Goal: Task Accomplishment & Management: Use online tool/utility

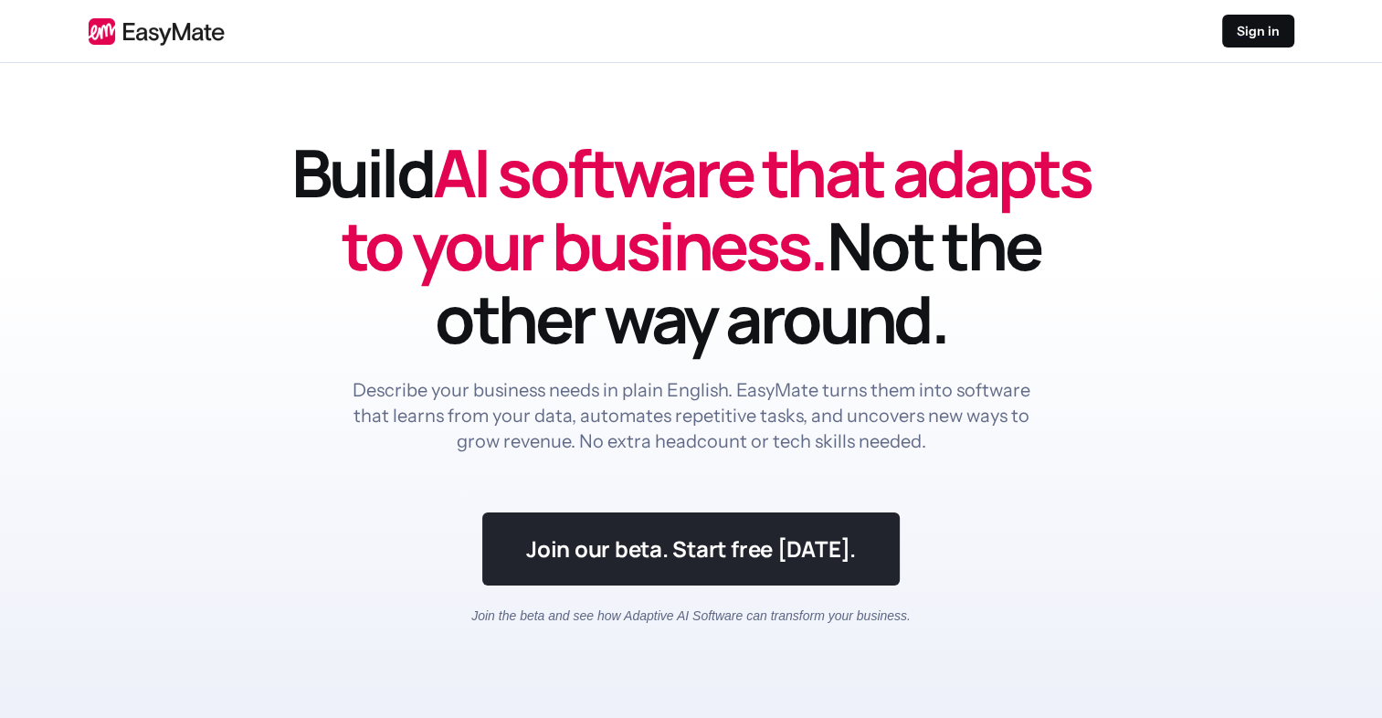
drag, startPoint x: 0, startPoint y: 0, endPoint x: 547, endPoint y: 553, distance: 778.0
click at [547, 553] on link at bounding box center [690, 548] width 417 height 73
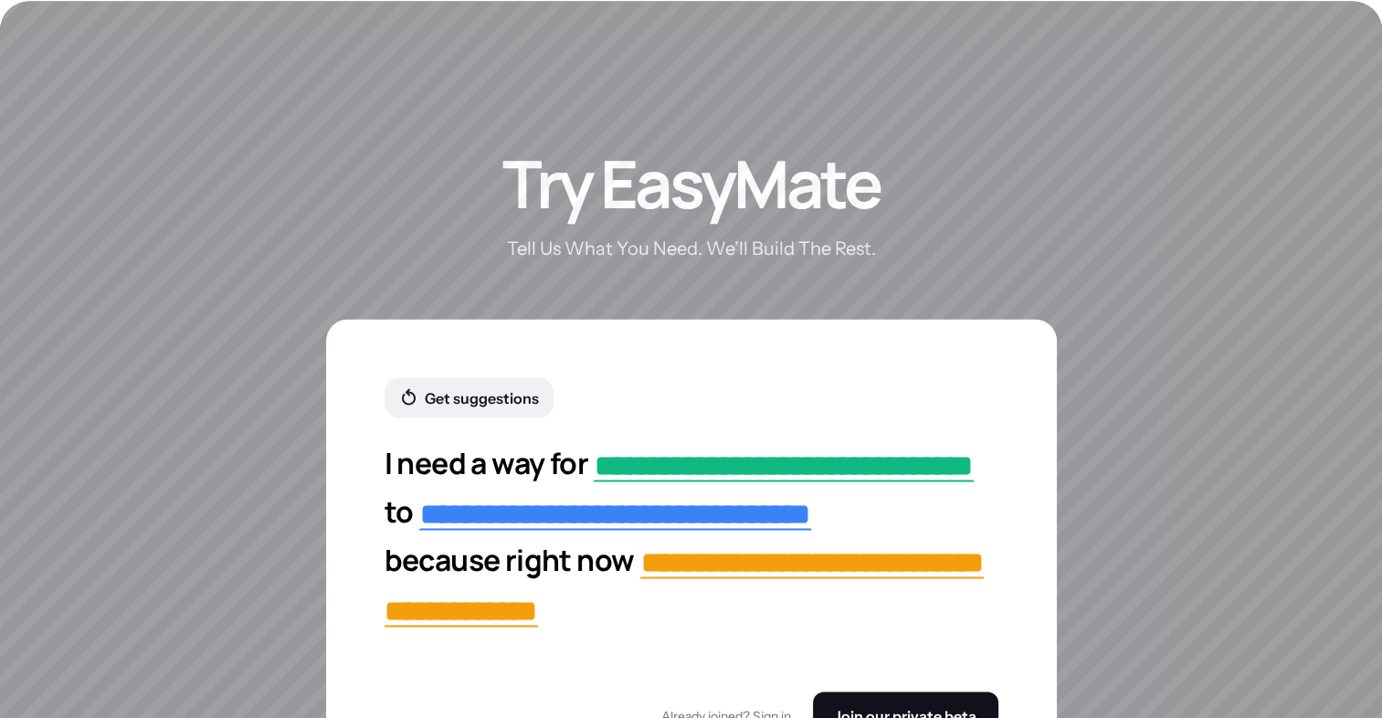
scroll to position [3497, 0]
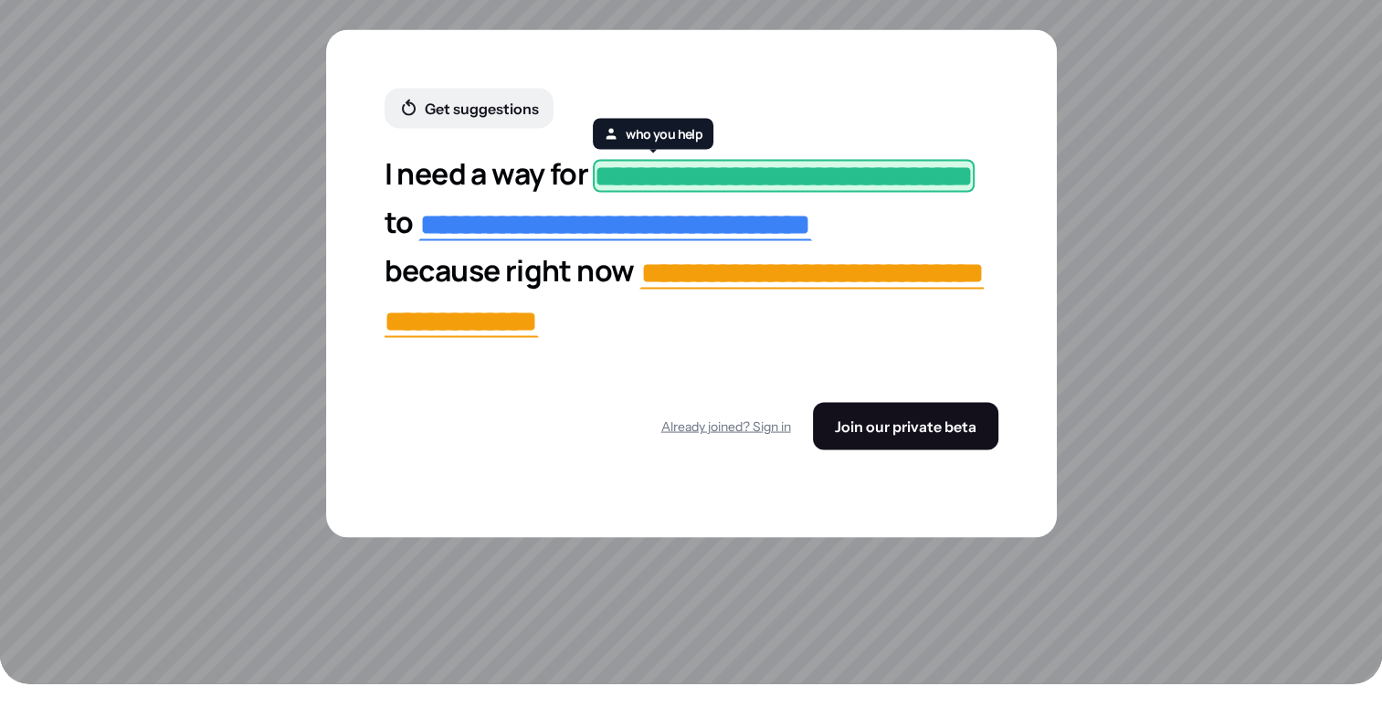
click at [706, 177] on span "**********" at bounding box center [784, 176] width 382 height 33
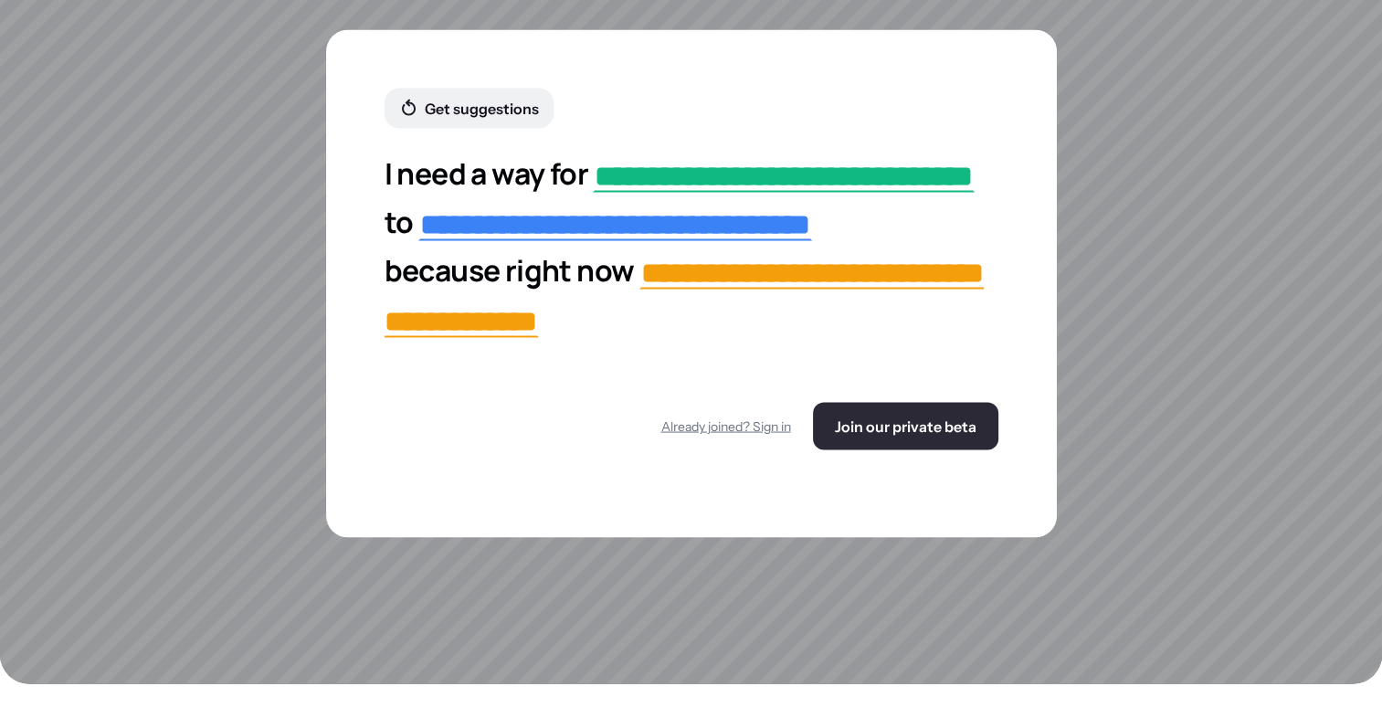
click at [855, 436] on span "Join our private beta" at bounding box center [906, 426] width 142 height 18
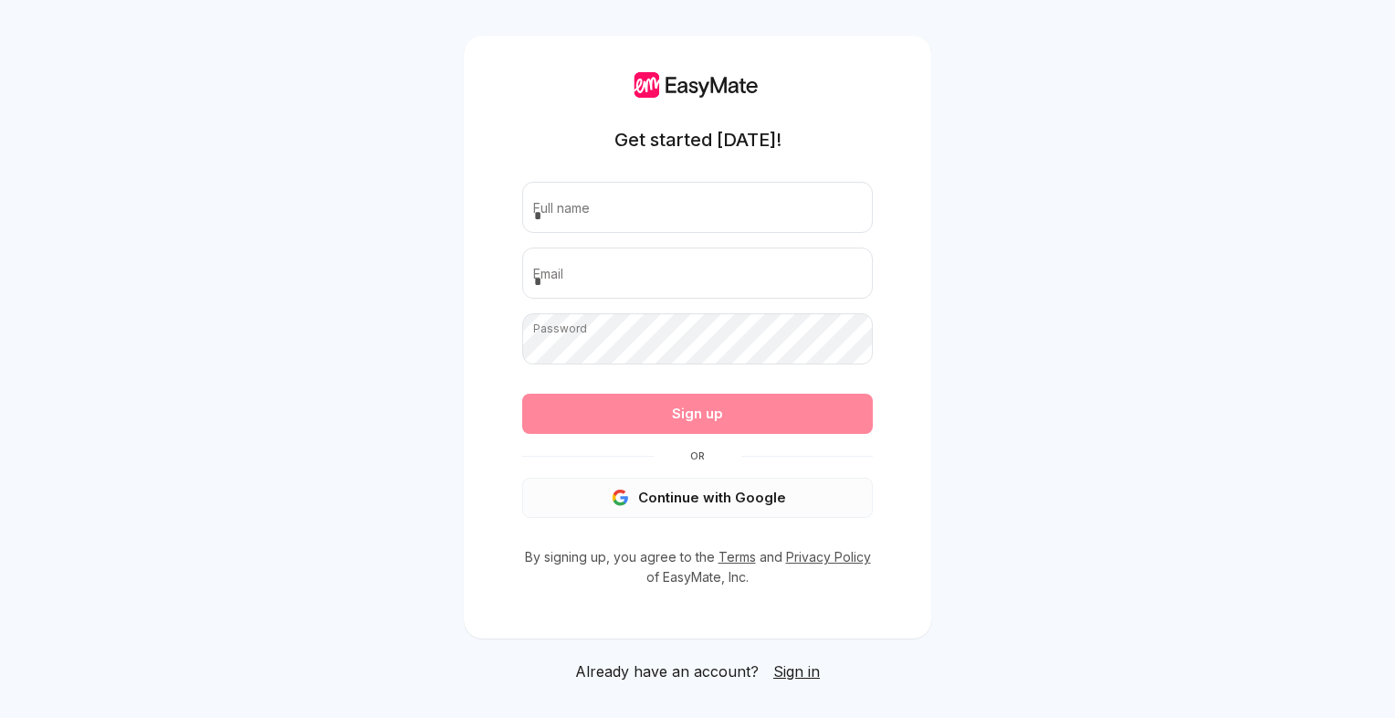
click at [703, 499] on button "Continue with Google" at bounding box center [697, 498] width 351 height 40
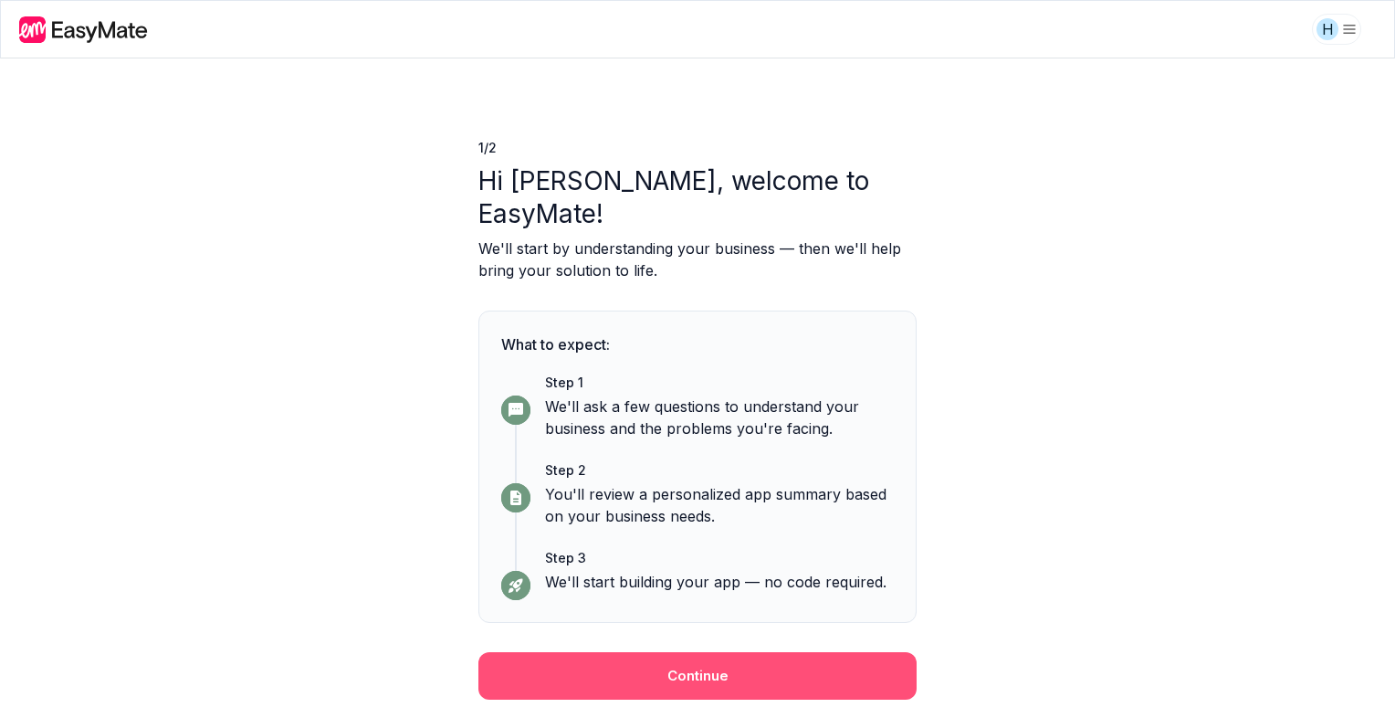
click at [783, 652] on button "Continue" at bounding box center [697, 675] width 438 height 47
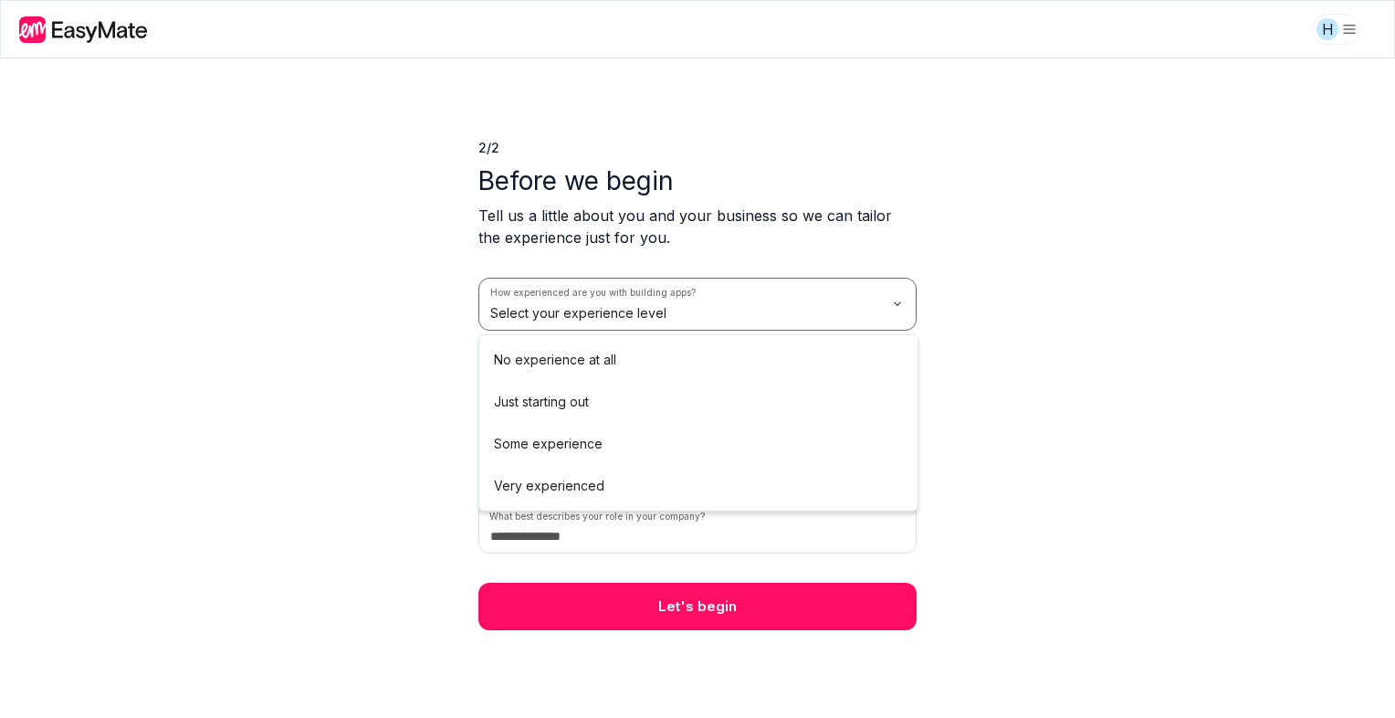
click at [667, 312] on html "H 2 / 2 Before we begin Tell us a little about you and your business so we can …" at bounding box center [697, 359] width 1395 height 718
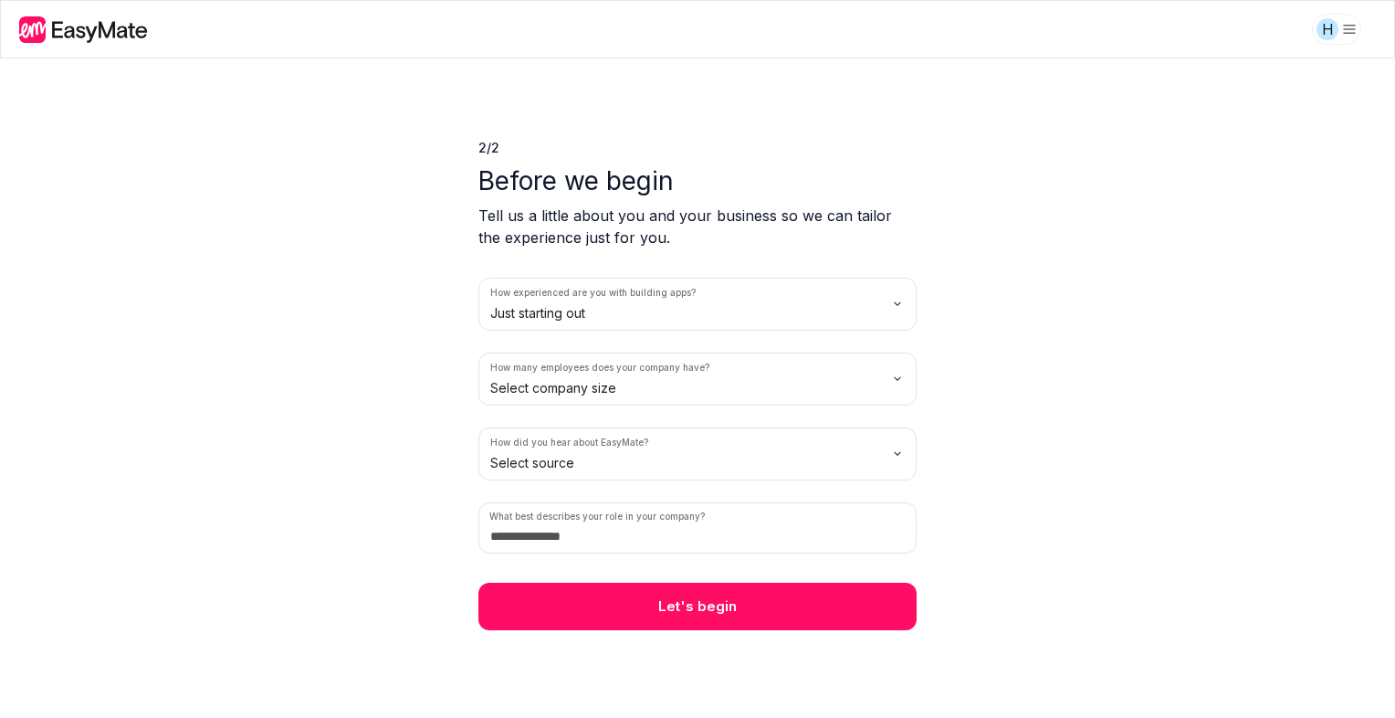
click at [674, 376] on html "H 2 / 2 Before we begin Tell us a little about you and your business so we can …" at bounding box center [697, 359] width 1395 height 718
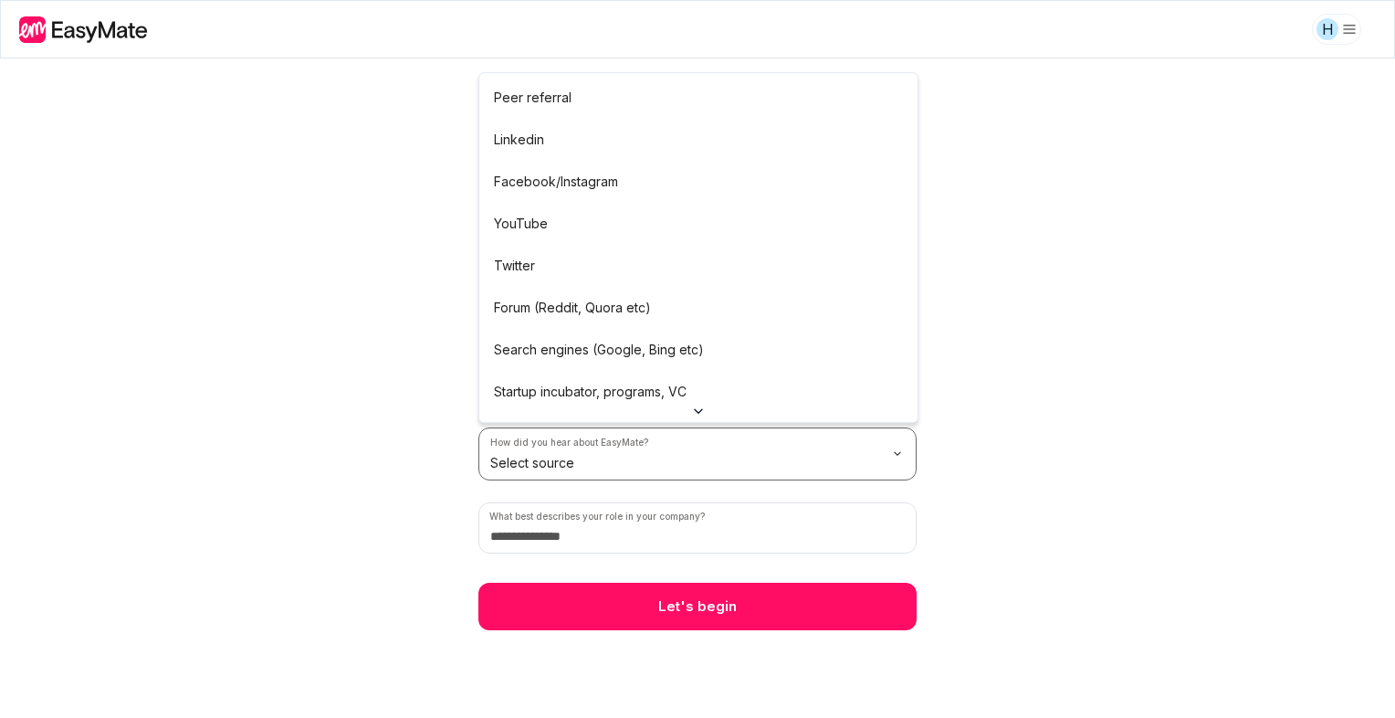
click at [610, 457] on html "H 2 / 2 Before we begin Tell us a little about you and your business so we can …" at bounding box center [697, 359] width 1395 height 718
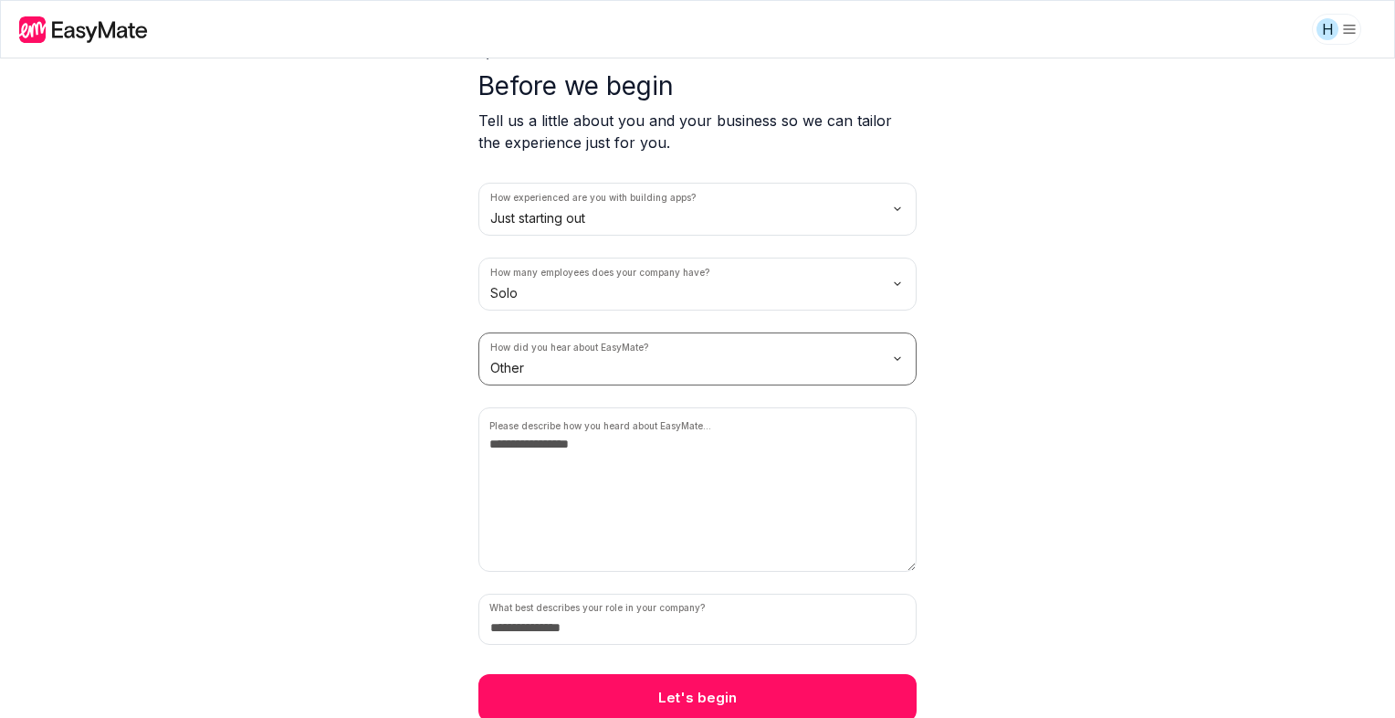
scroll to position [98, 0]
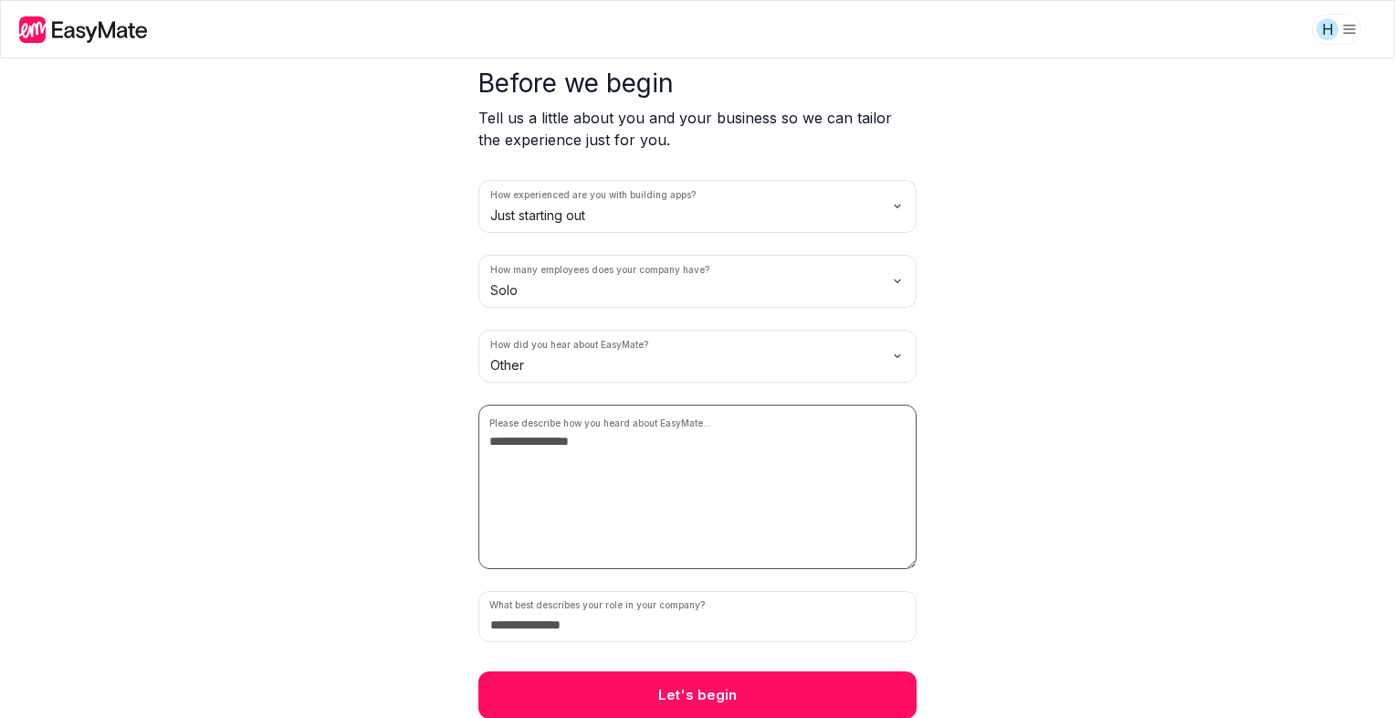
click at [566, 499] on textarea at bounding box center [697, 487] width 438 height 164
type textarea "********"
click at [509, 613] on input at bounding box center [697, 616] width 438 height 51
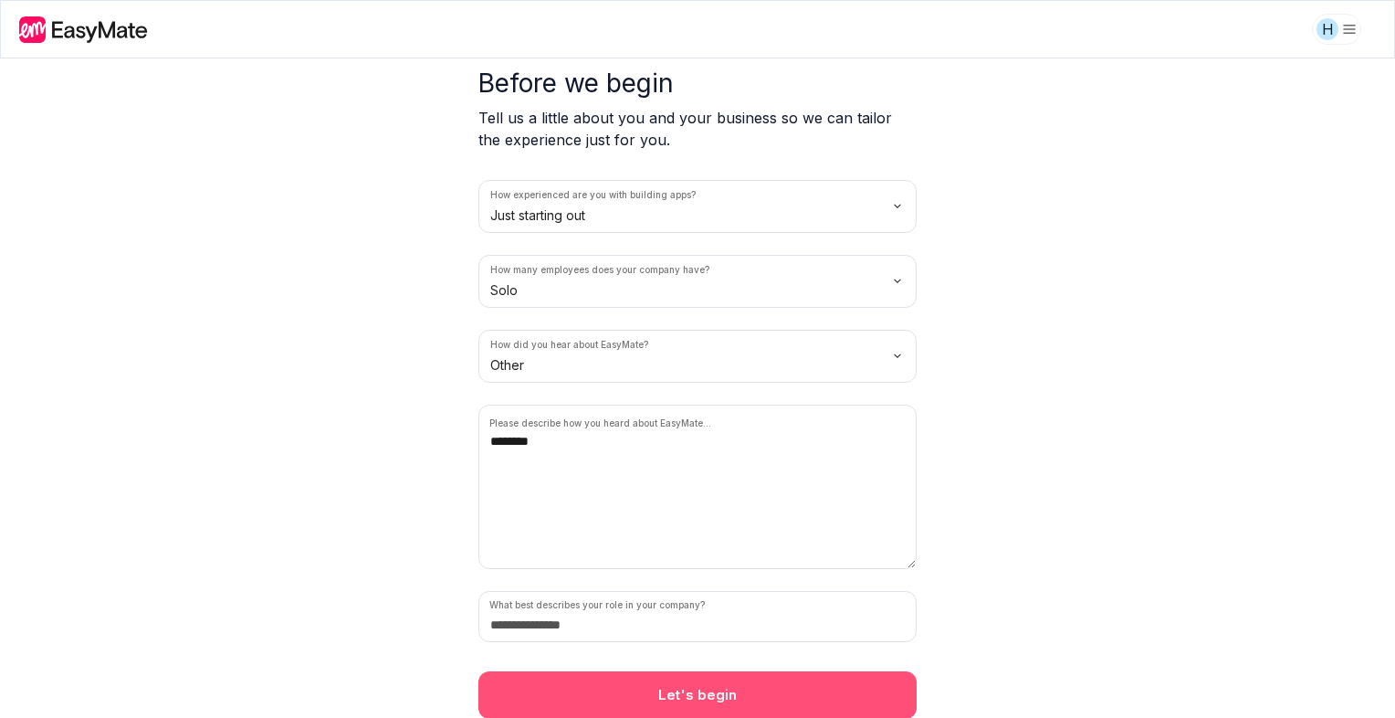
click at [712, 690] on button "Let's begin" at bounding box center [697, 694] width 438 height 47
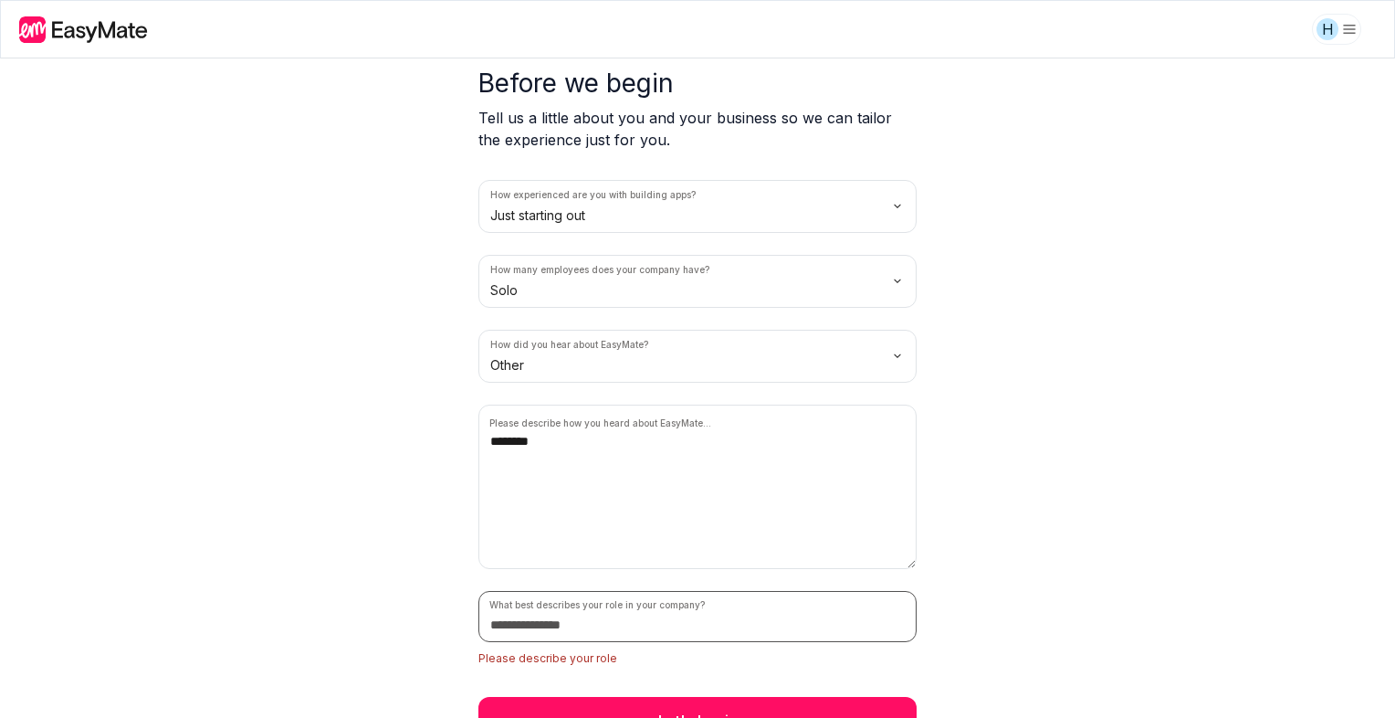
click at [636, 629] on input at bounding box center [697, 616] width 438 height 51
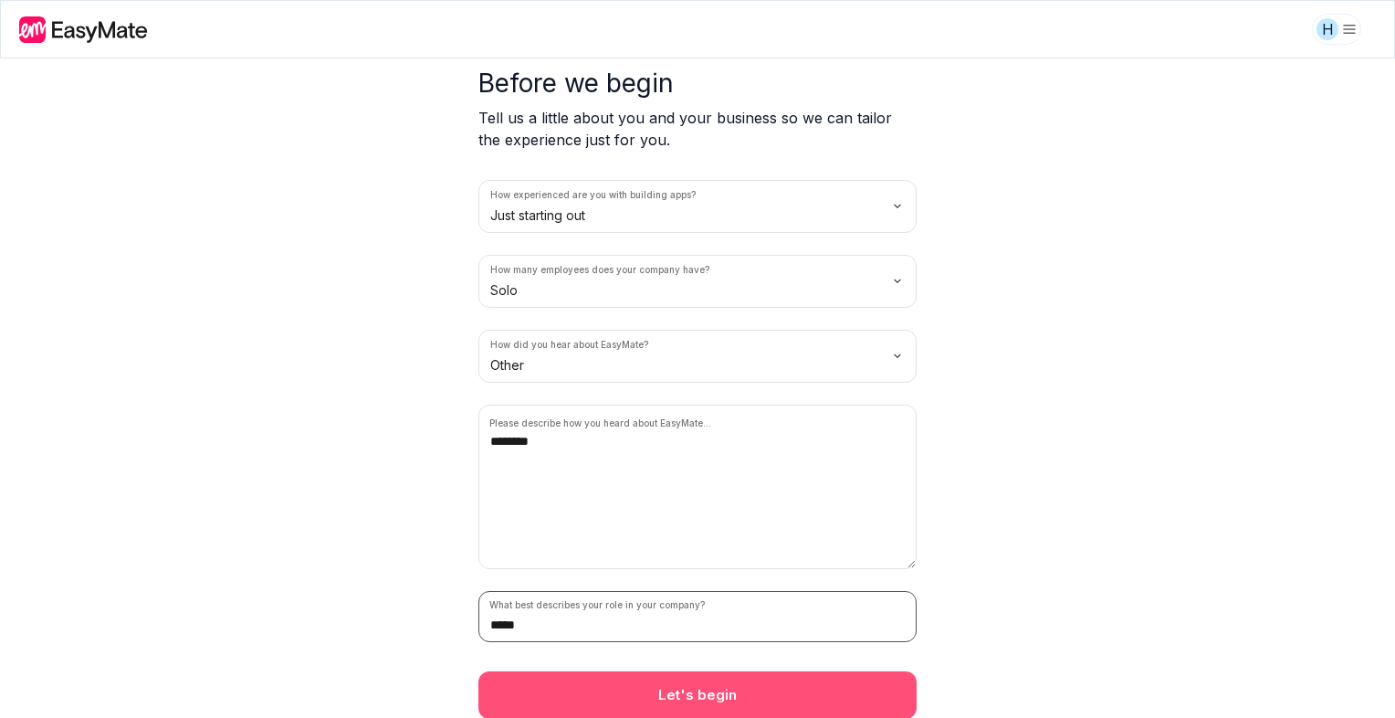
type input "*****"
click at [652, 671] on button "Let's begin" at bounding box center [697, 694] width 438 height 47
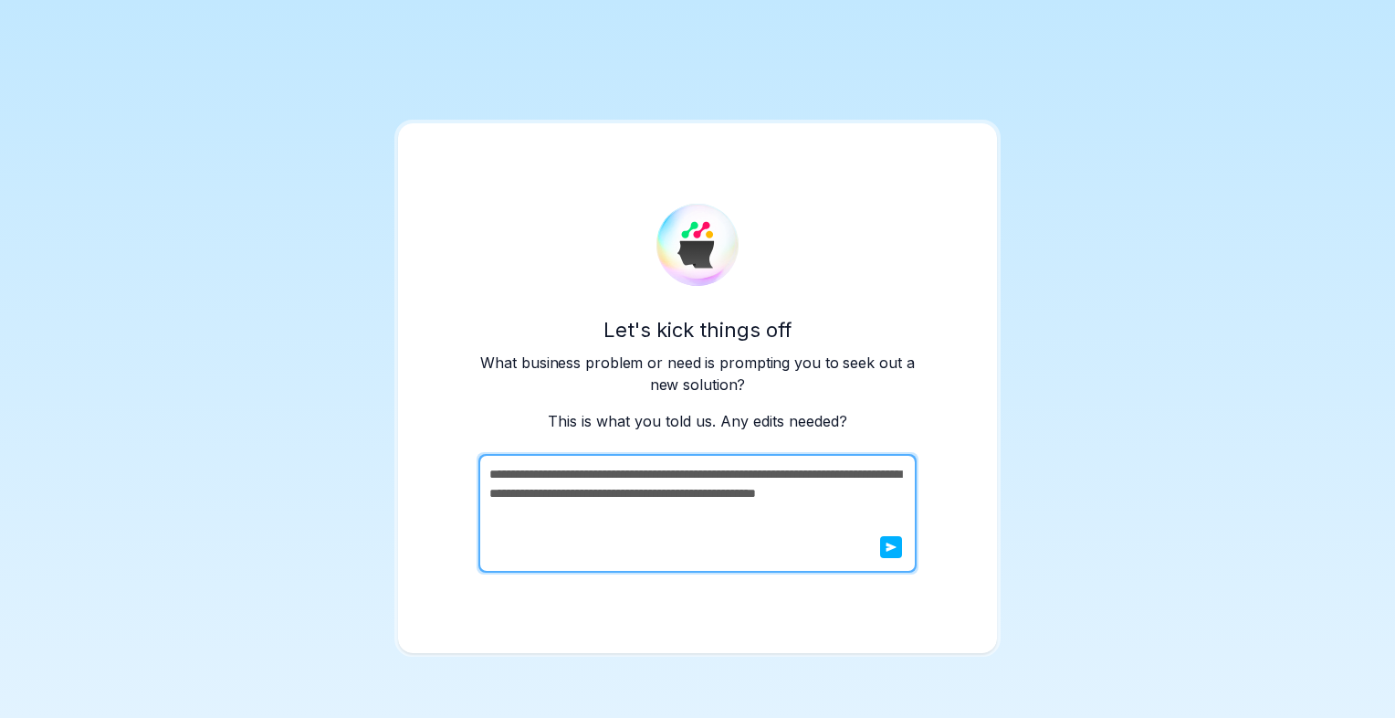
click at [892, 555] on button "submit" at bounding box center [891, 547] width 22 height 22
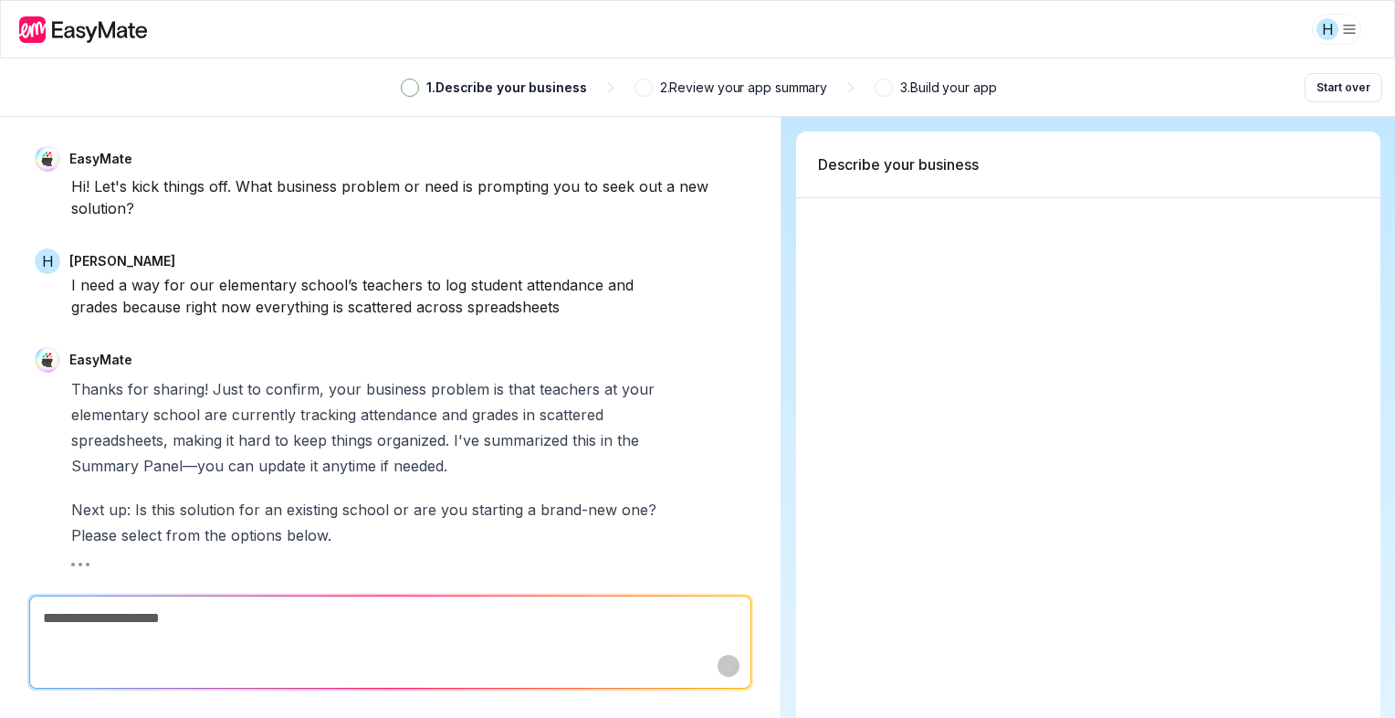
scroll to position [131, 0]
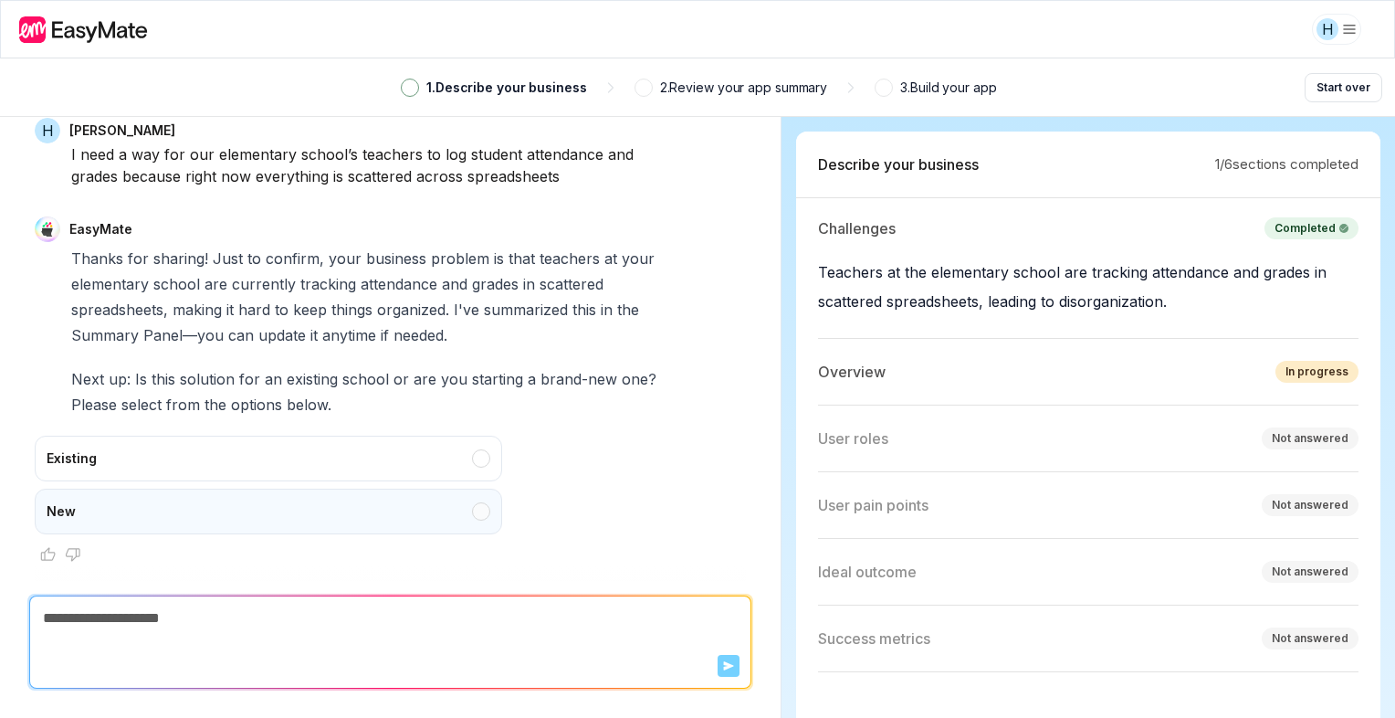
click at [108, 525] on div "New" at bounding box center [269, 512] width 468 height 46
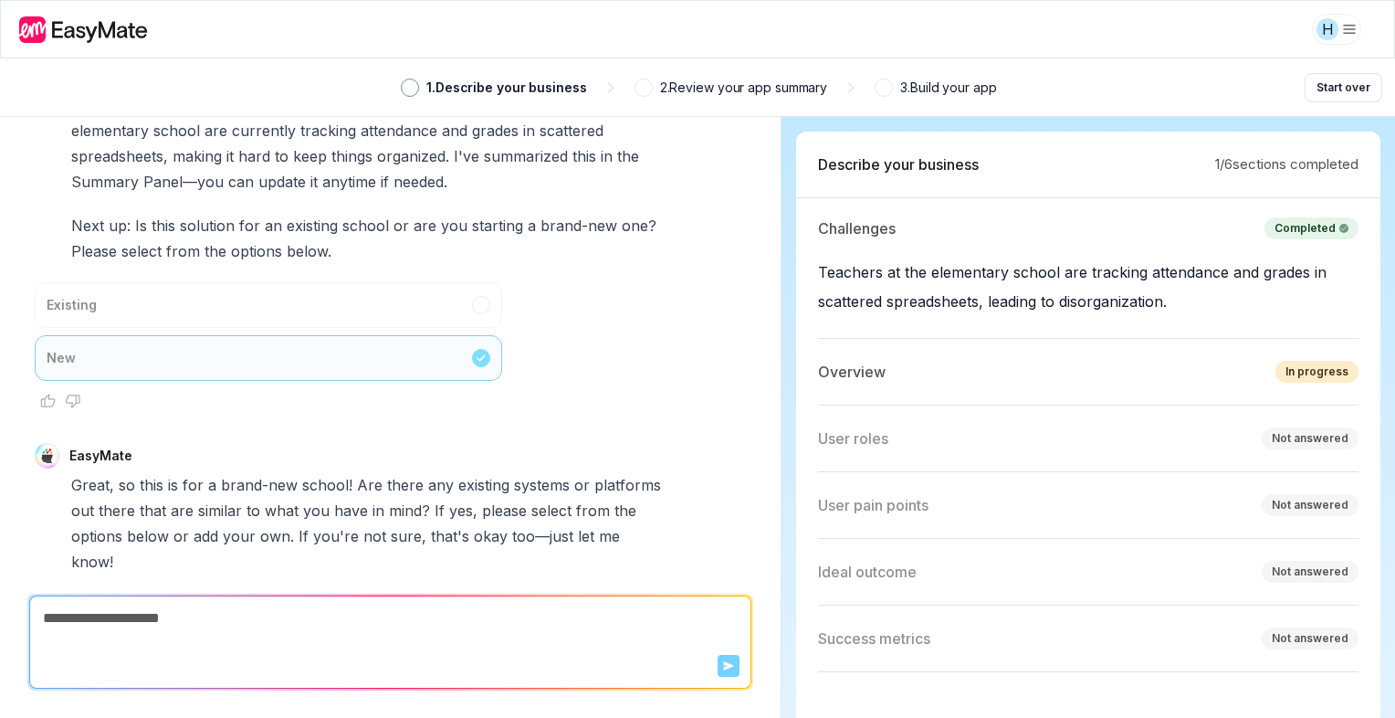
scroll to position [593, 0]
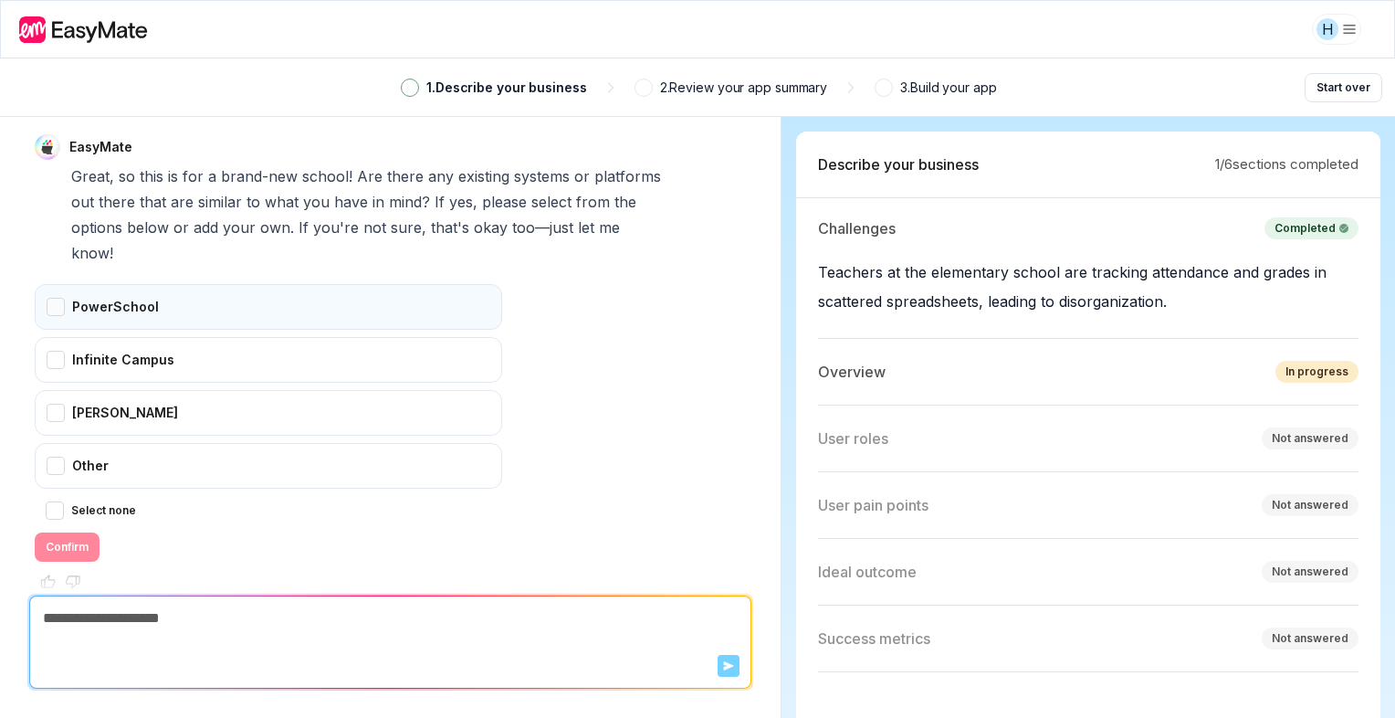
click at [156, 301] on div "PowerSchool" at bounding box center [269, 307] width 468 height 46
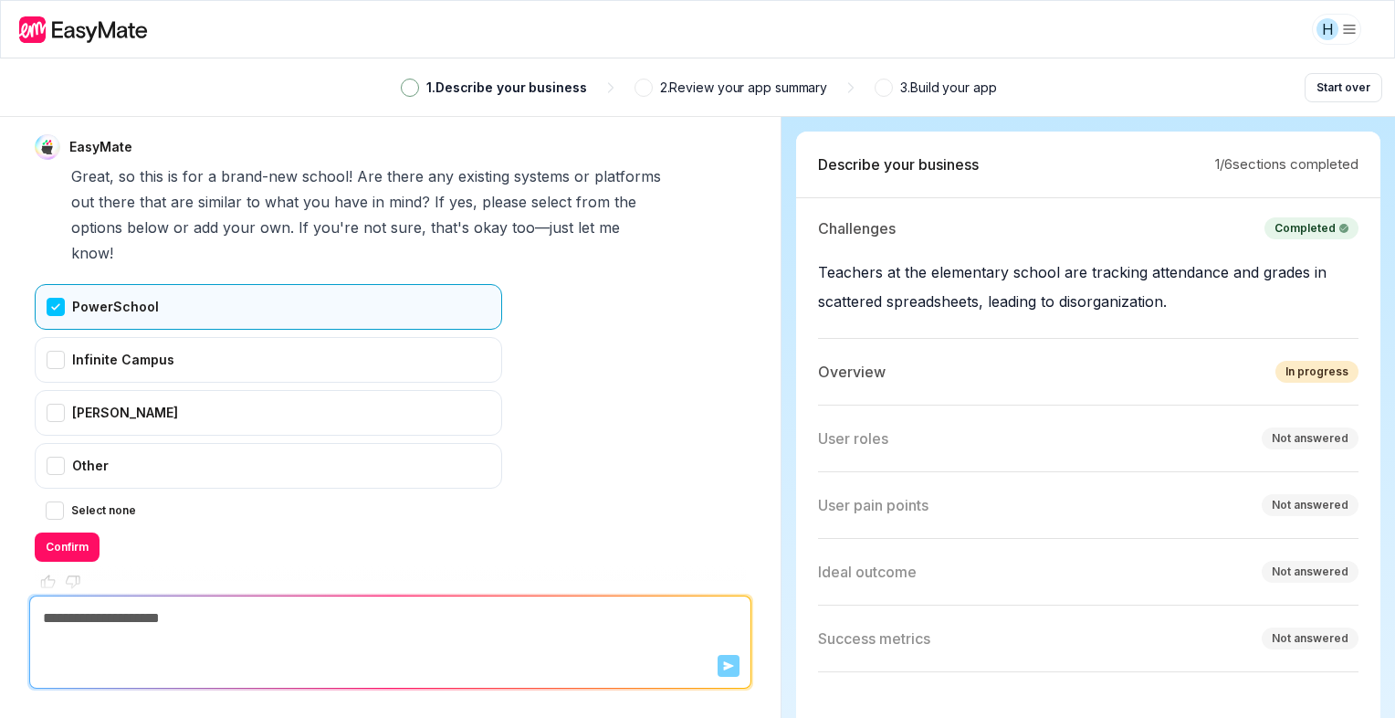
click at [79, 284] on div "PowerSchool" at bounding box center [269, 307] width 468 height 46
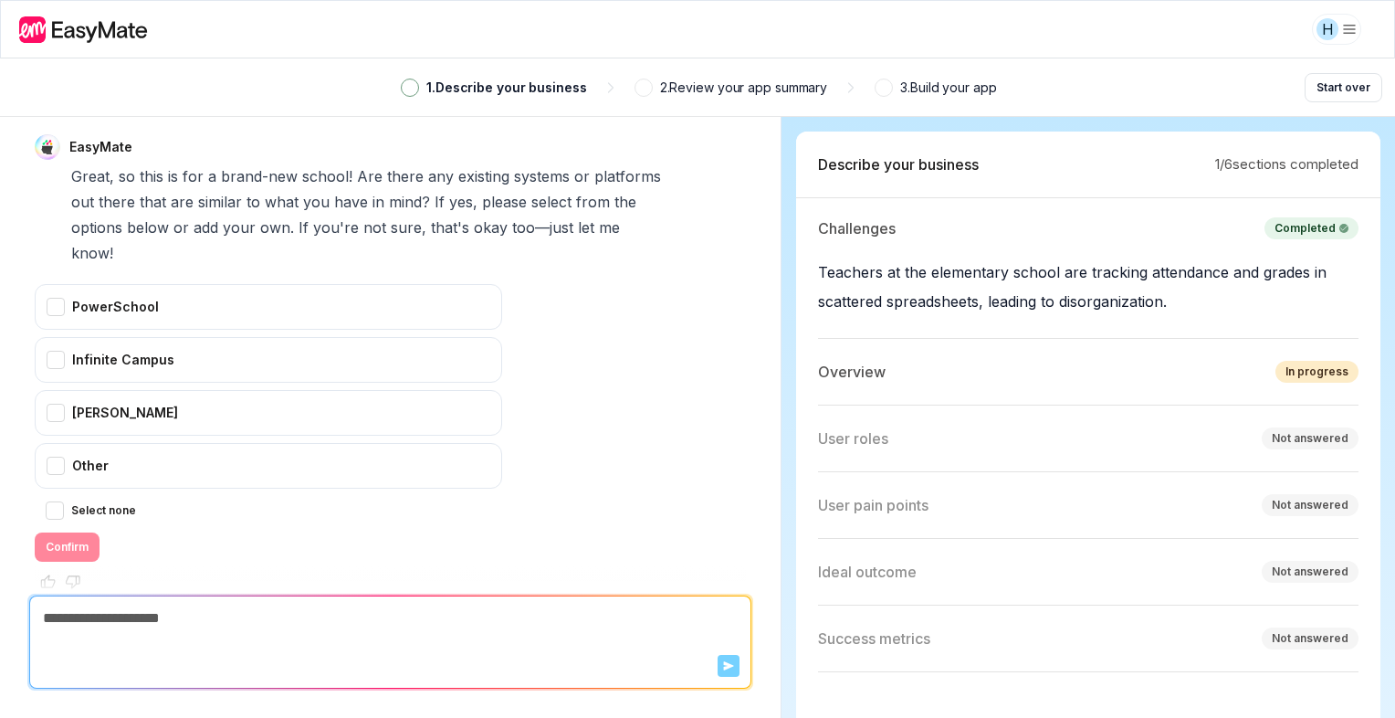
click at [68, 499] on div "Select none" at bounding box center [269, 510] width 446 height 22
click at [57, 501] on button "Select none" at bounding box center [55, 510] width 18 height 18
click at [71, 532] on button "Confirm" at bounding box center [67, 546] width 65 height 29
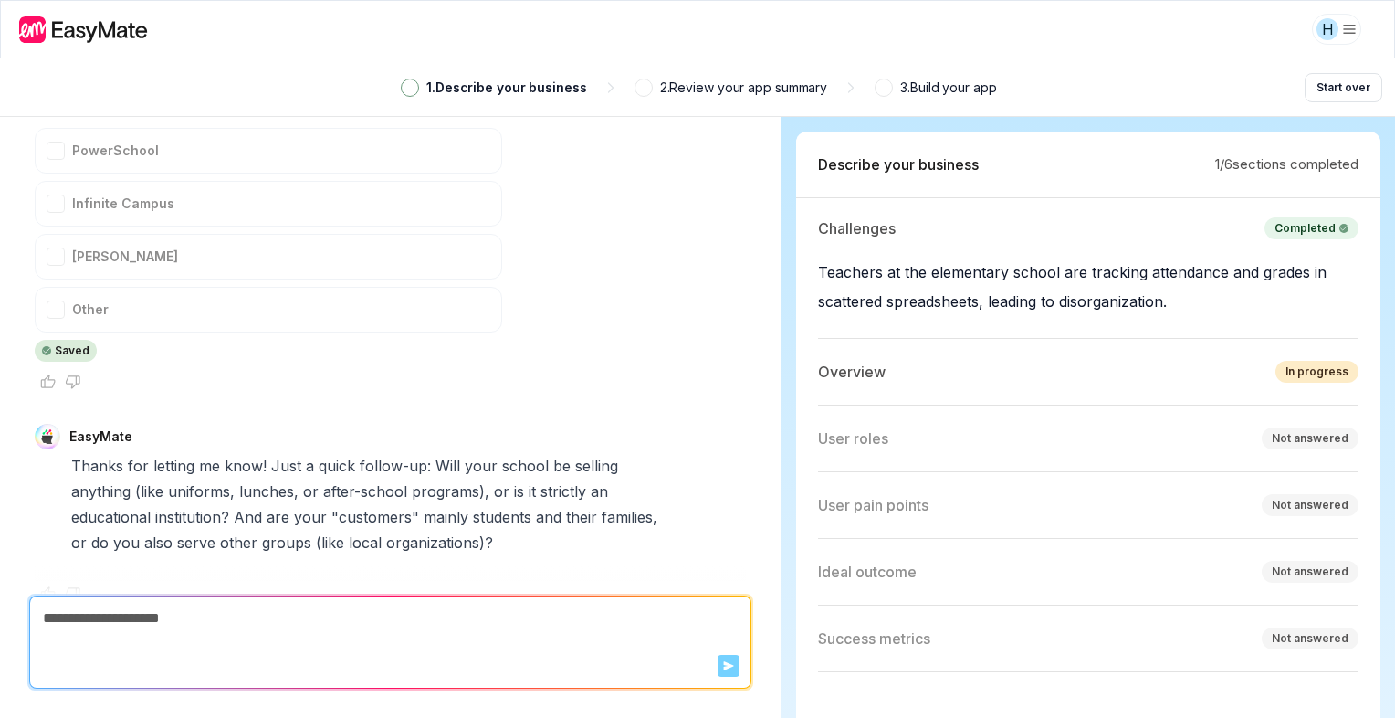
scroll to position [761, 0]
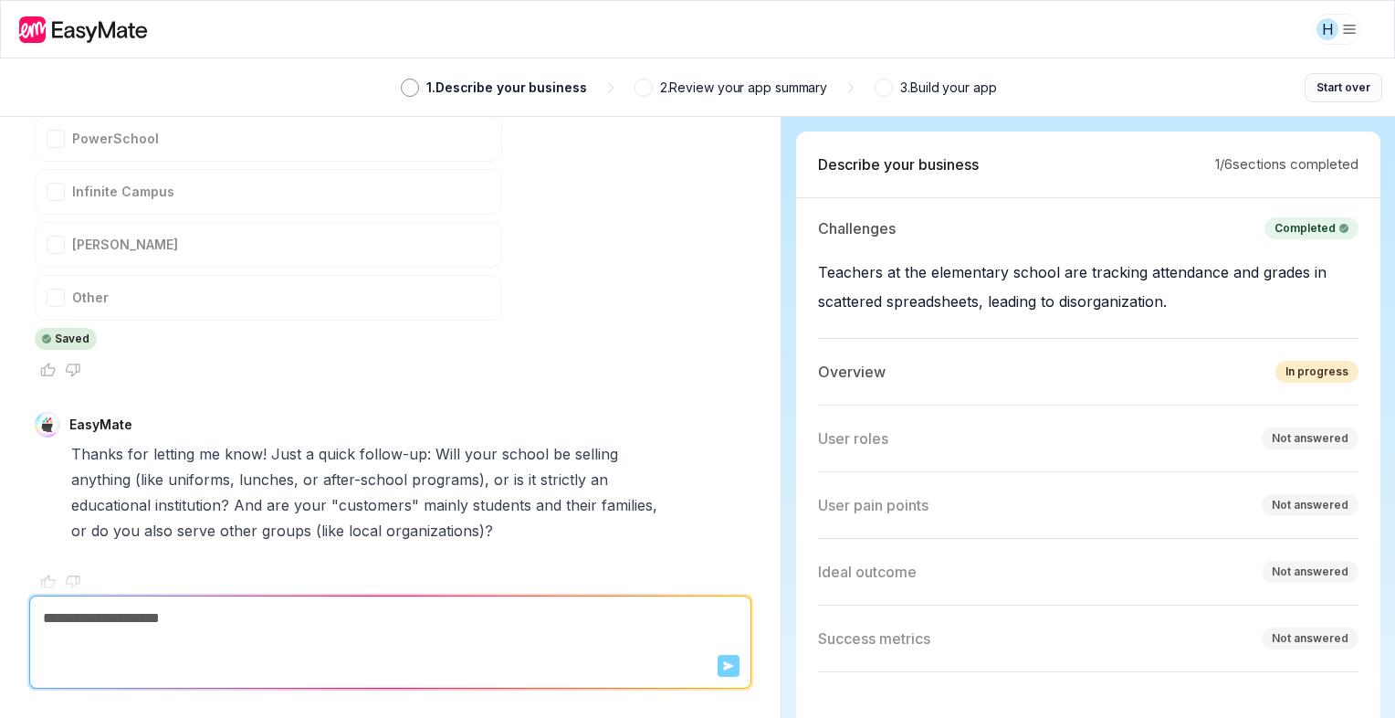
click at [1337, 97] on button "Start over" at bounding box center [1344, 87] width 78 height 29
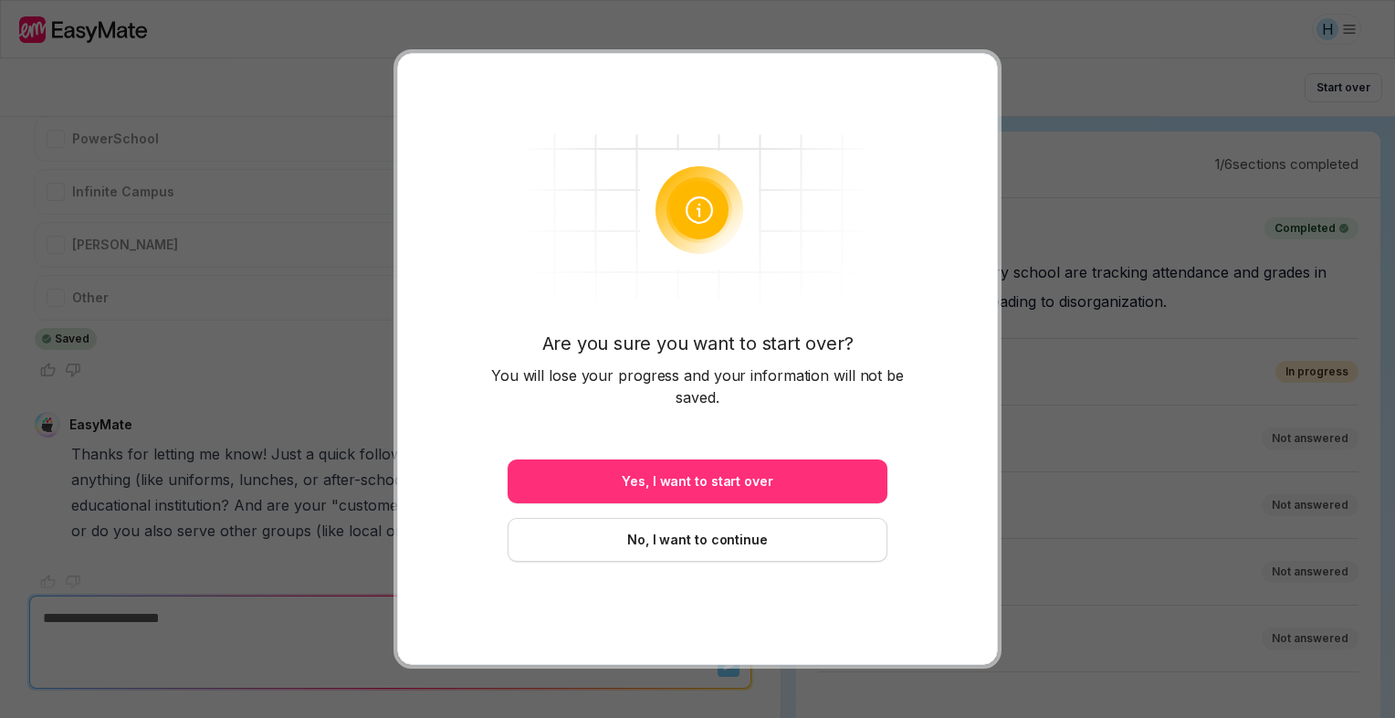
click at [720, 485] on button "Yes, I want to start over" at bounding box center [698, 481] width 380 height 44
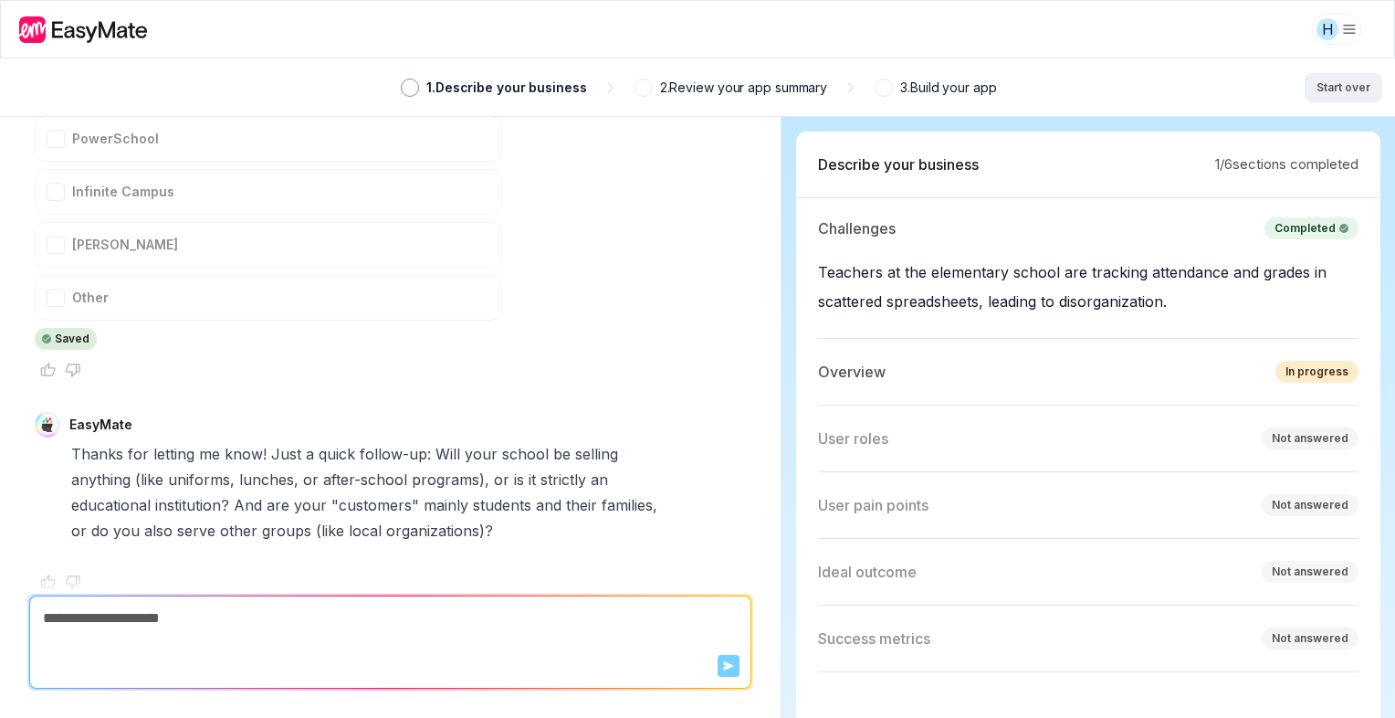
type textarea "*"
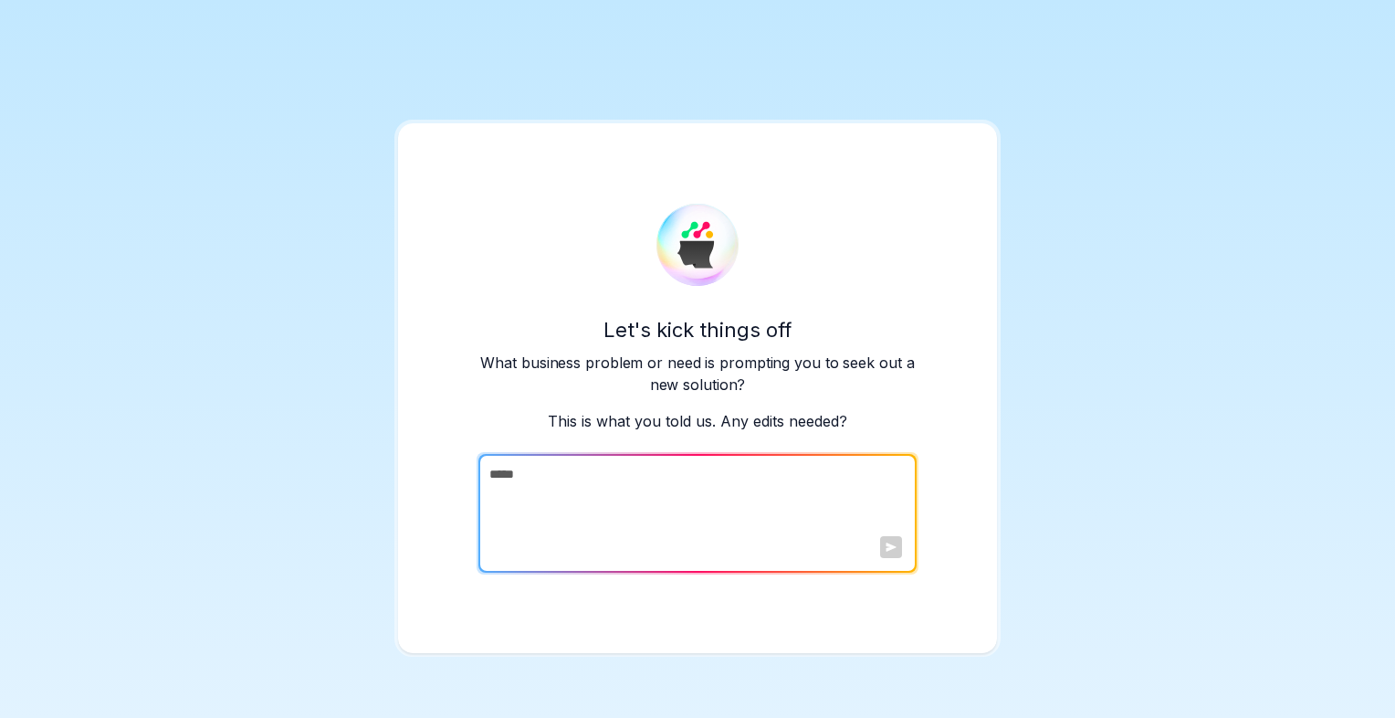
type textarea "******"
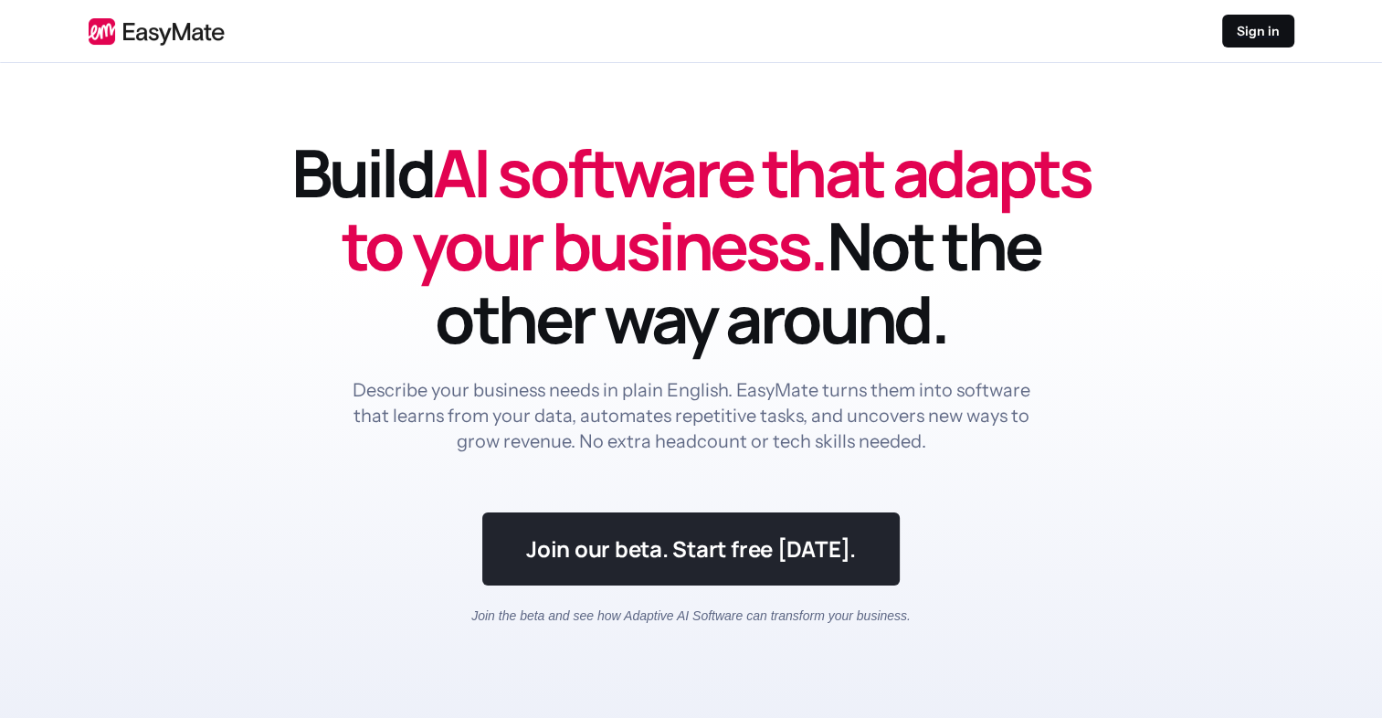
click at [621, 535] on link at bounding box center [690, 548] width 417 height 73
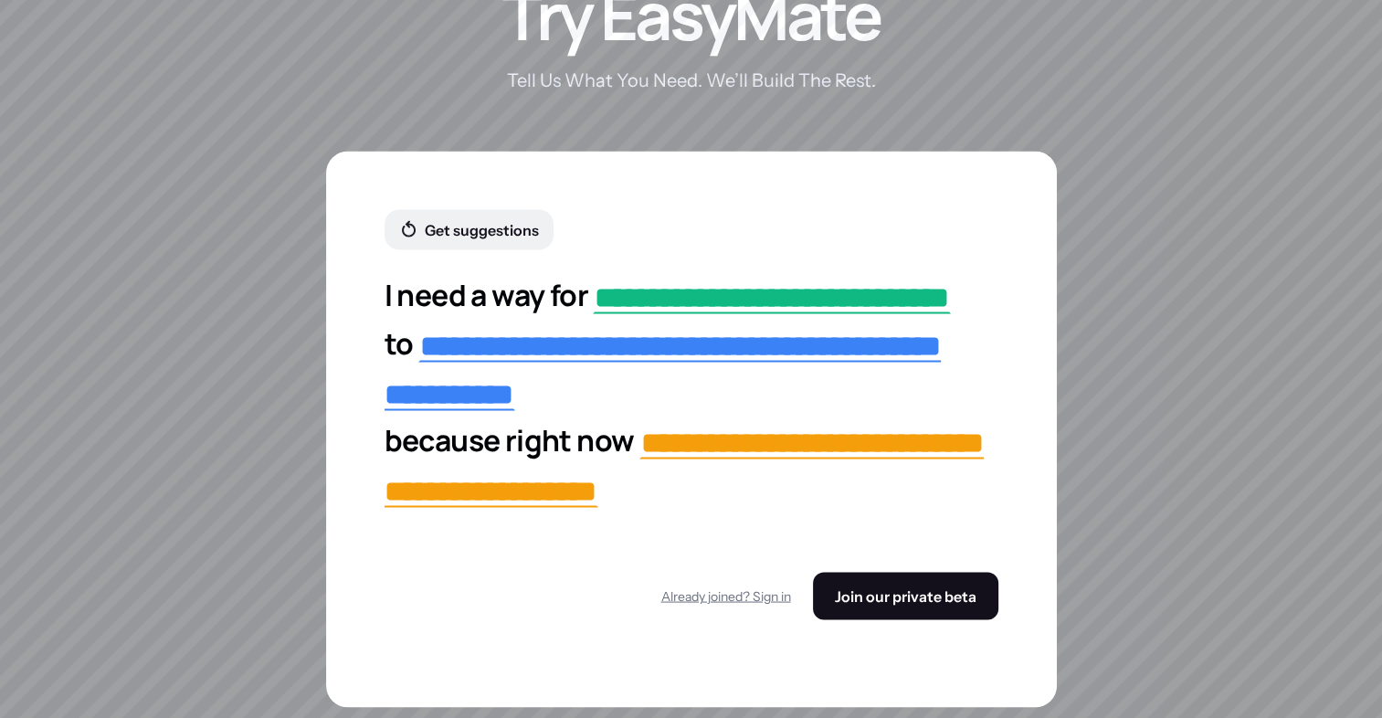
scroll to position [3378, 0]
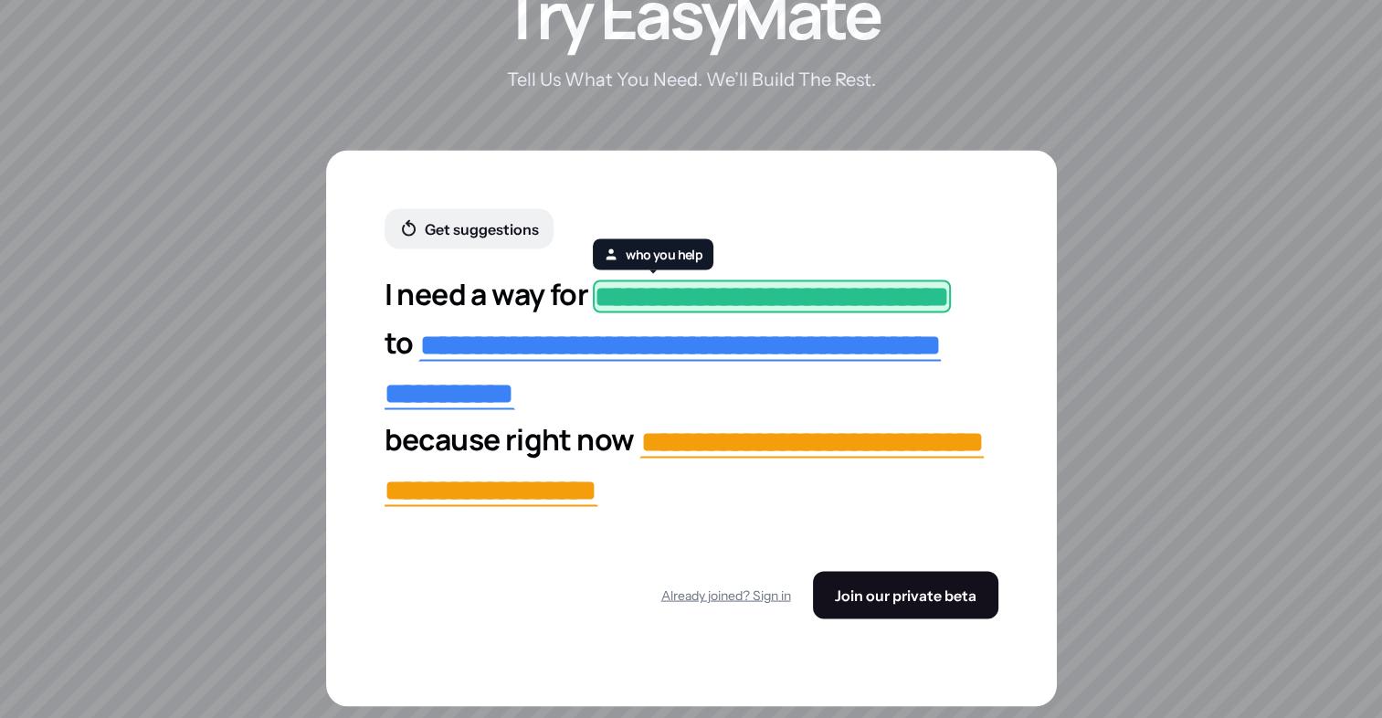
click at [740, 292] on span "**********" at bounding box center [772, 295] width 358 height 33
click at [880, 587] on button "Join our private beta" at bounding box center [905, 594] width 185 height 47
click at [791, 587] on button "Already joined? Sign in" at bounding box center [726, 594] width 130 height 33
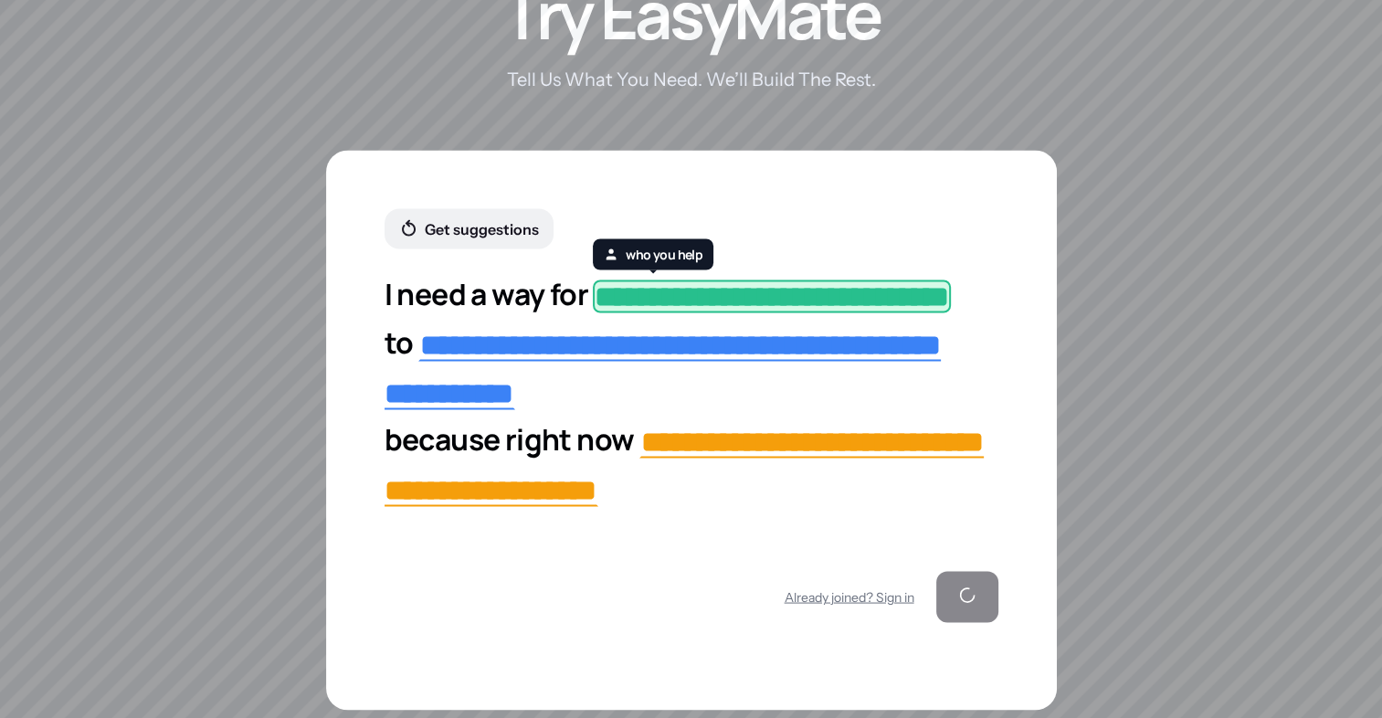
scroll to position [3381, 0]
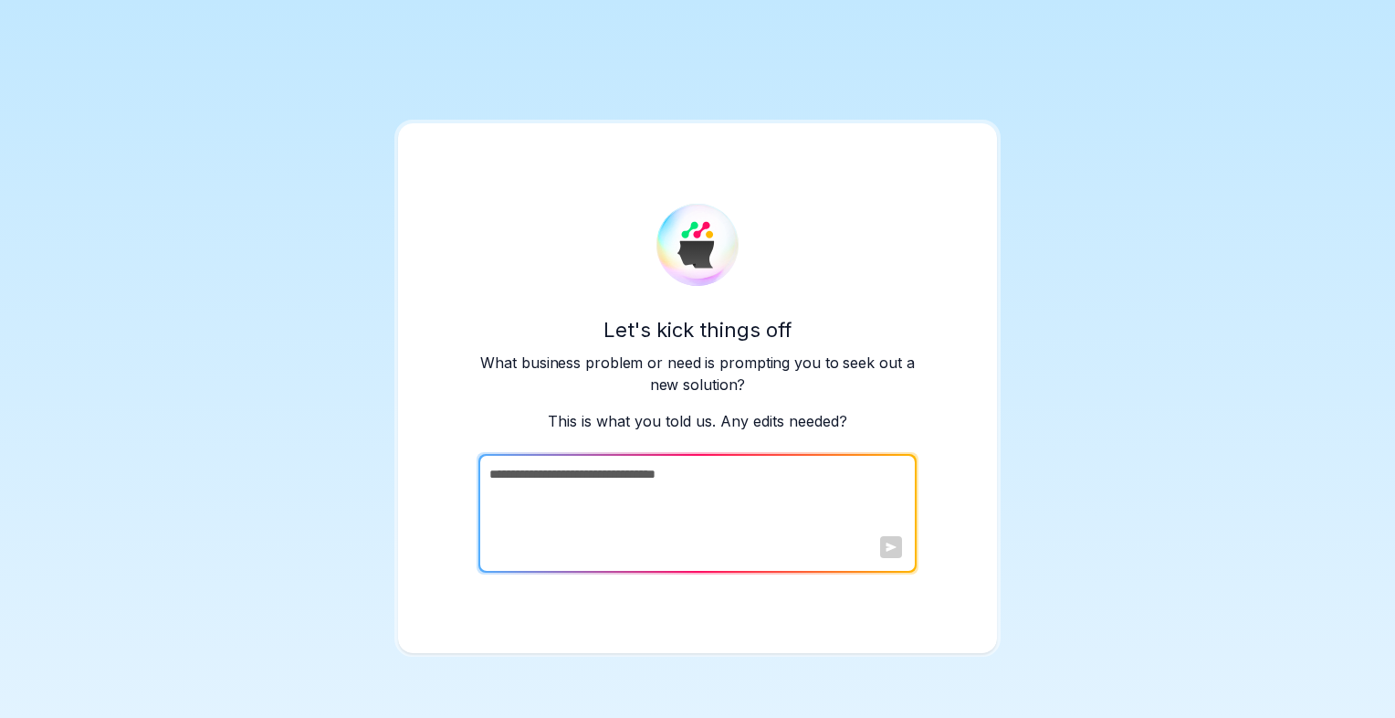
type textarea "**********"
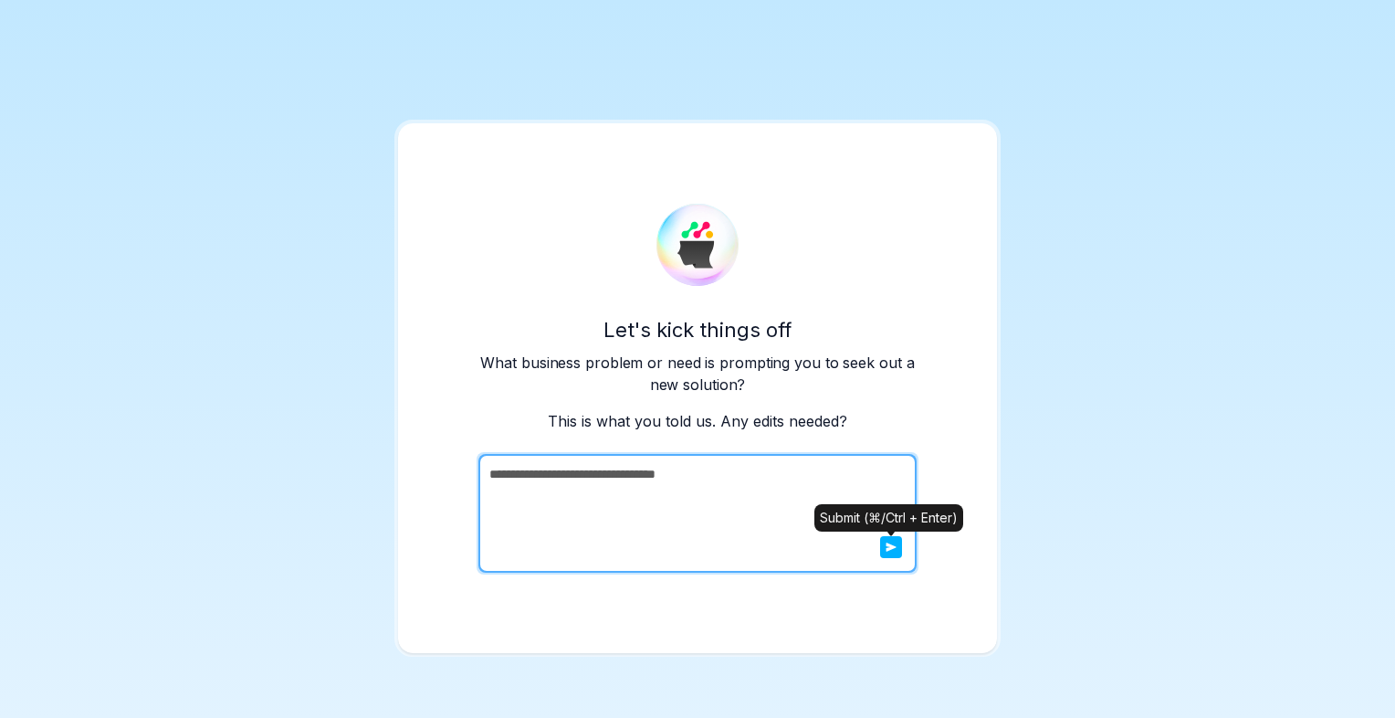
click at [893, 550] on div at bounding box center [891, 547] width 22 height 22
click at [893, 550] on icon "submit" at bounding box center [891, 546] width 11 height 11
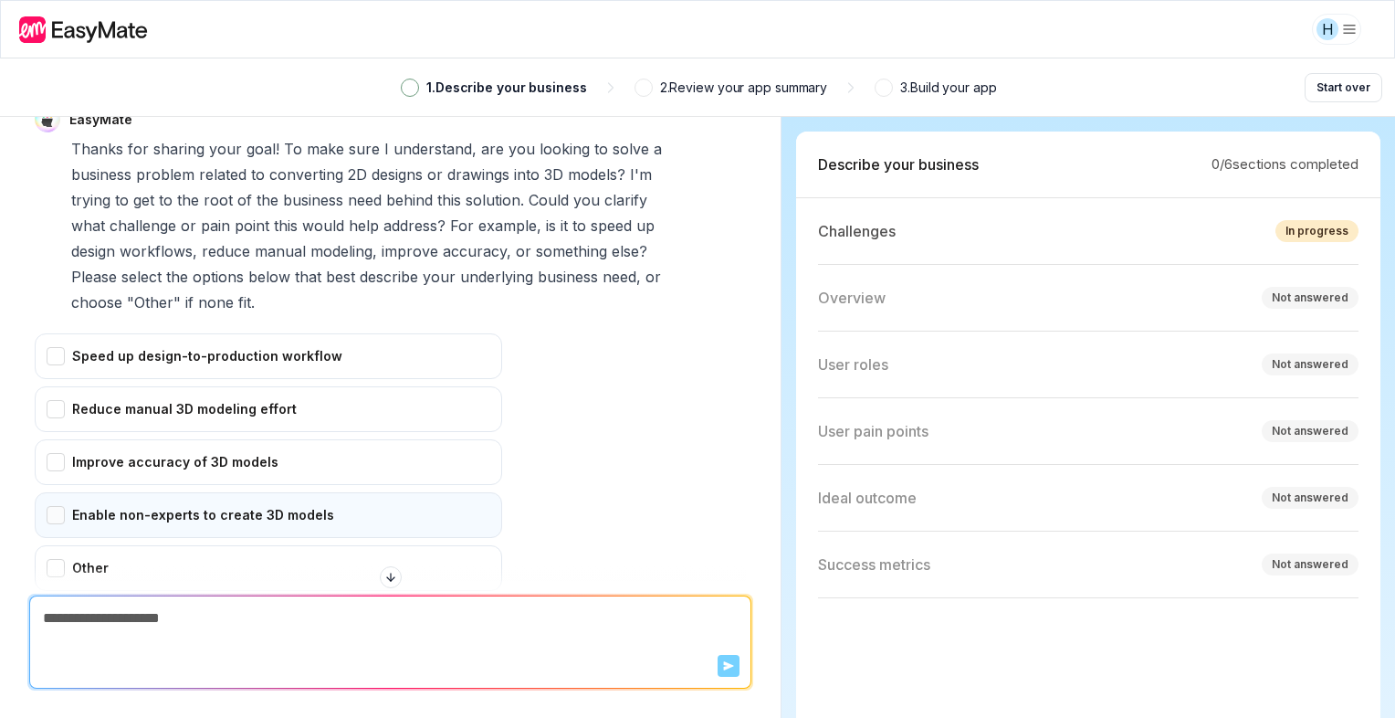
scroll to position [215, 0]
click at [226, 436] on div "Speed up design-to-production workflow Reduce manual 3D modeling effort Improve…" at bounding box center [269, 501] width 468 height 331
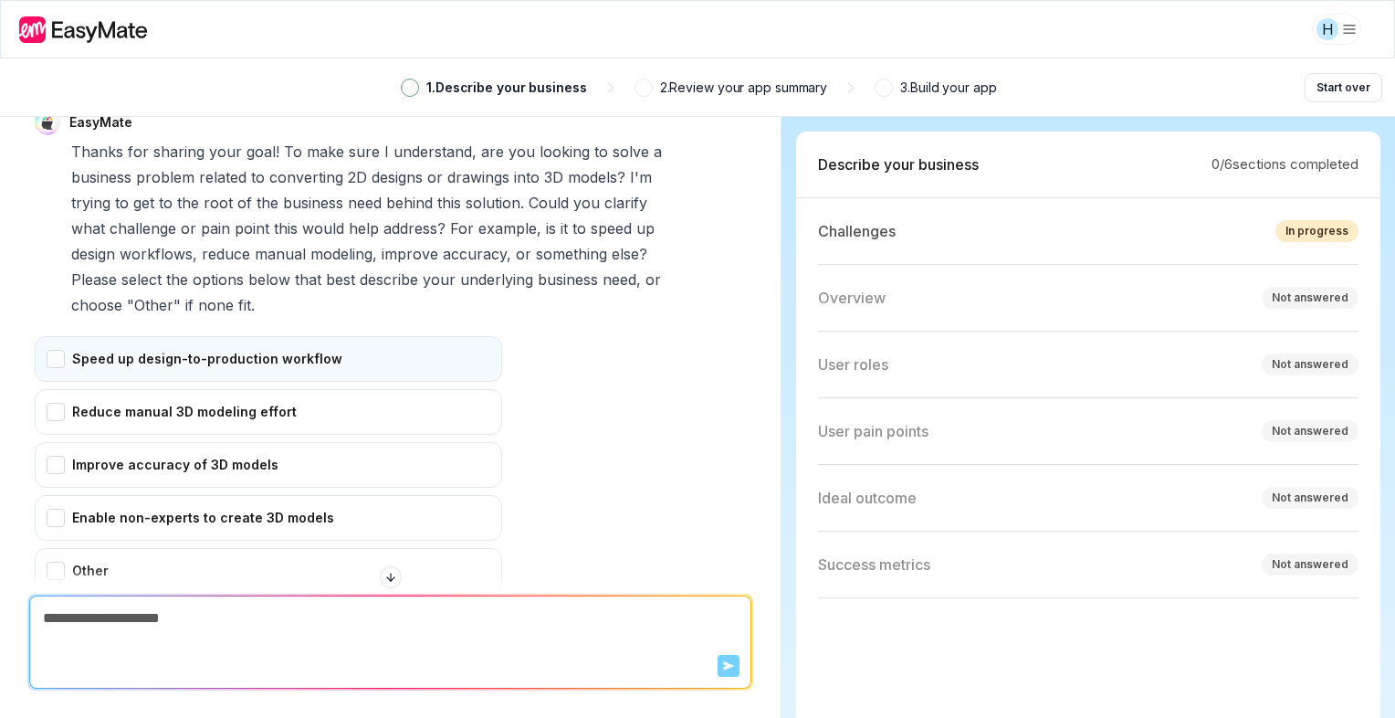
click at [242, 344] on div "Speed up design-to-production workflow" at bounding box center [269, 359] width 468 height 46
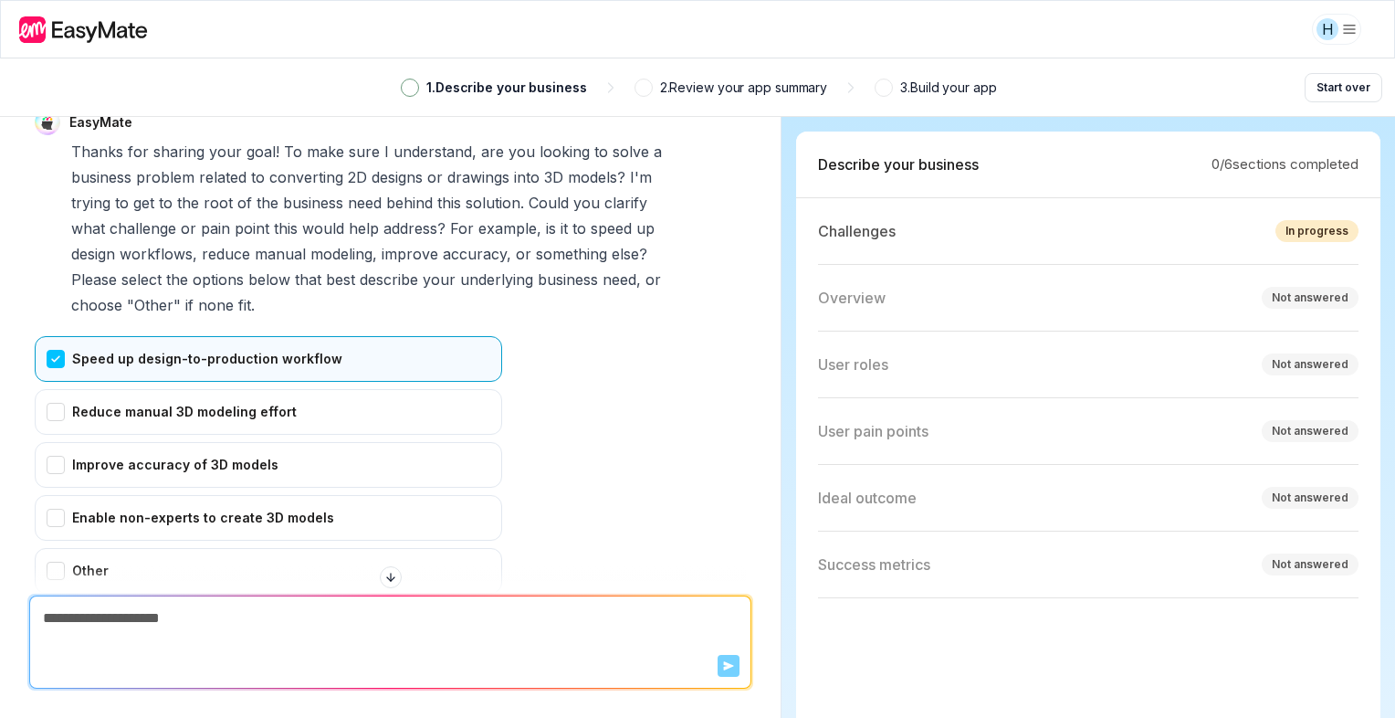
scroll to position [347, 0]
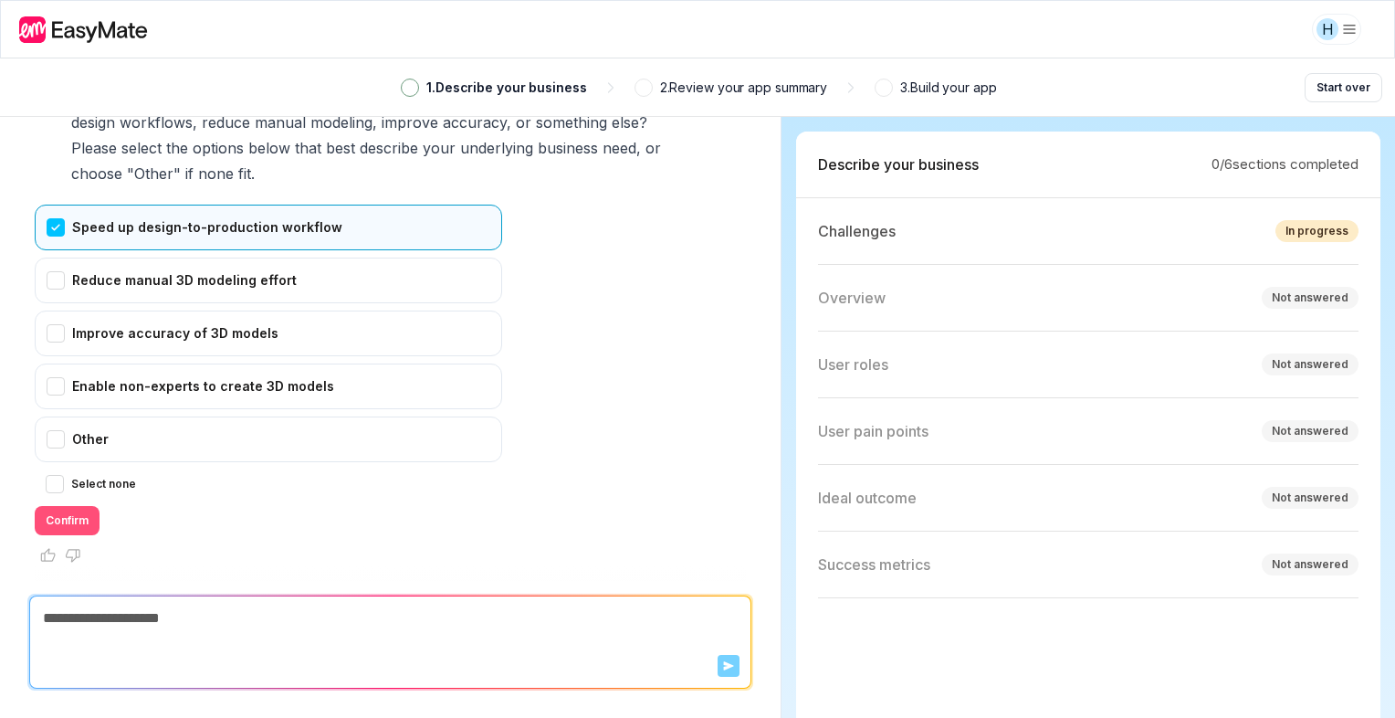
click at [79, 511] on button "Confirm" at bounding box center [67, 520] width 65 height 29
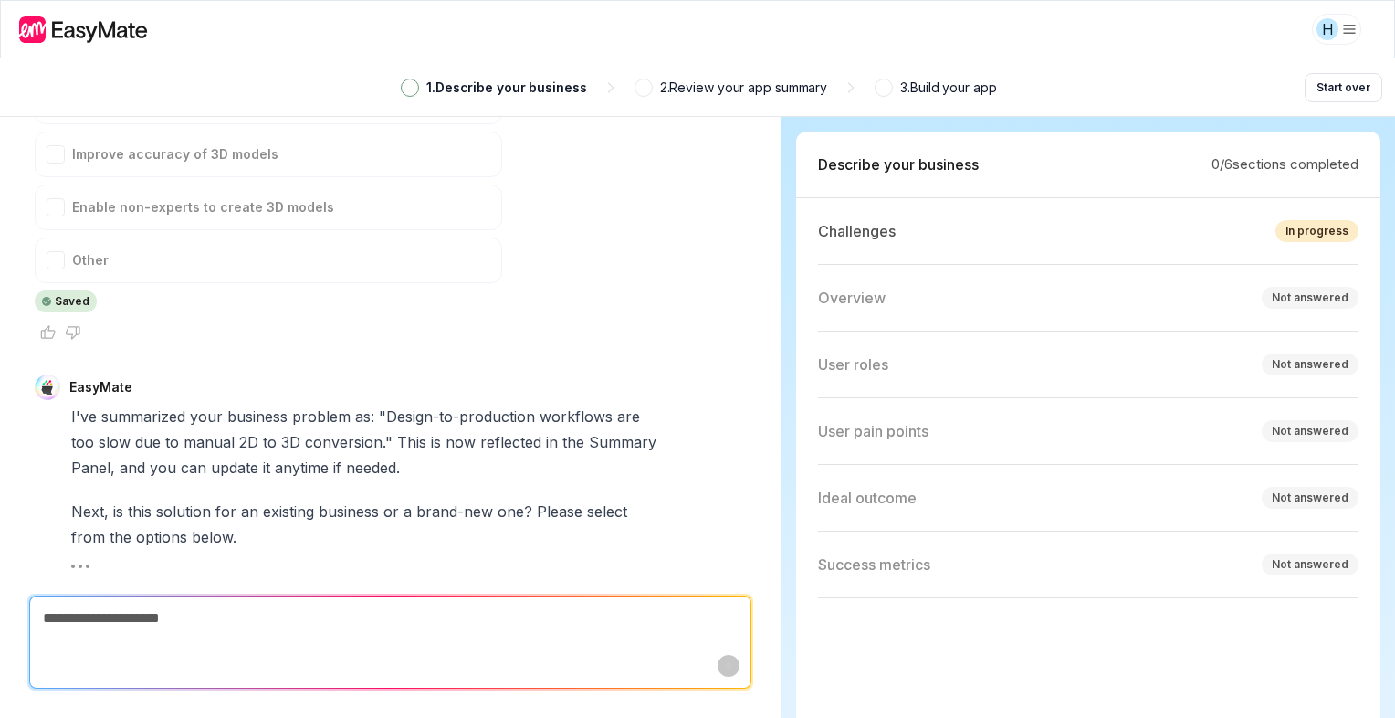
scroll to position [657, 0]
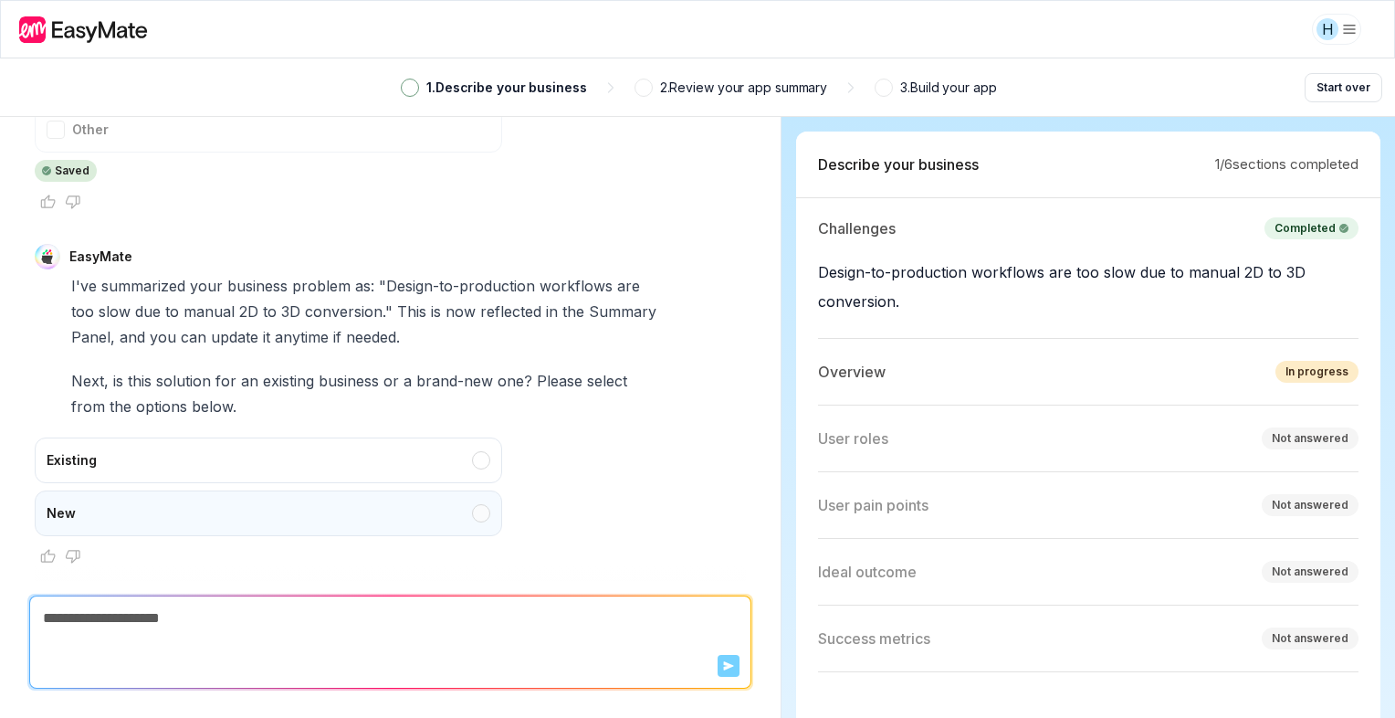
click at [207, 531] on div "EasyMate I've summarized your business problem as: "Design-to-production workfl…" at bounding box center [390, 406] width 711 height 325
click at [207, 531] on div "New" at bounding box center [269, 513] width 468 height 46
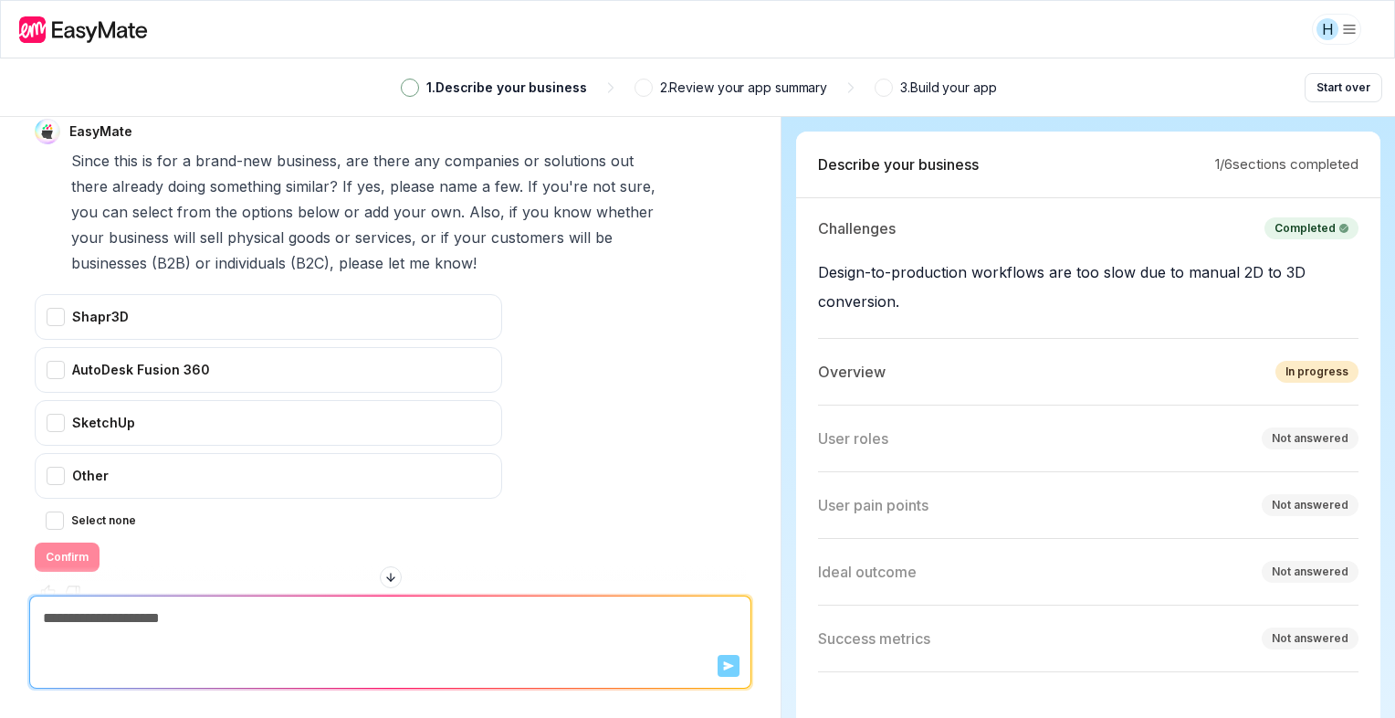
scroll to position [1170, 0]
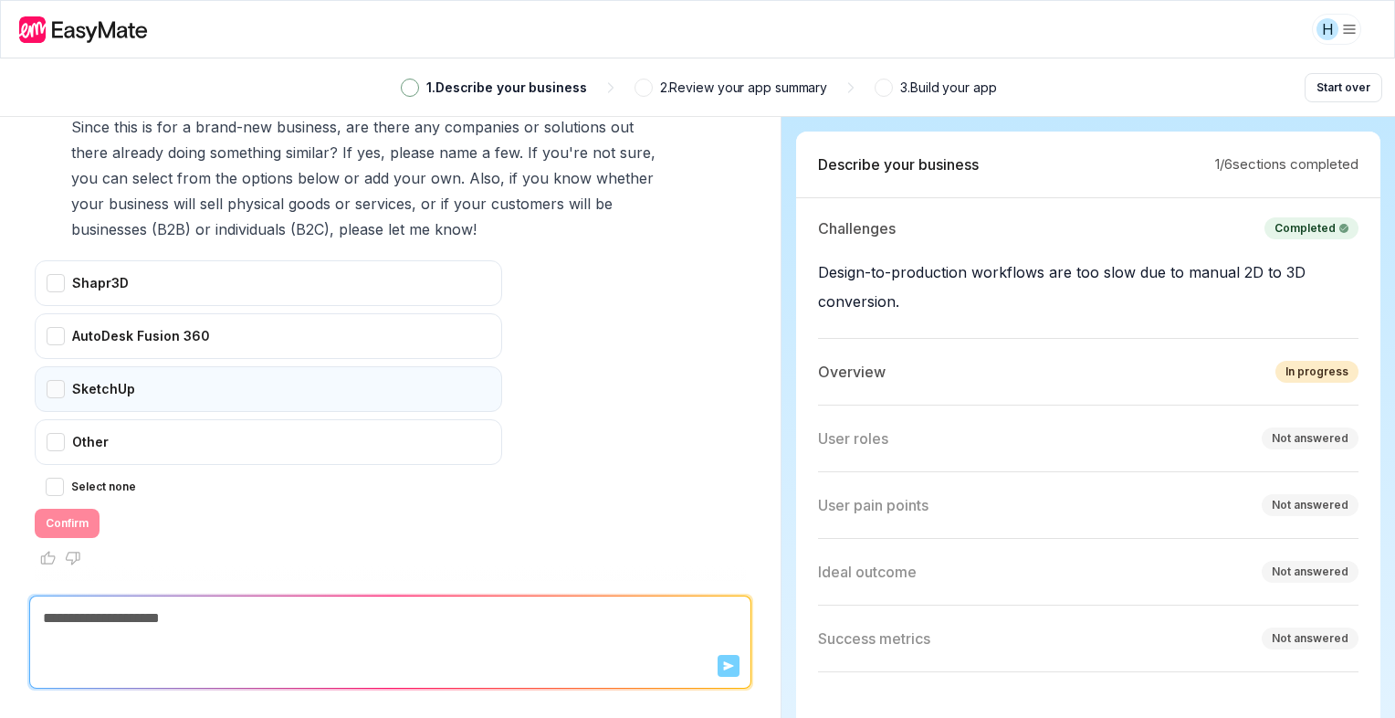
click at [132, 383] on div "SketchUp" at bounding box center [269, 389] width 468 height 46
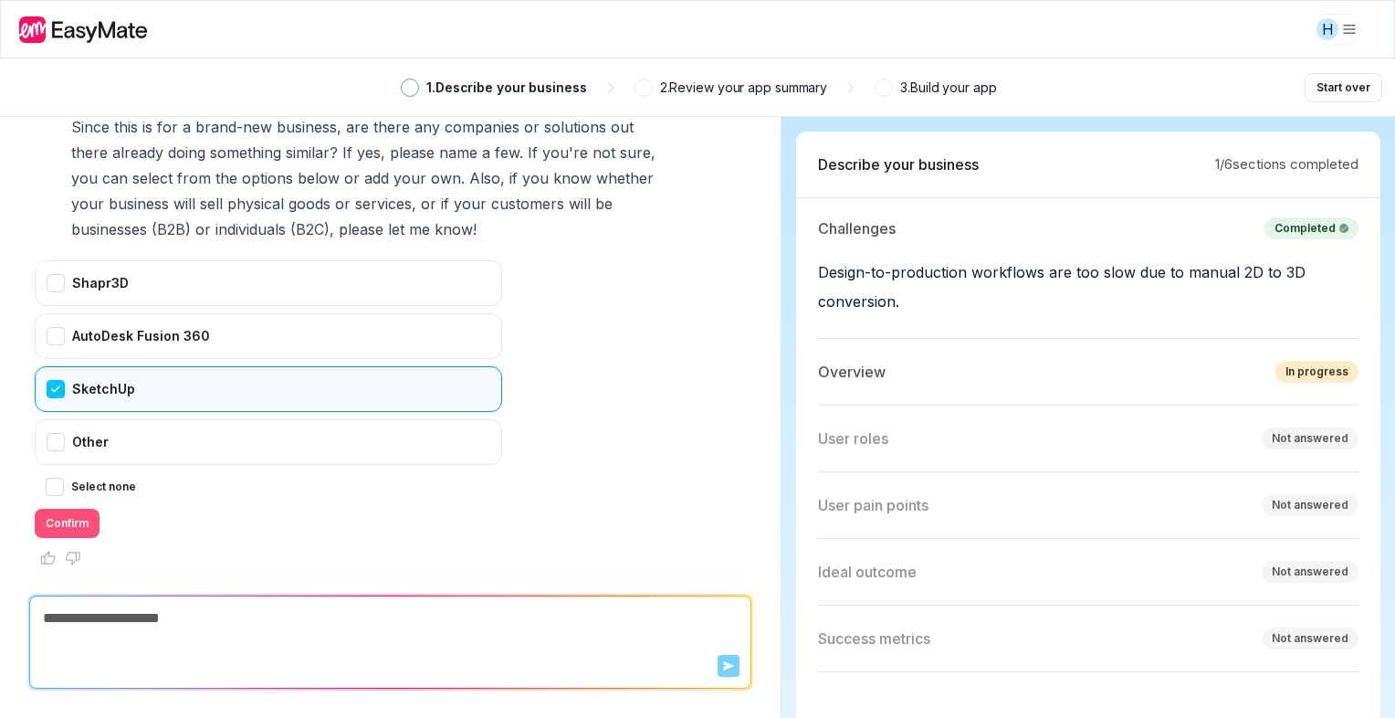
click at [62, 513] on button "Confirm" at bounding box center [67, 523] width 65 height 29
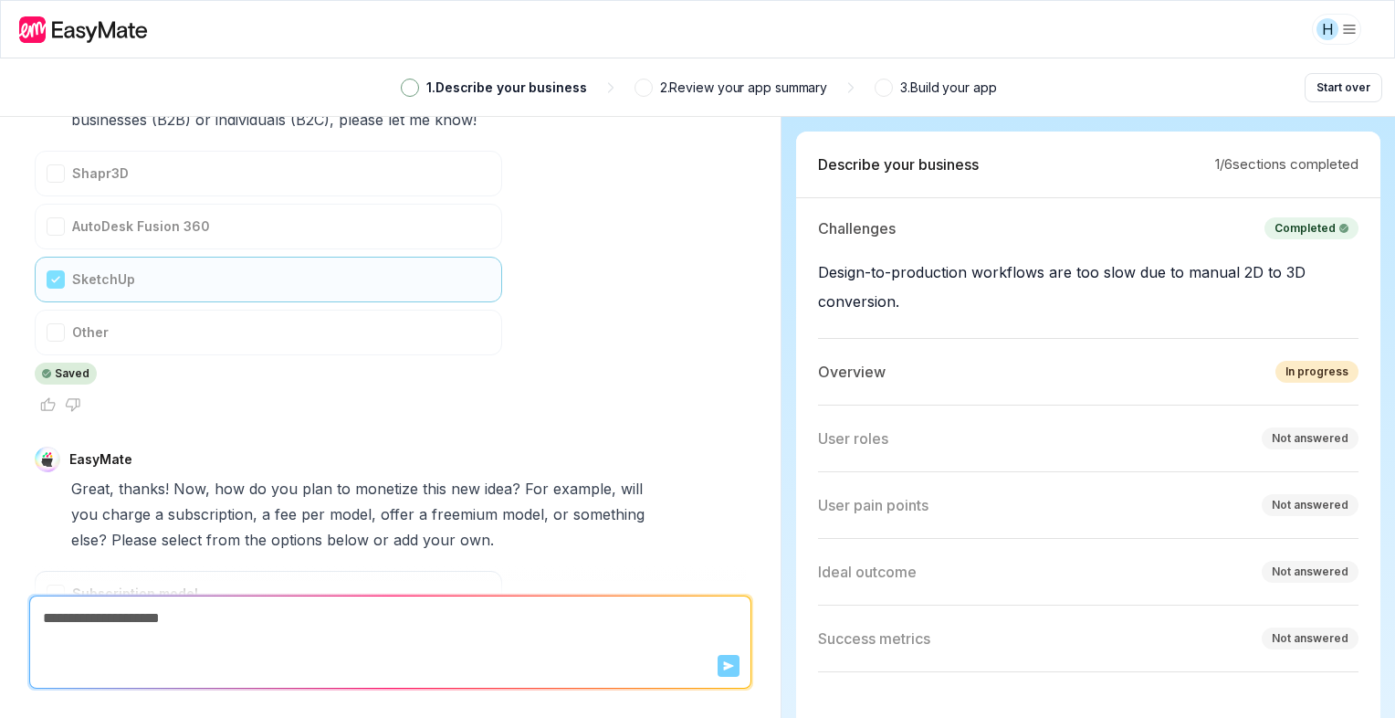
scroll to position [1641, 0]
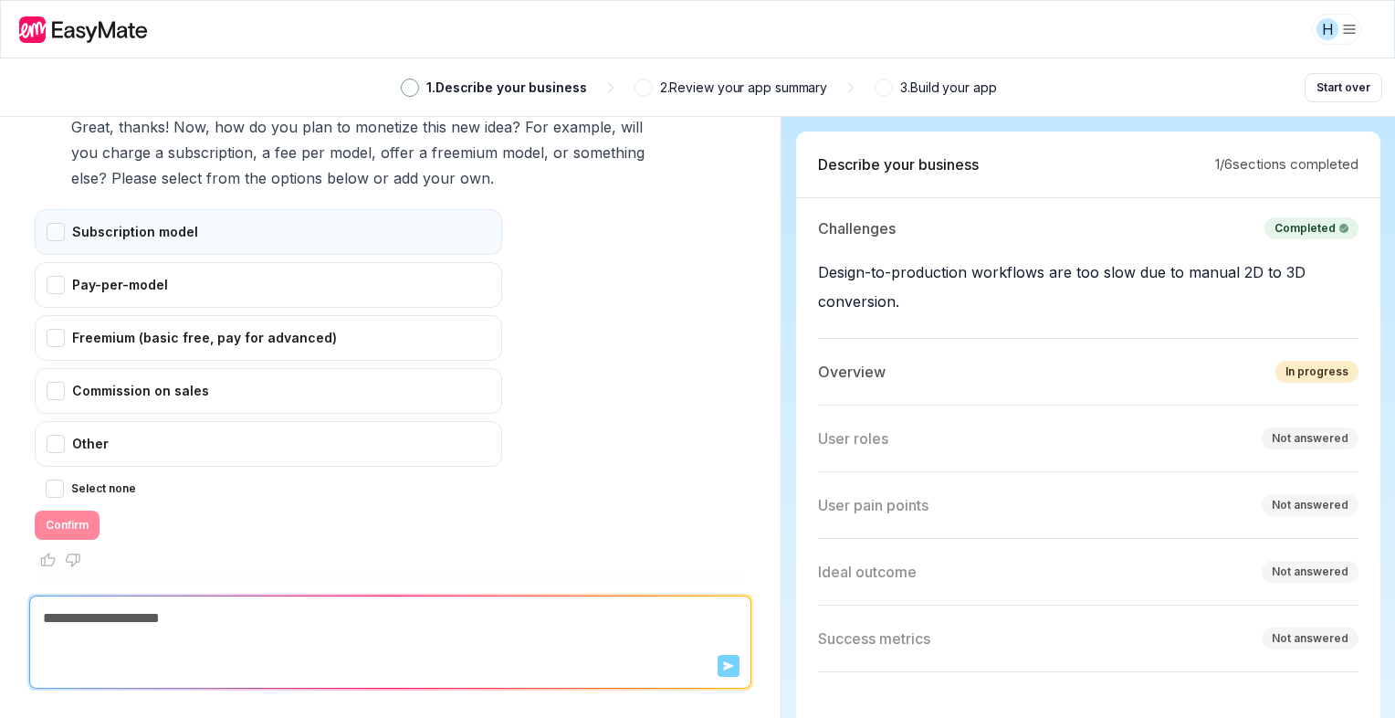
click at [153, 230] on div "Subscription model" at bounding box center [269, 232] width 468 height 46
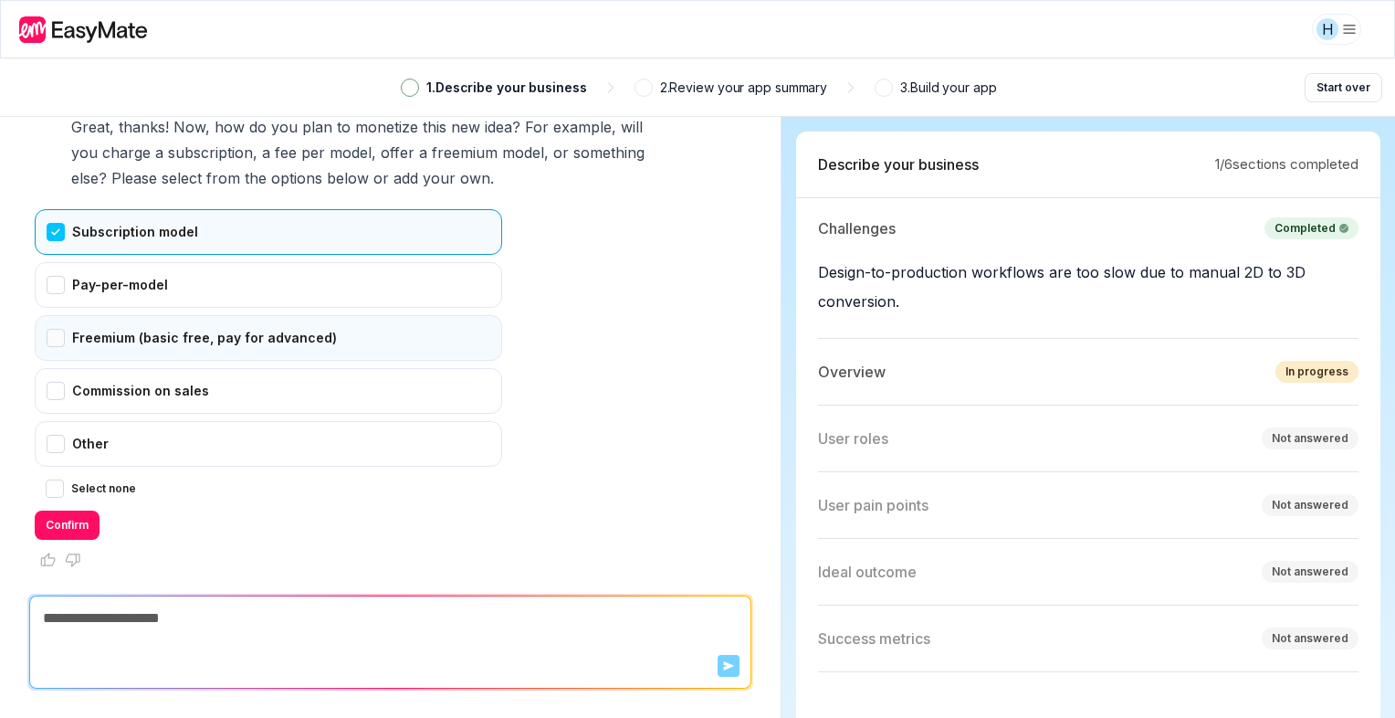
click at [157, 342] on div "Freemium (basic free, pay for advanced)" at bounding box center [269, 338] width 468 height 46
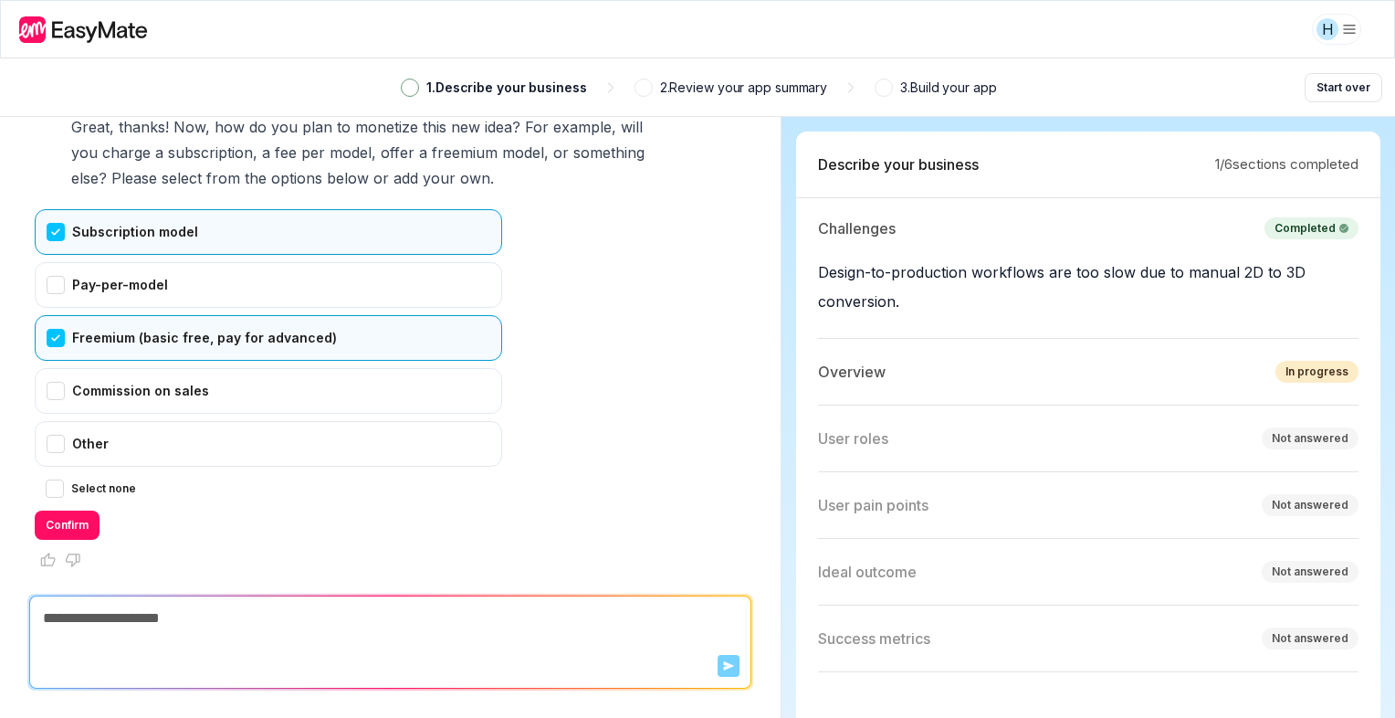
click at [187, 217] on div "Subscription model" at bounding box center [269, 232] width 468 height 46
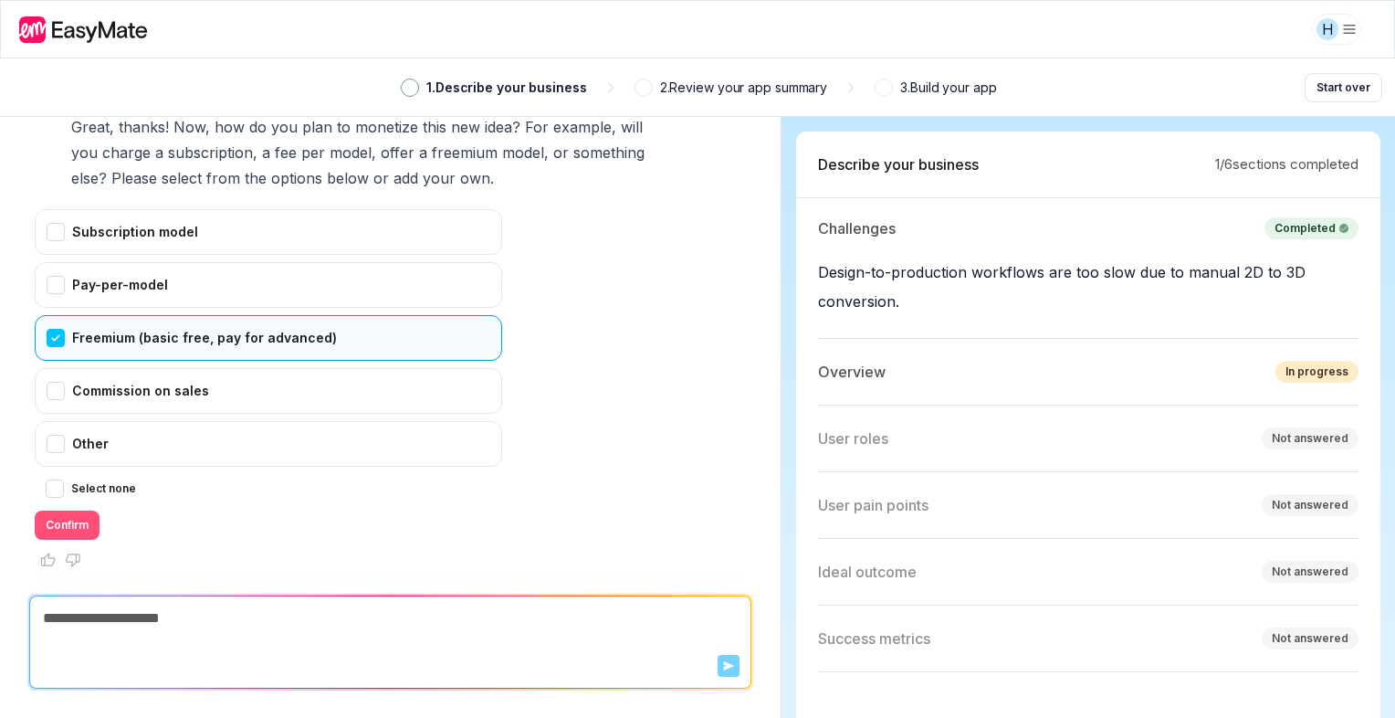
click at [72, 513] on button "Confirm" at bounding box center [67, 524] width 65 height 29
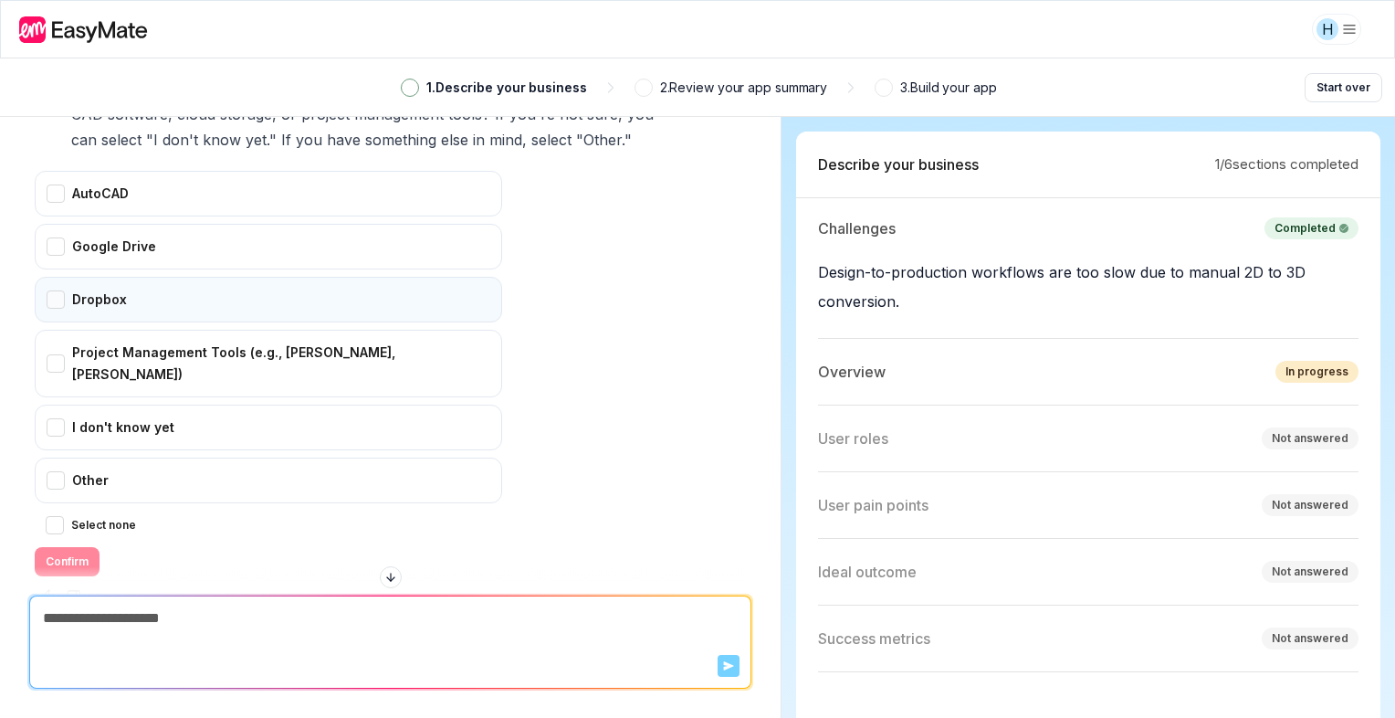
scroll to position [2153, 0]
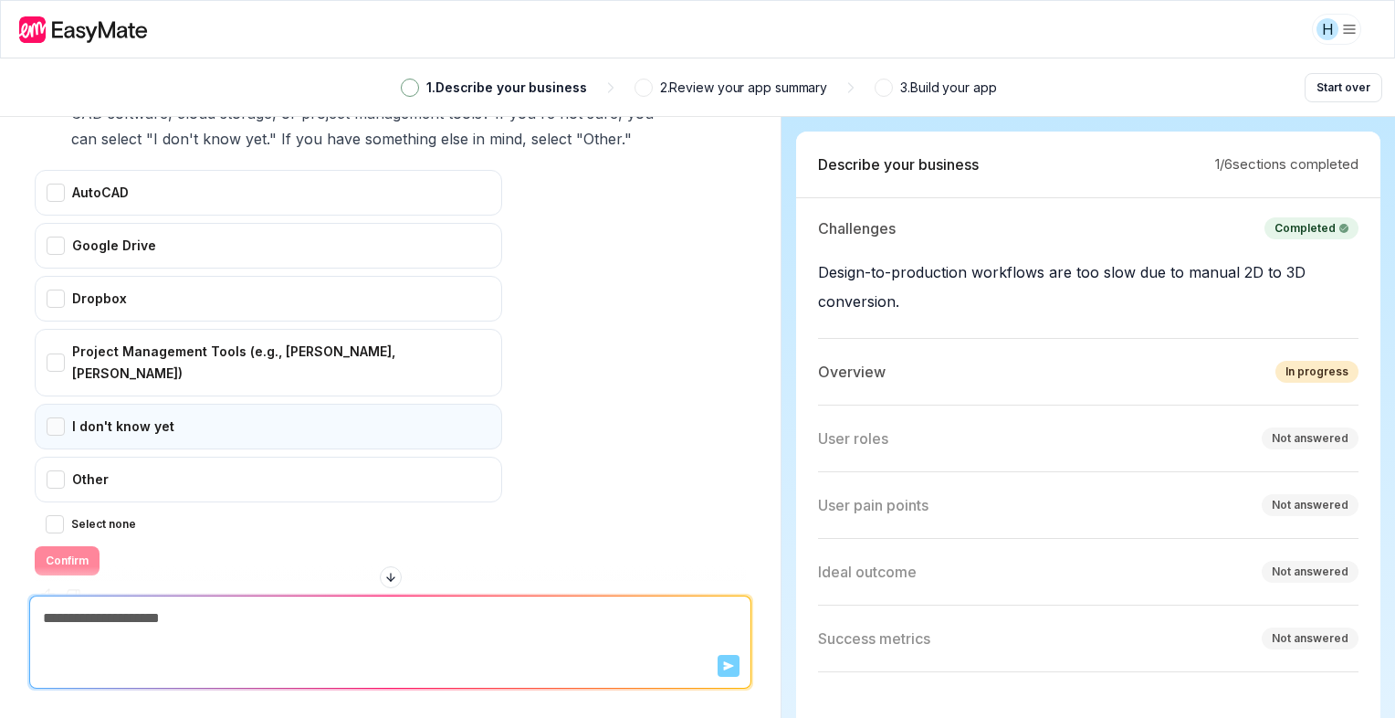
click at [126, 407] on div "I don't know yet" at bounding box center [269, 427] width 468 height 46
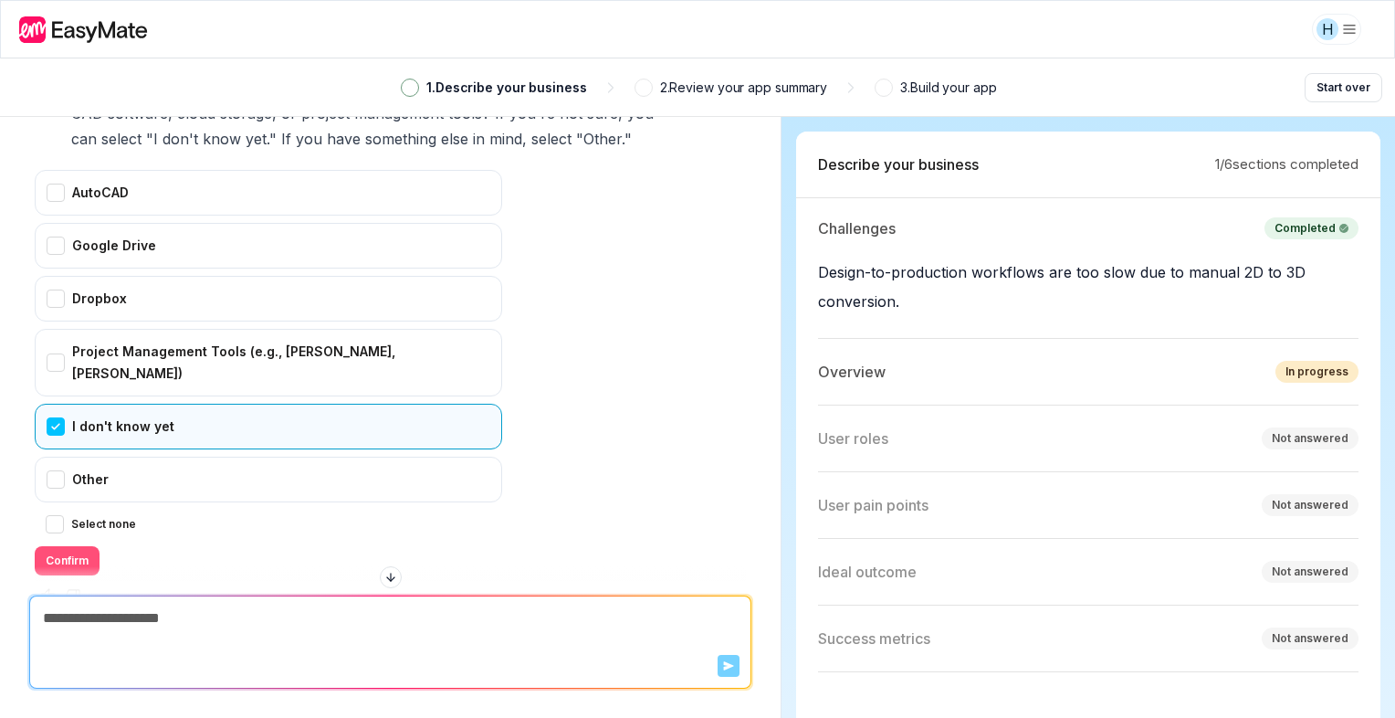
click at [70, 546] on button "Confirm" at bounding box center [67, 560] width 65 height 29
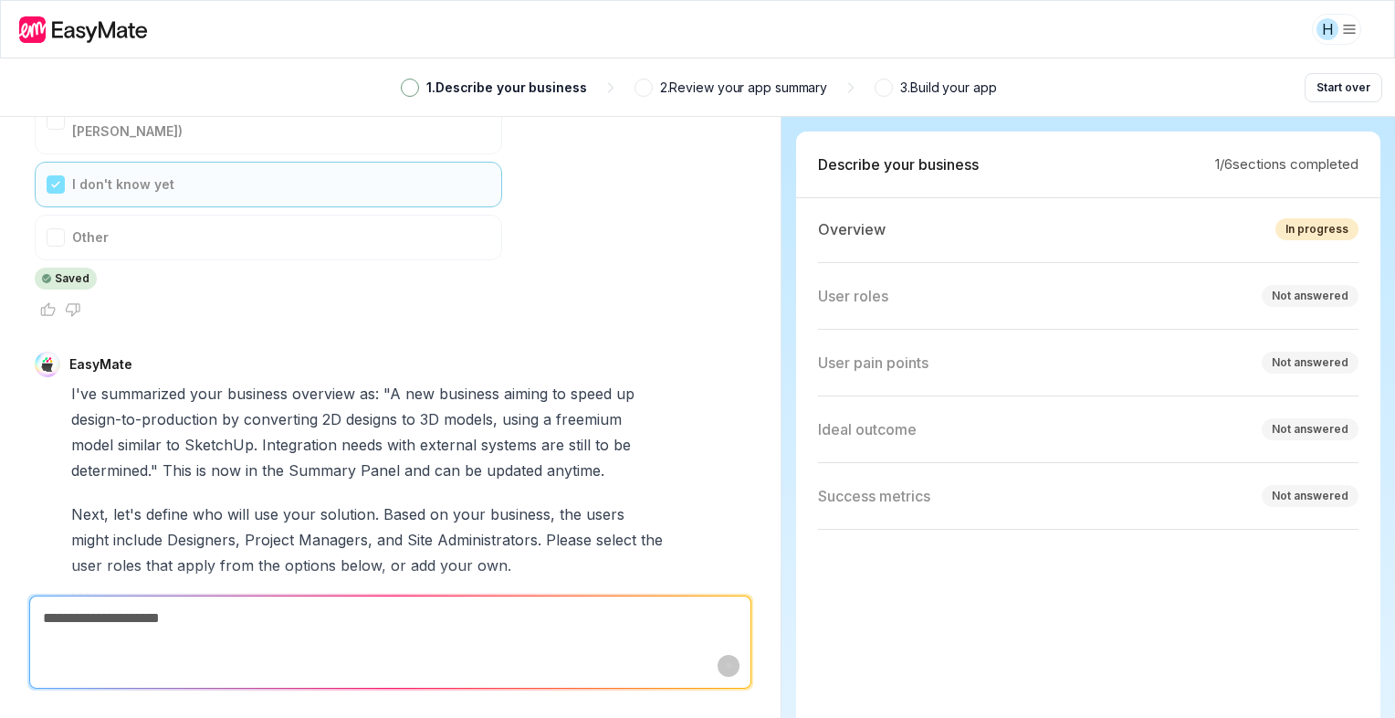
scroll to position [2704, 0]
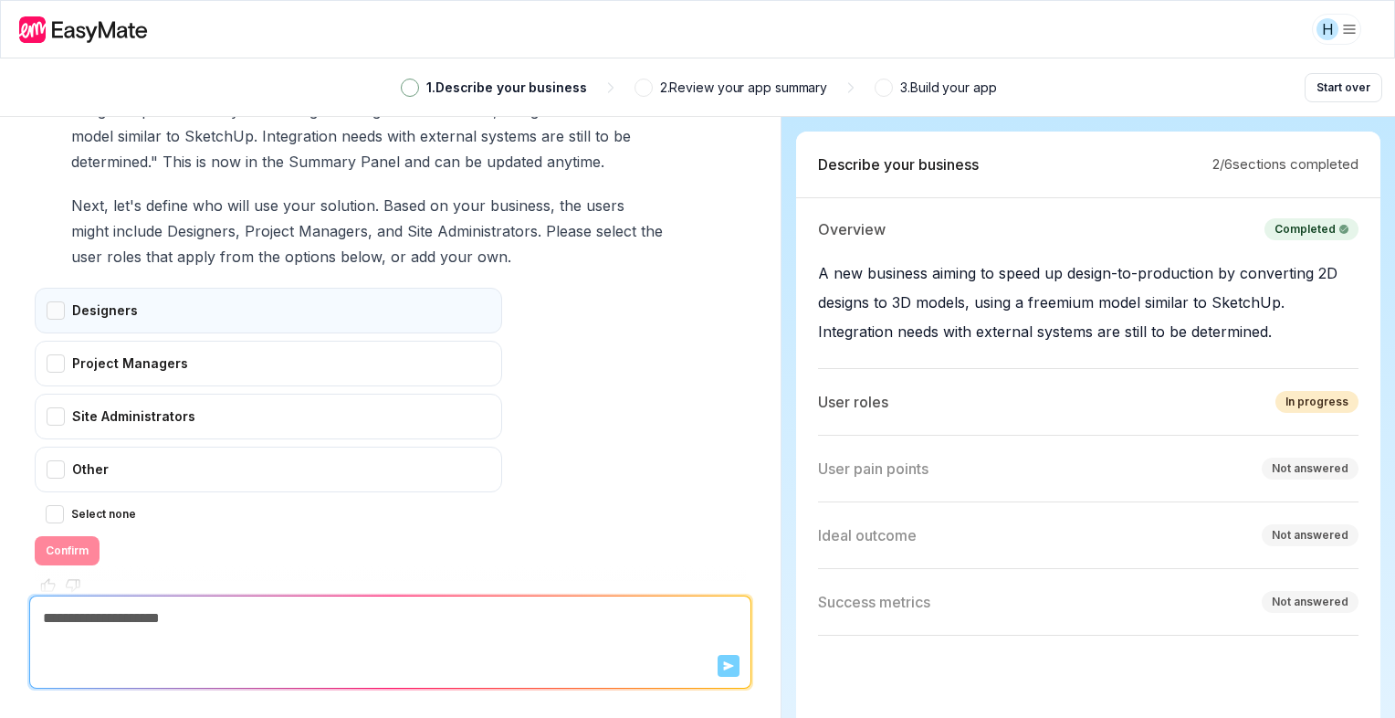
click at [223, 288] on div "Designers" at bounding box center [269, 311] width 468 height 46
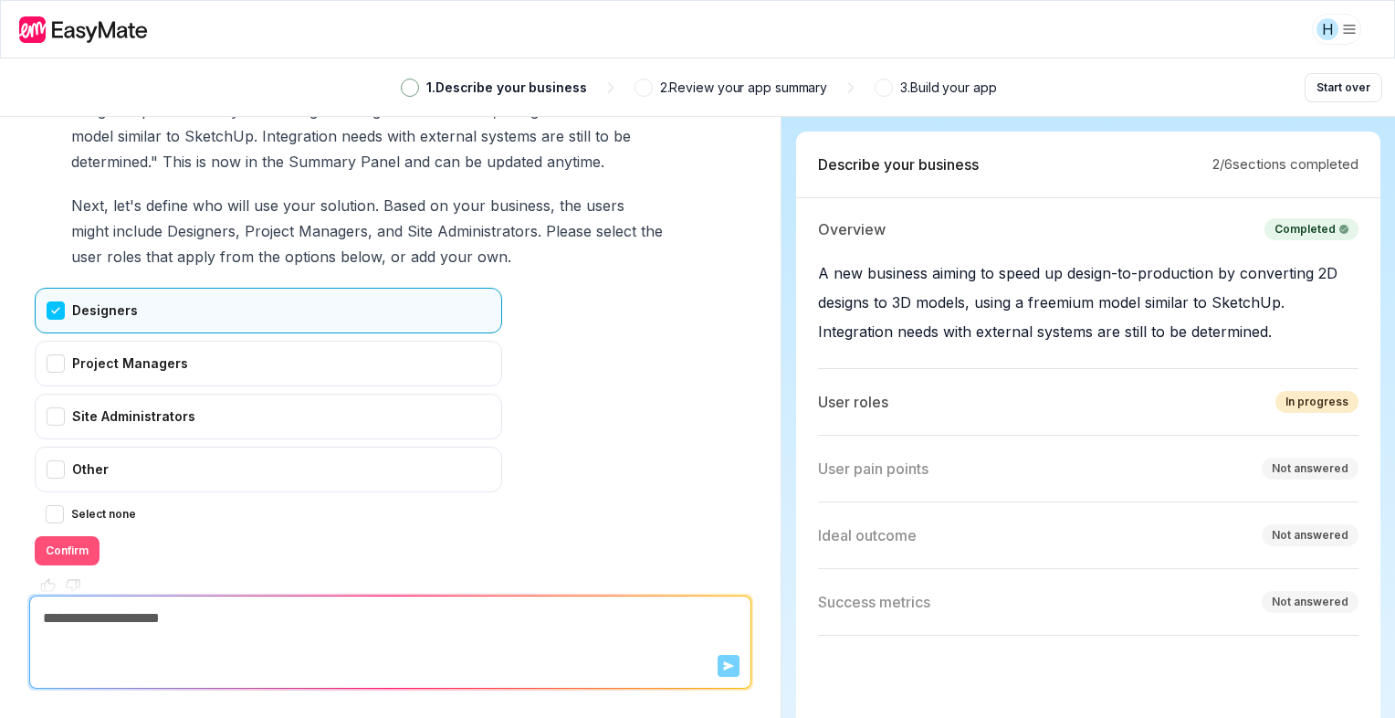
click at [49, 536] on button "Confirm" at bounding box center [67, 550] width 65 height 29
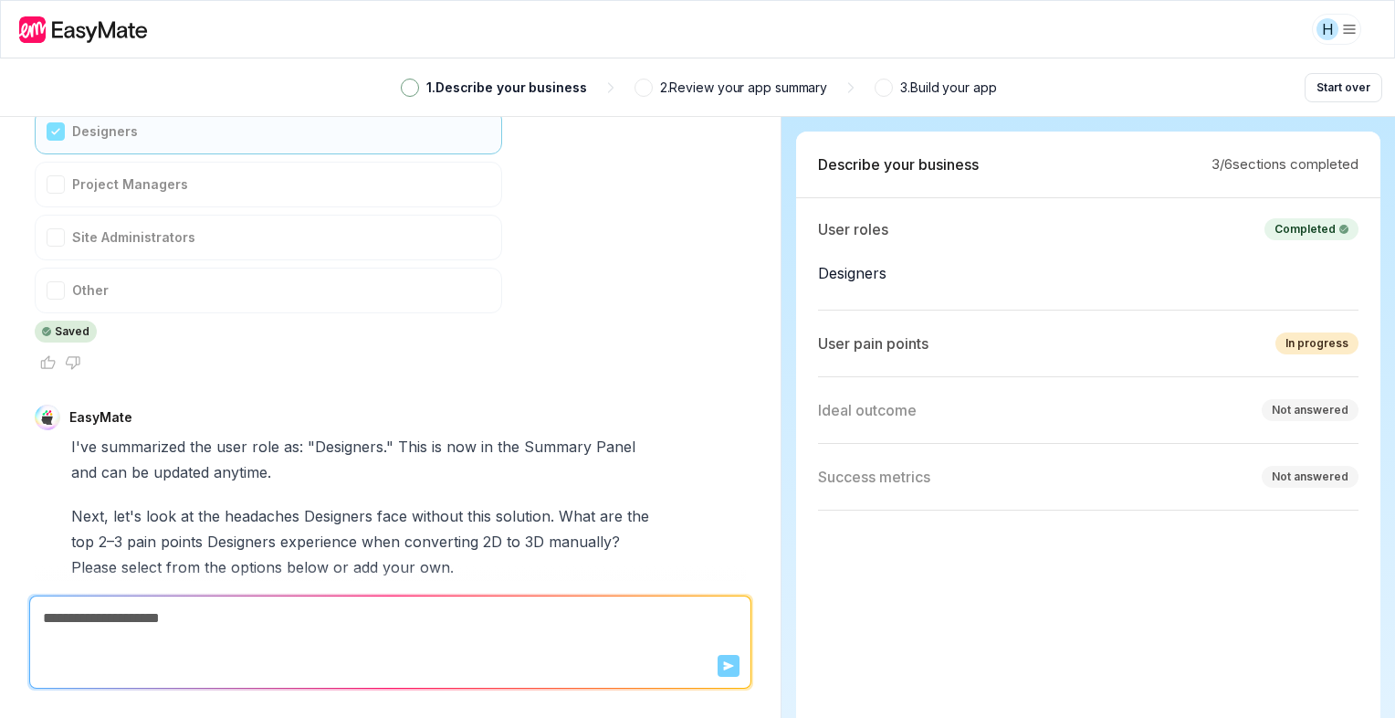
scroll to position [3244, 0]
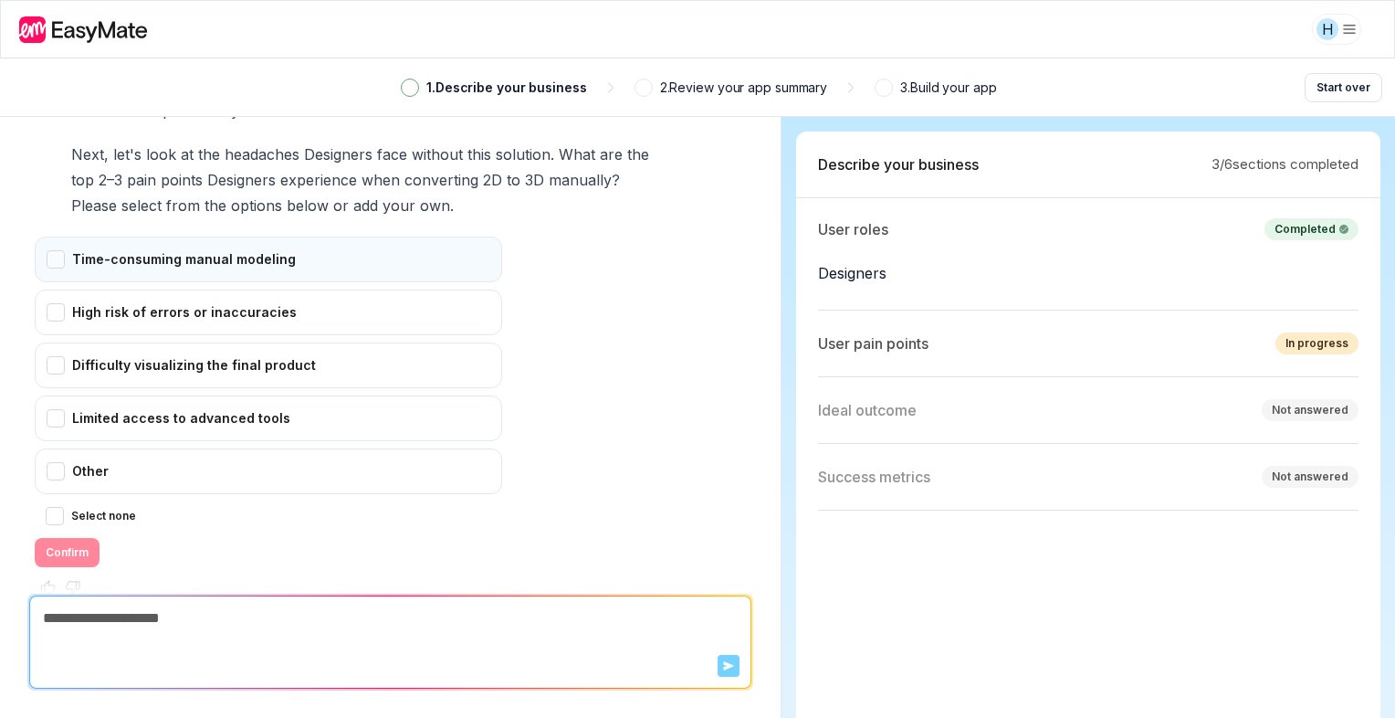
click at [273, 236] on div "Time-consuming manual modeling" at bounding box center [269, 259] width 468 height 46
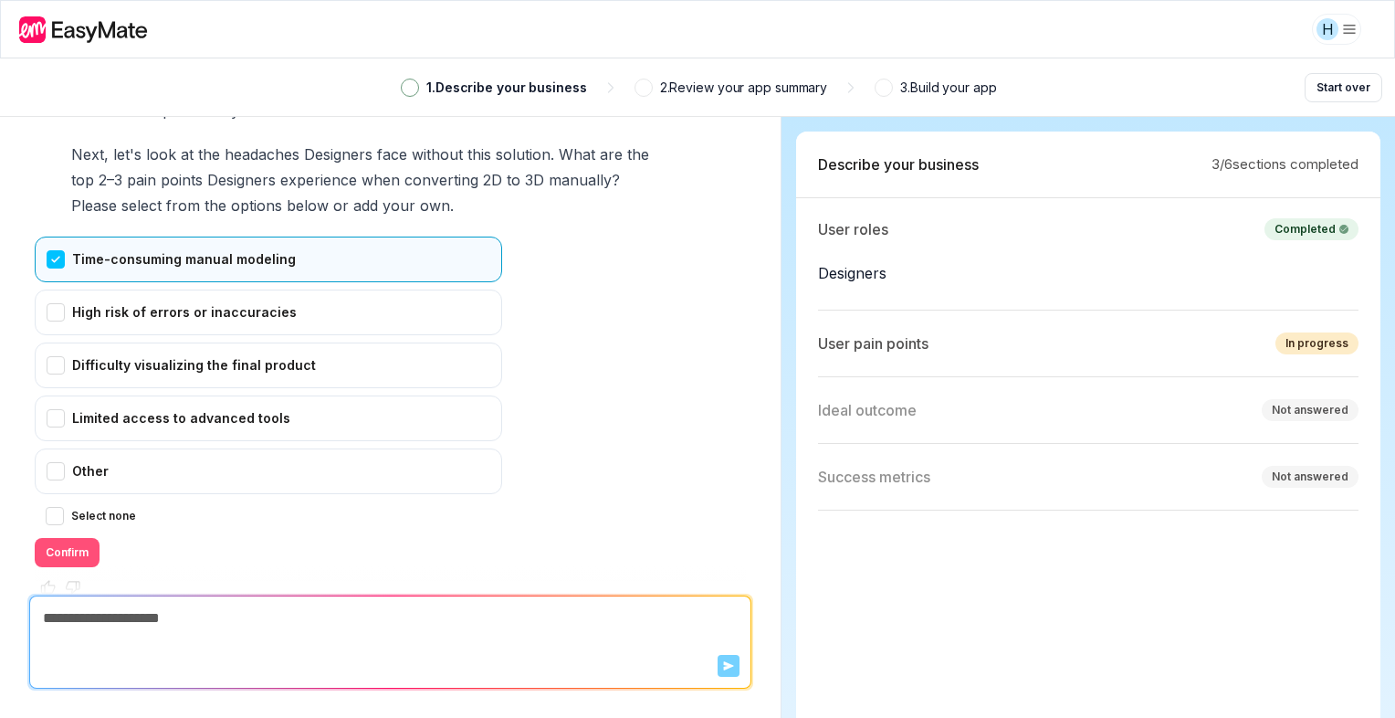
click at [83, 538] on button "Confirm" at bounding box center [67, 552] width 65 height 29
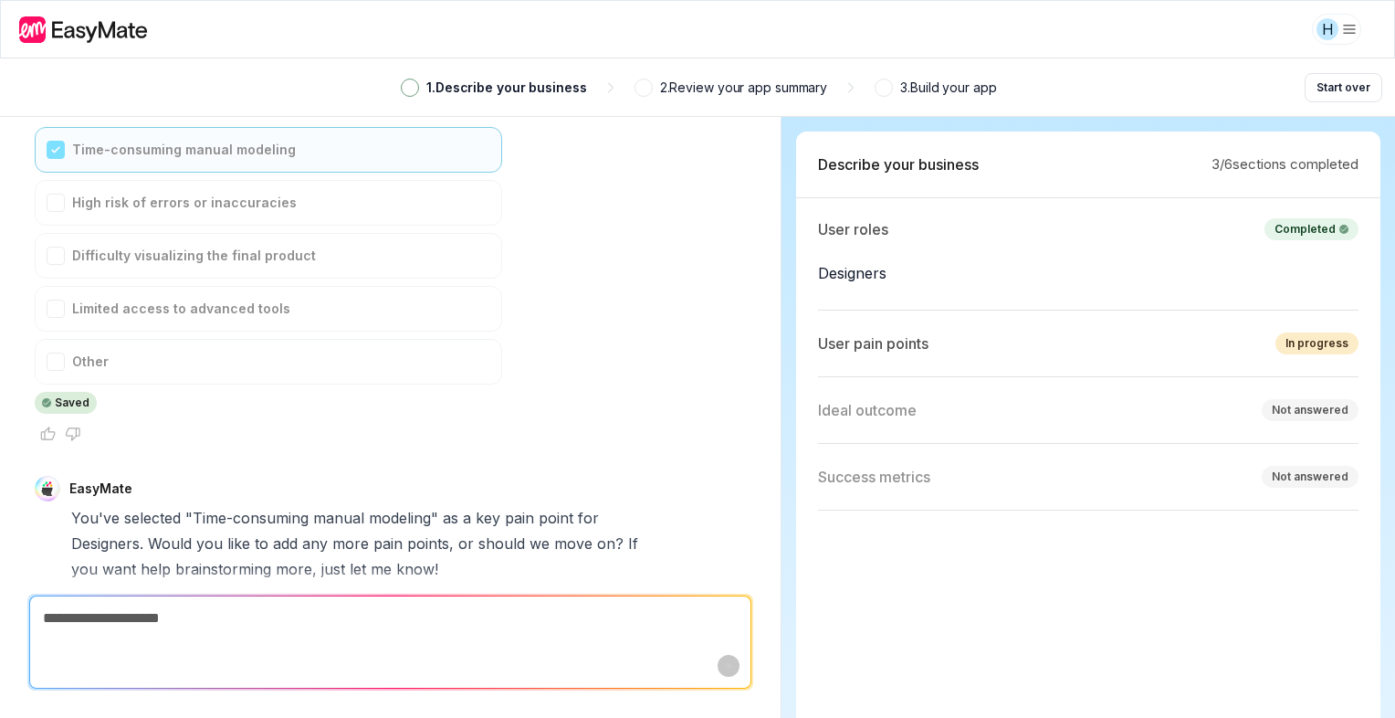
scroll to position [3484, 0]
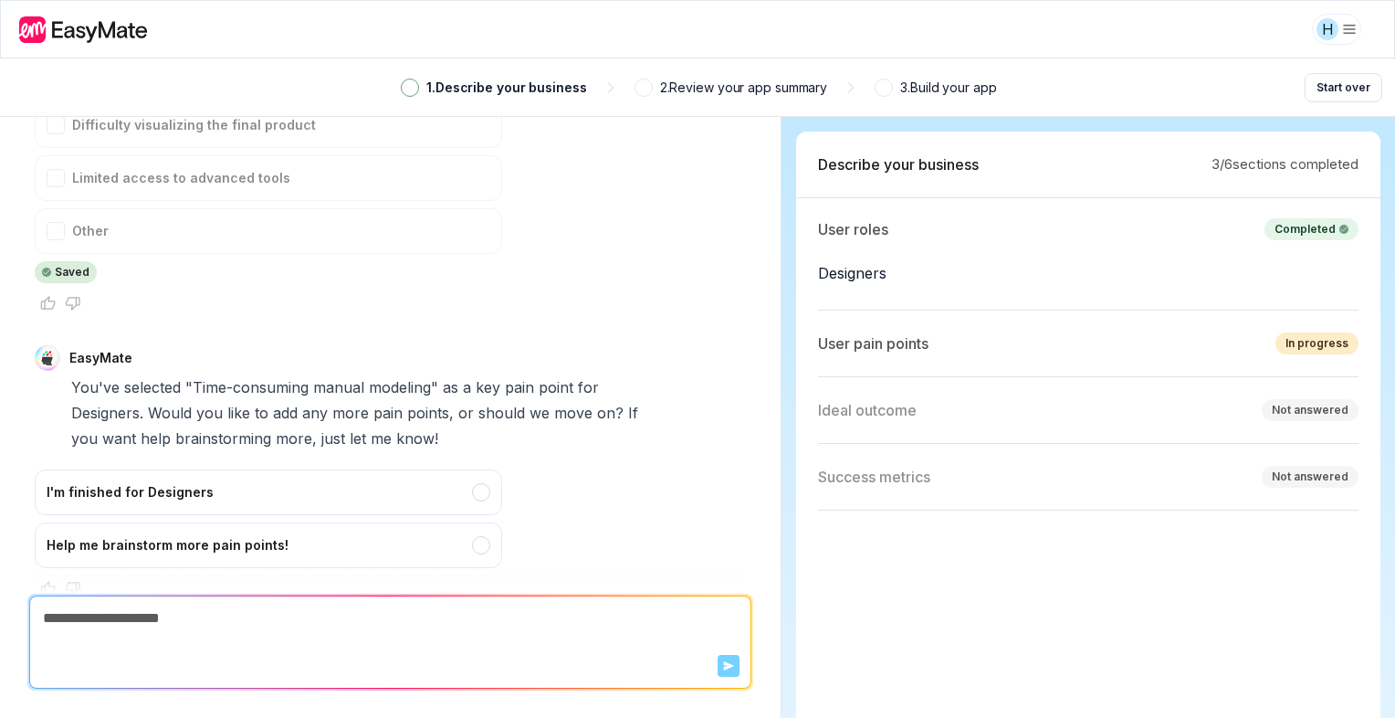
click at [198, 480] on div "I'm finished for Designers Help me brainstorm more pain points!" at bounding box center [269, 518] width 468 height 99
click at [192, 469] on div "I'm finished for Designers" at bounding box center [269, 492] width 468 height 46
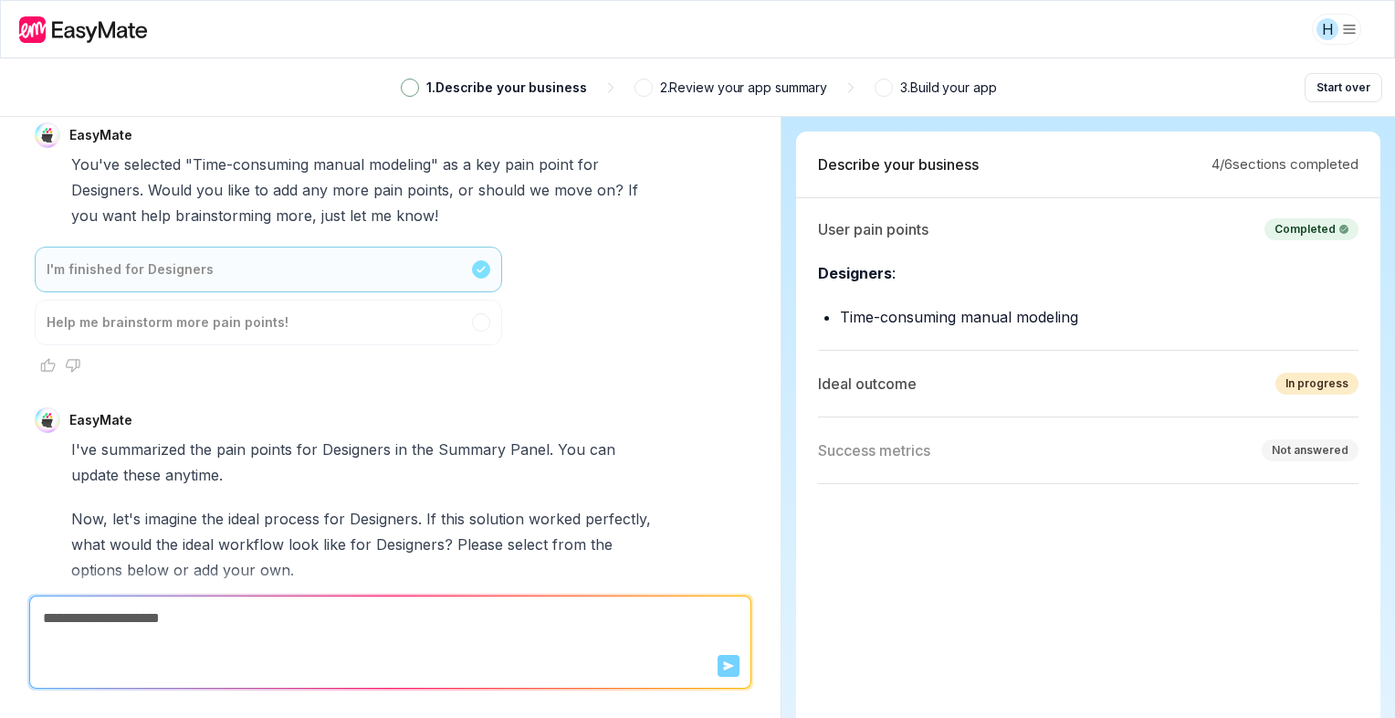
scroll to position [4069, 0]
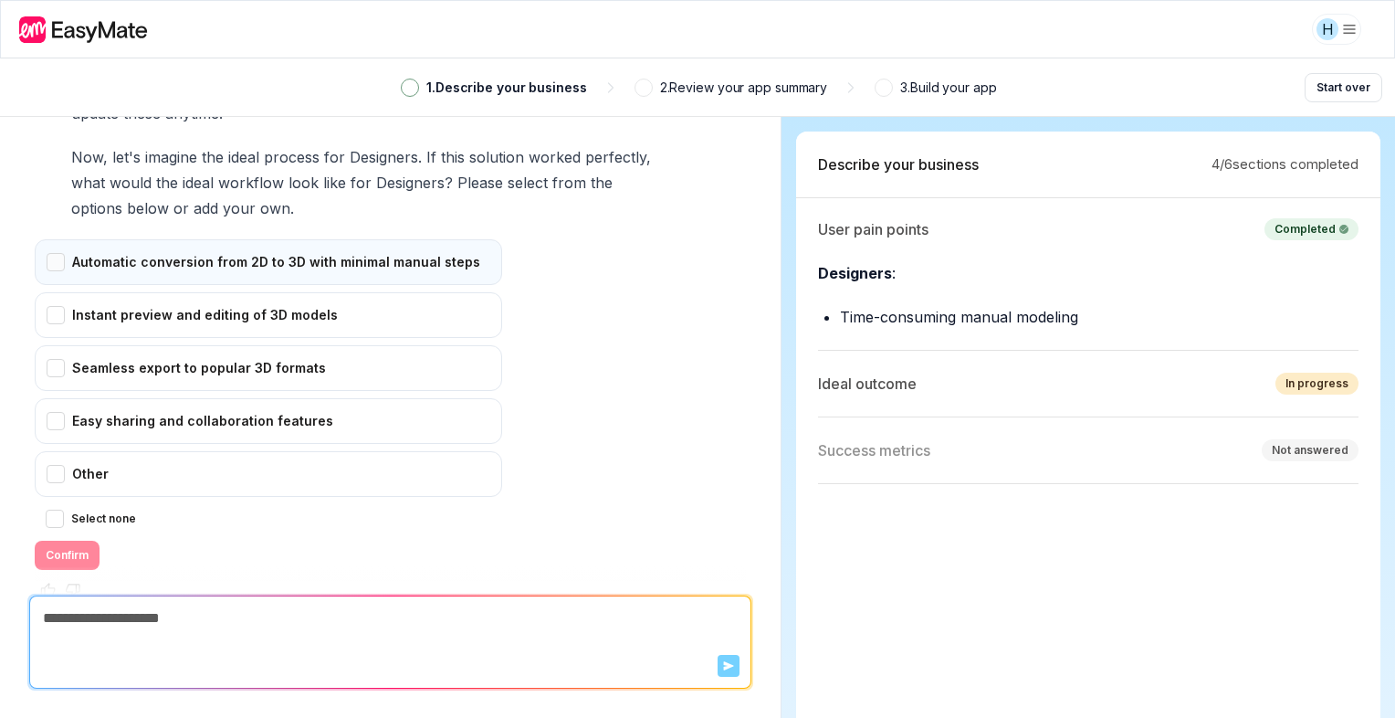
click at [220, 239] on div "Automatic conversion from 2D to 3D with minimal manual steps" at bounding box center [269, 262] width 468 height 46
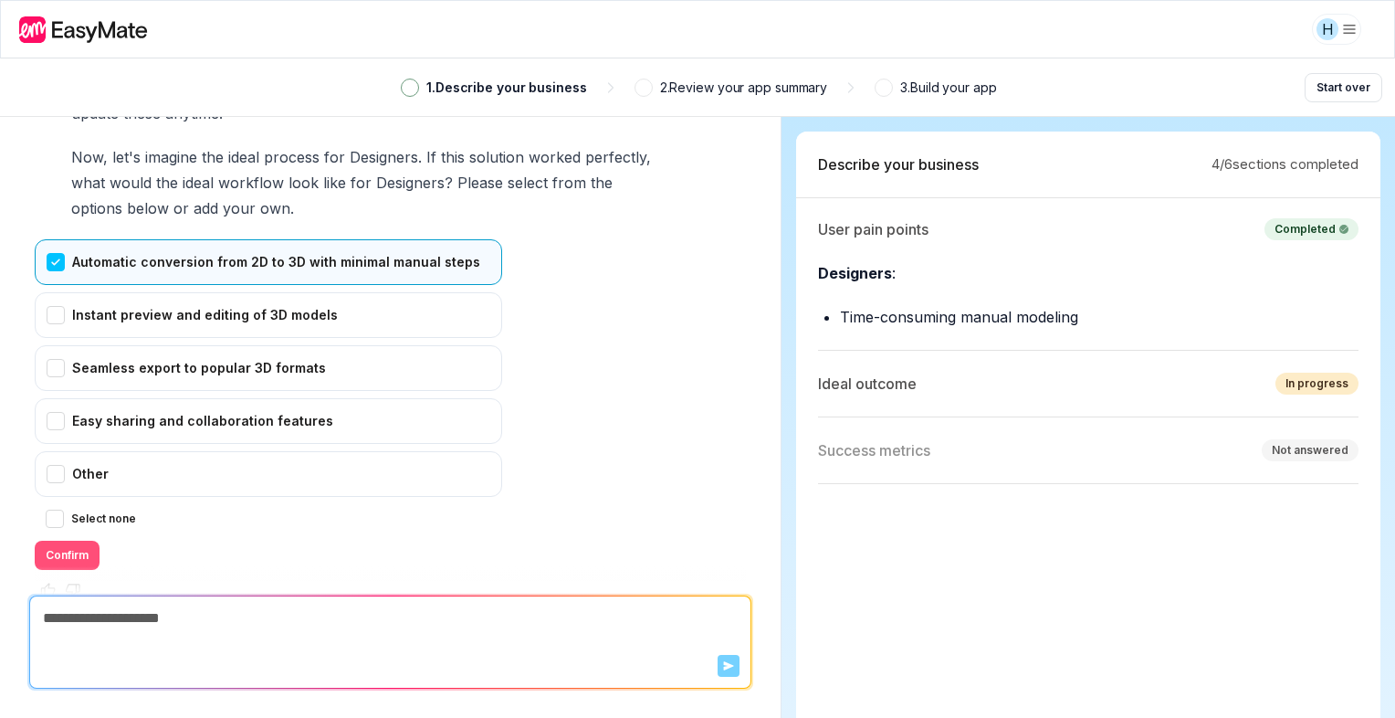
click at [47, 541] on button "Confirm" at bounding box center [67, 555] width 65 height 29
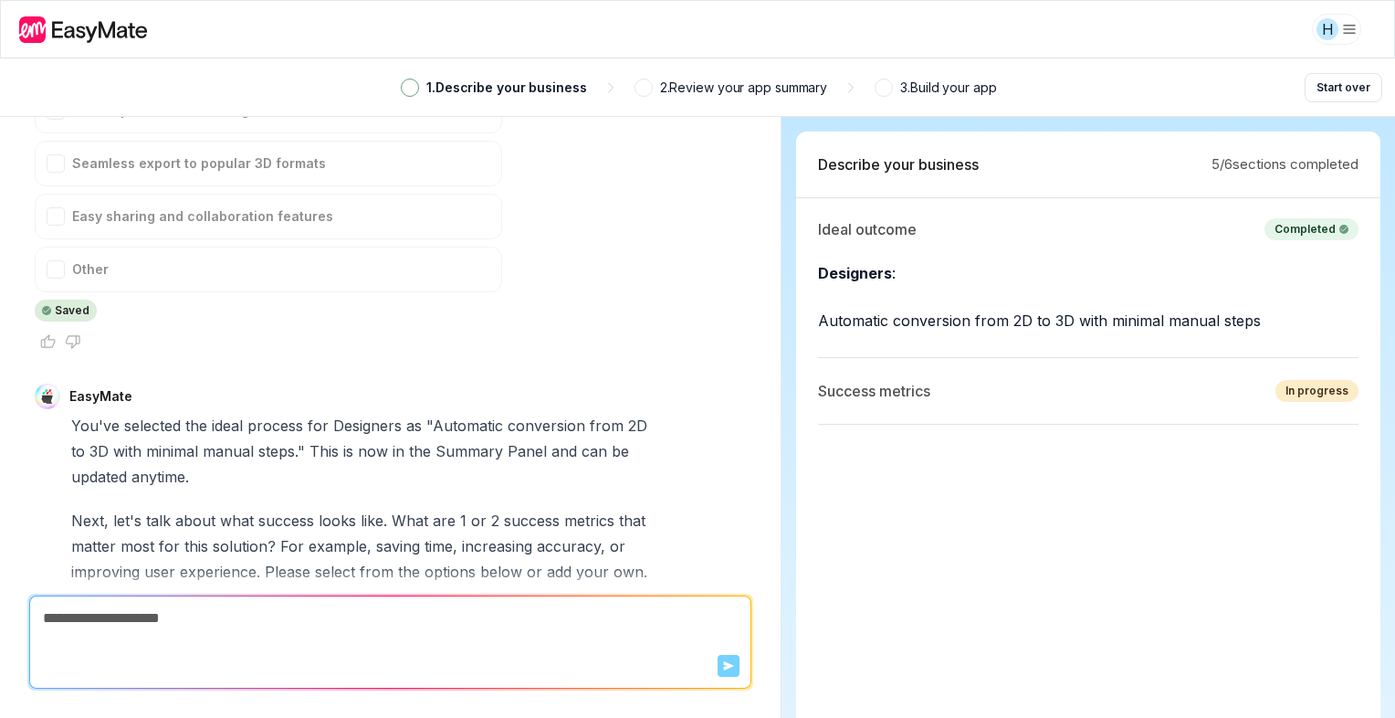
scroll to position [4635, 0]
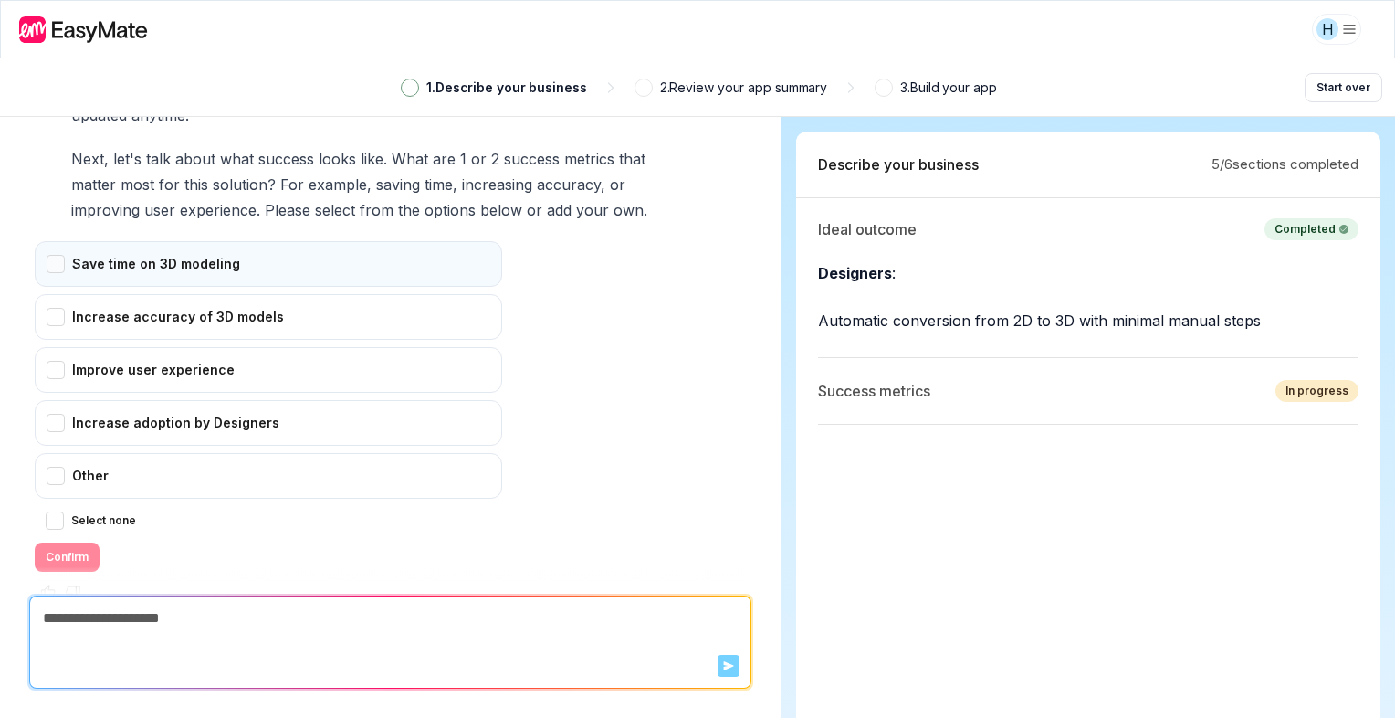
click at [196, 242] on div "Save time on 3D modeling" at bounding box center [269, 264] width 468 height 46
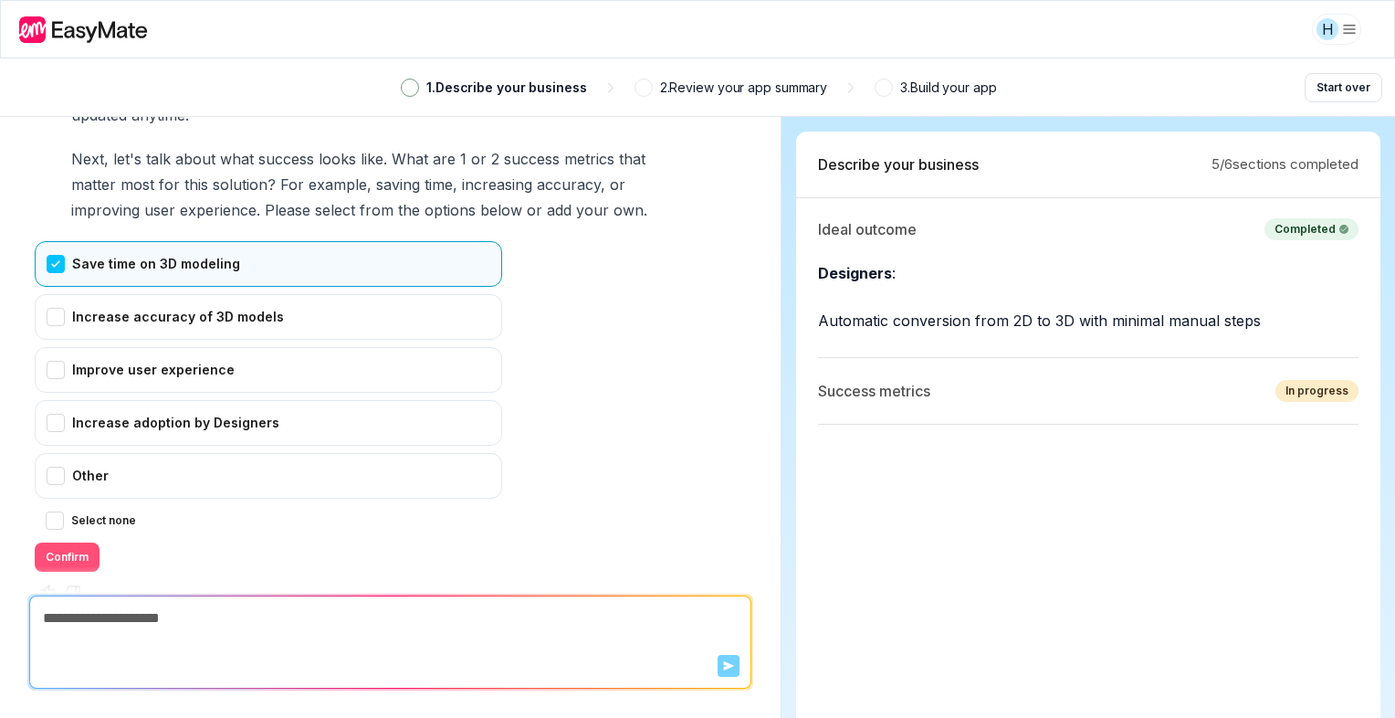
click at [60, 542] on button "Confirm" at bounding box center [67, 556] width 65 height 29
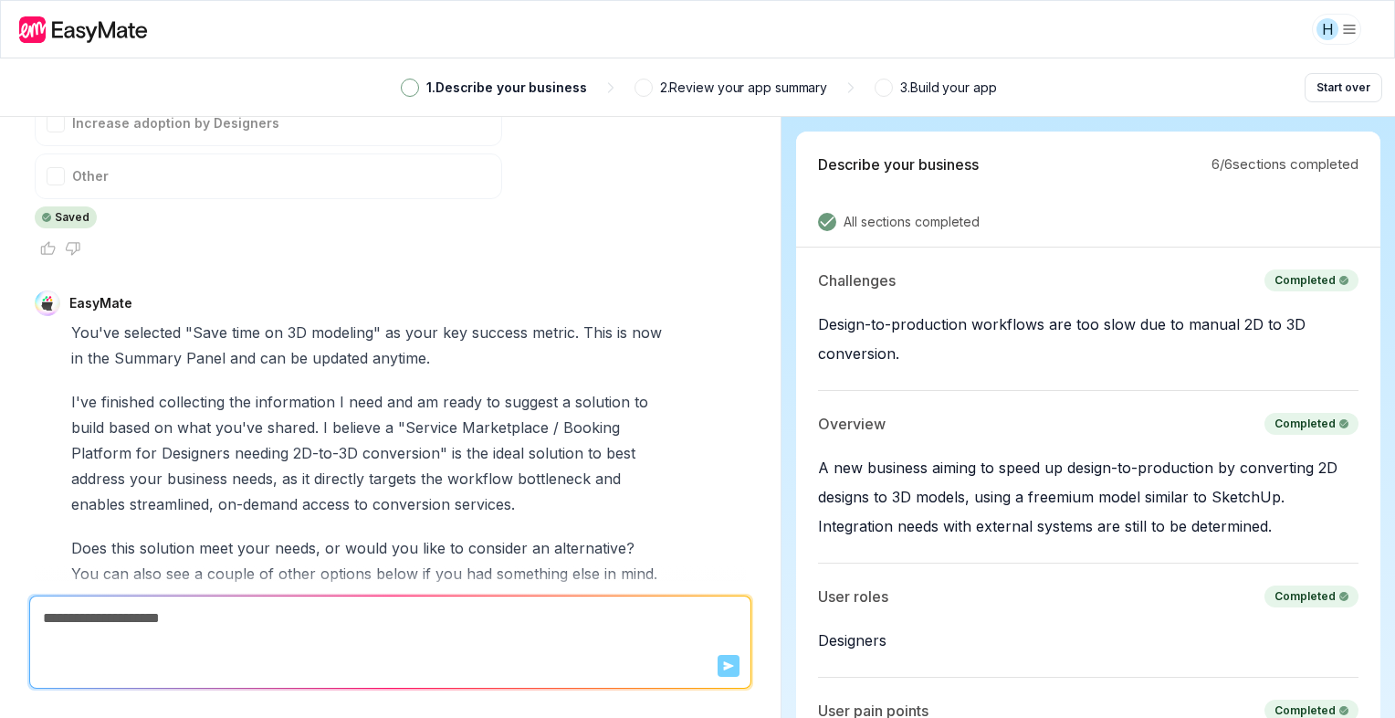
scroll to position [5193, 0]
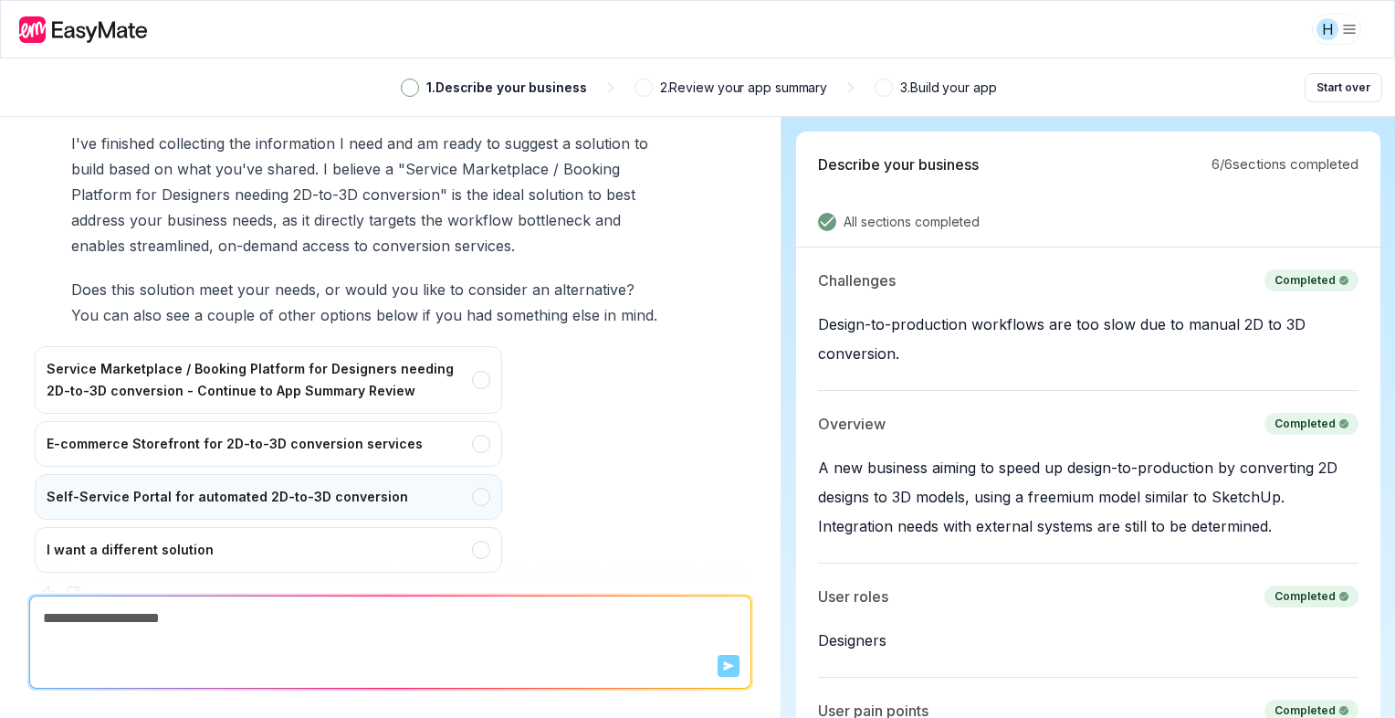
click at [159, 477] on div "Self-Service Portal for automated 2D-to-3D conversion" at bounding box center [269, 497] width 468 height 46
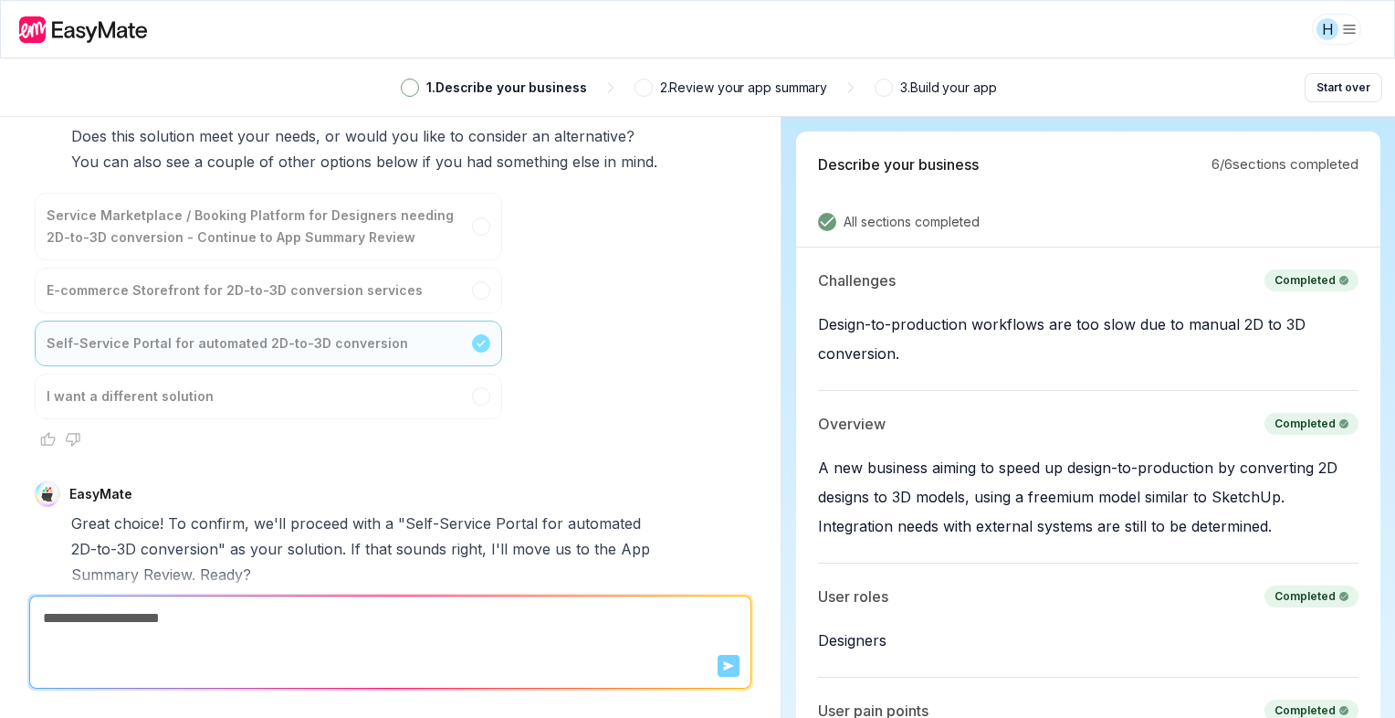
scroll to position [5446, 0]
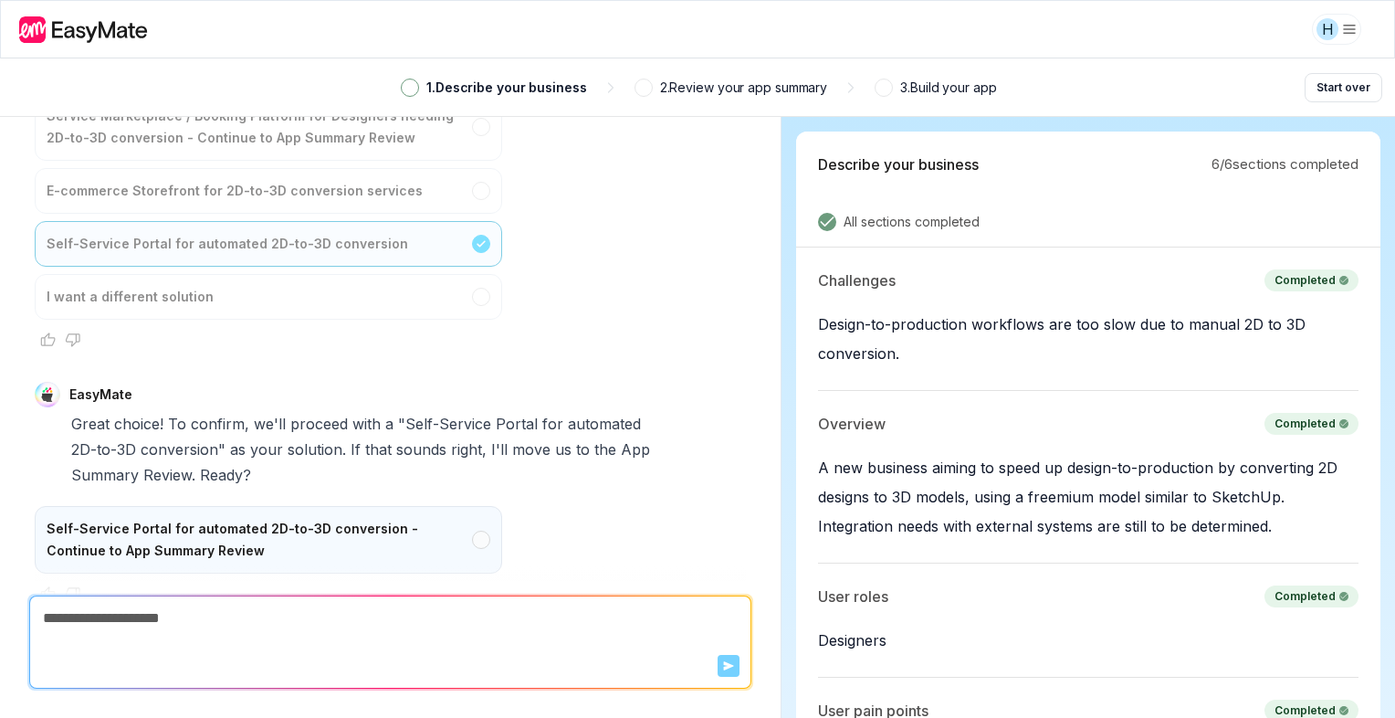
click at [168, 506] on div "Self-Service Portal for automated 2D-to-3D conversion - Continue to App Summary…" at bounding box center [269, 540] width 468 height 68
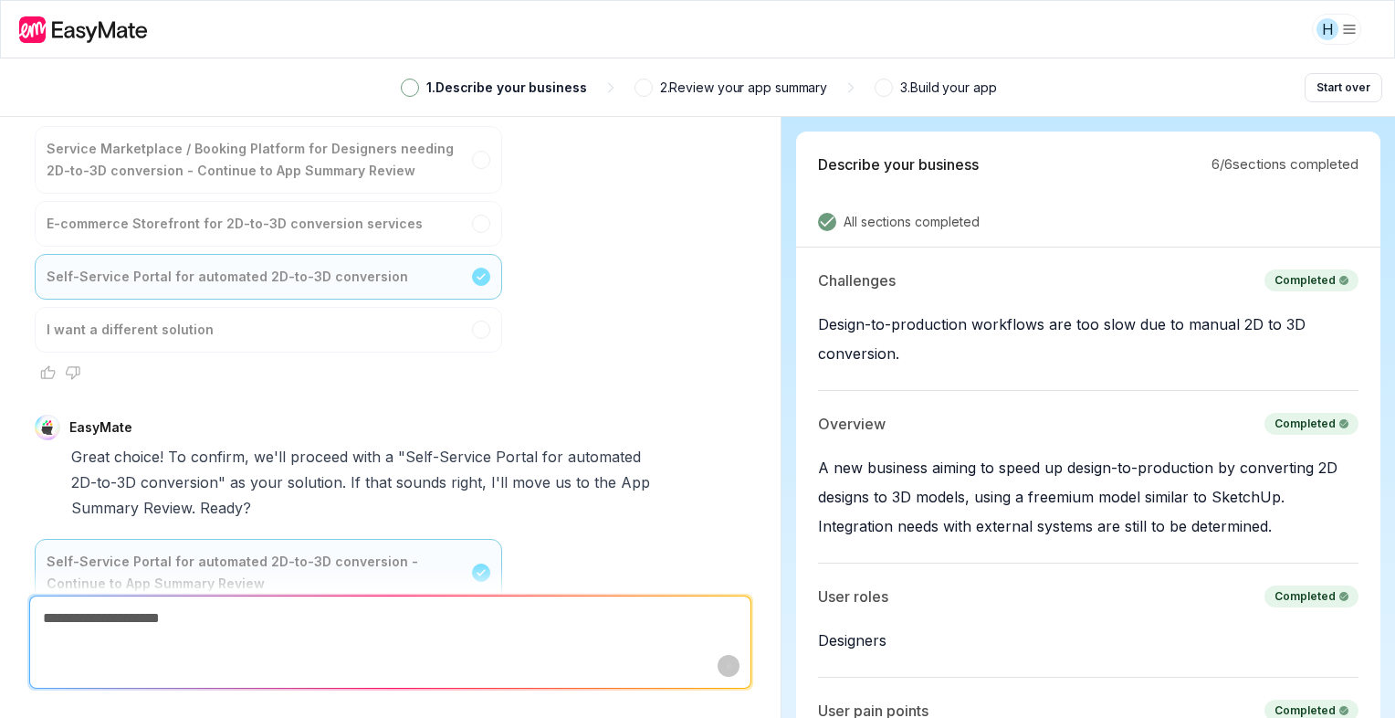
type textarea "*"
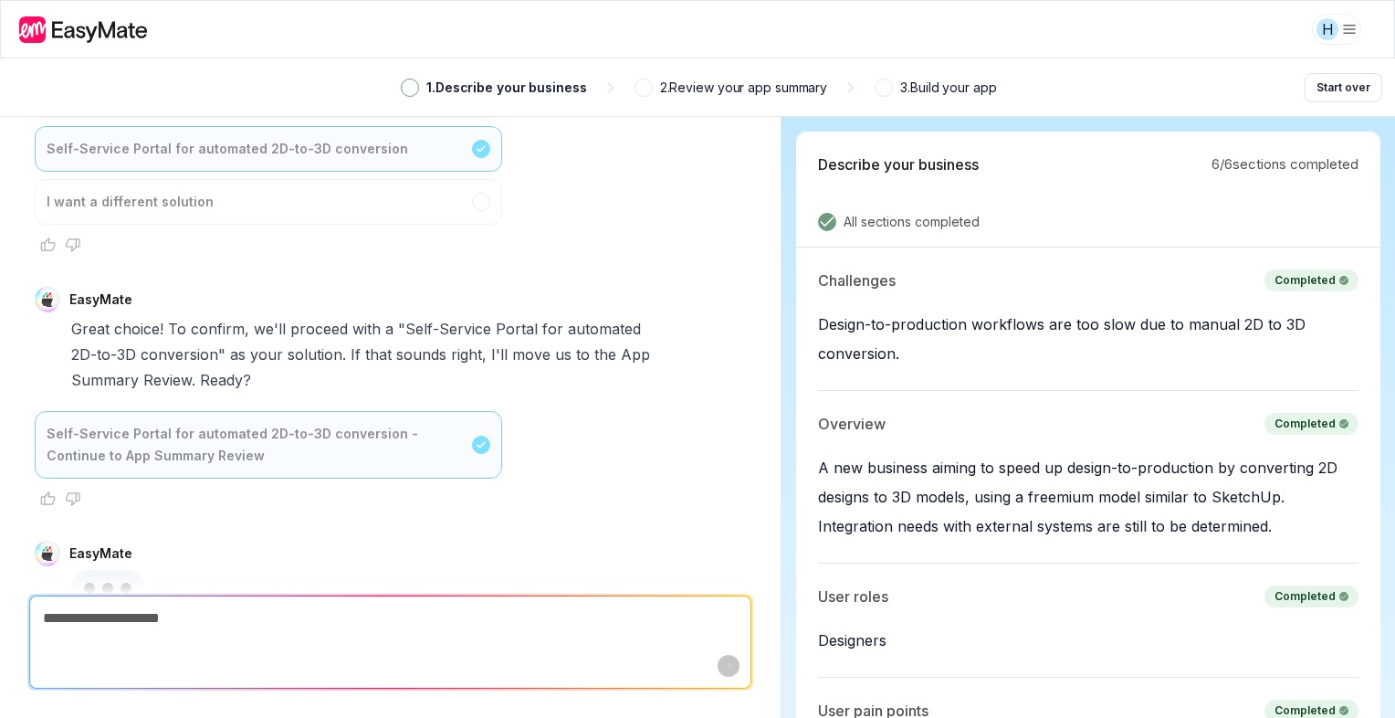
scroll to position [5548, 0]
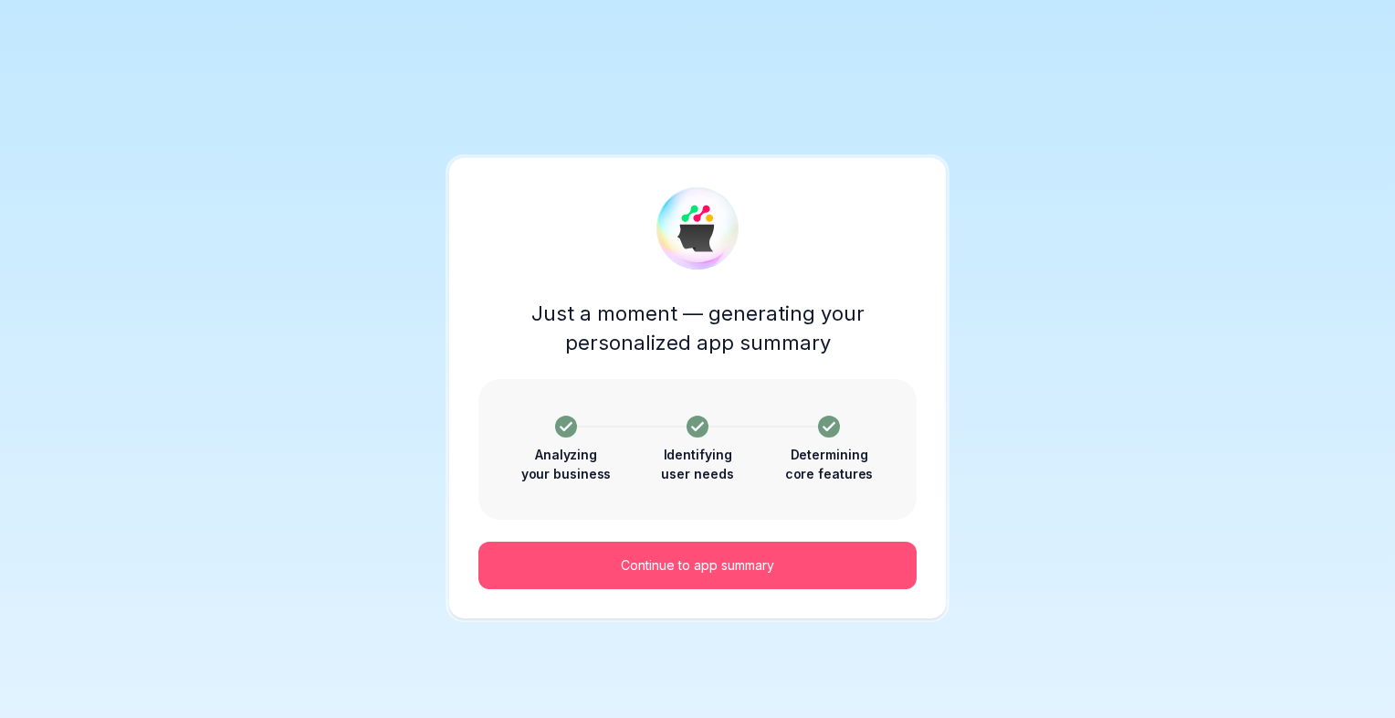
click at [741, 568] on p "Continue to app summary" at bounding box center [697, 565] width 153 height 20
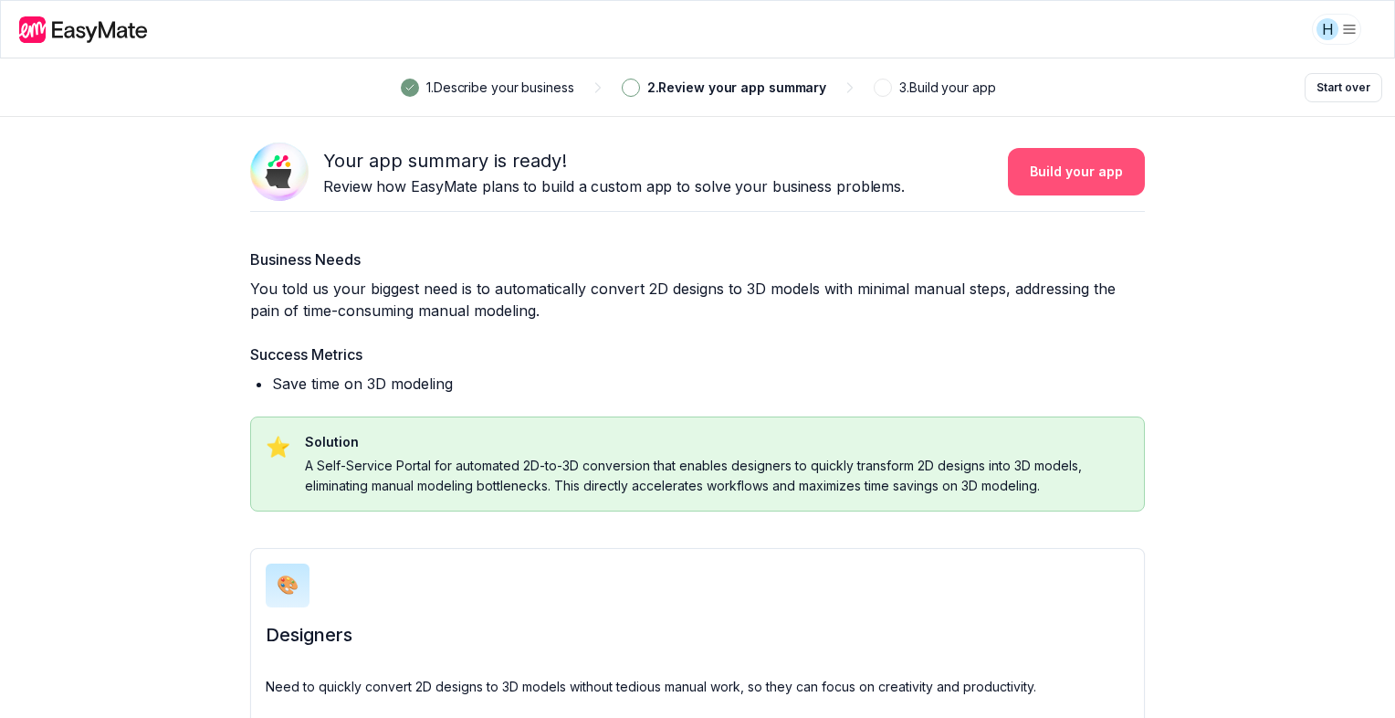
click at [1029, 153] on button "Build your app" at bounding box center [1076, 171] width 137 height 47
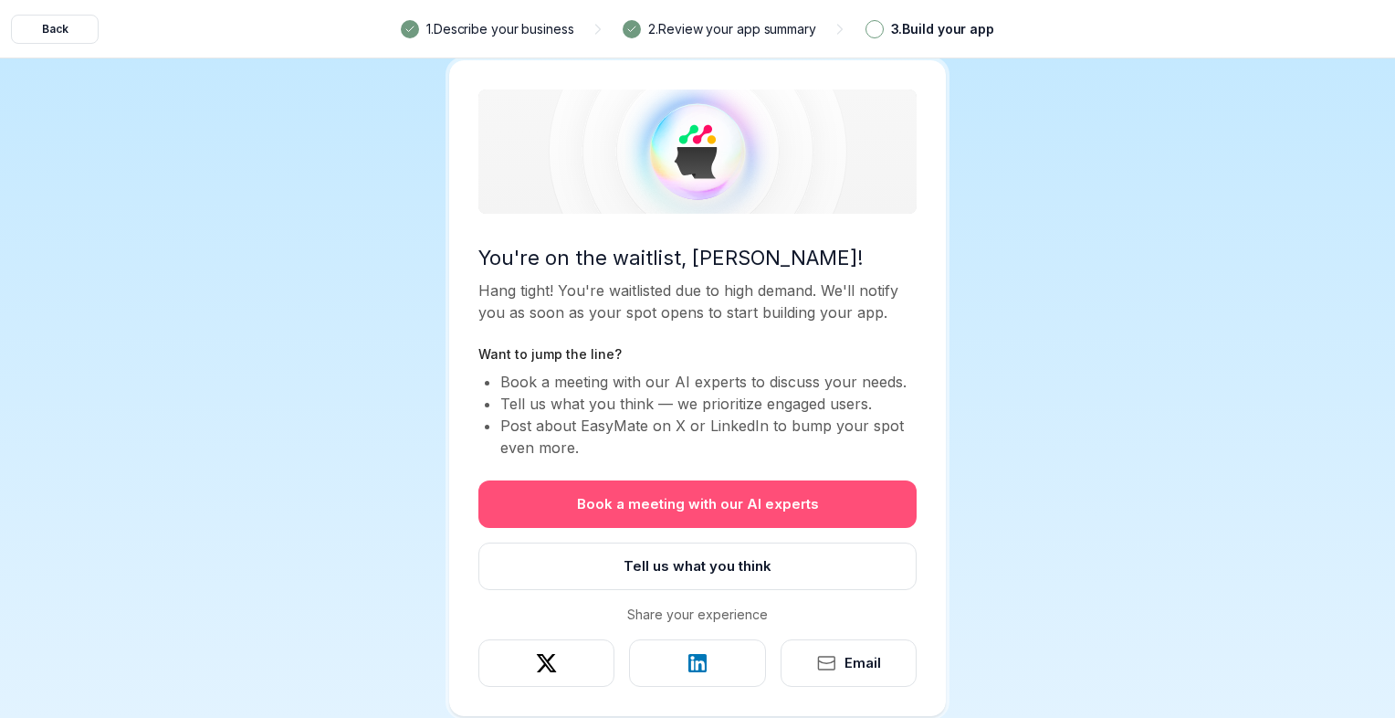
click at [720, 491] on button "Book a meeting with our AI experts" at bounding box center [697, 503] width 438 height 47
